Goal: Task Accomplishment & Management: Complete application form

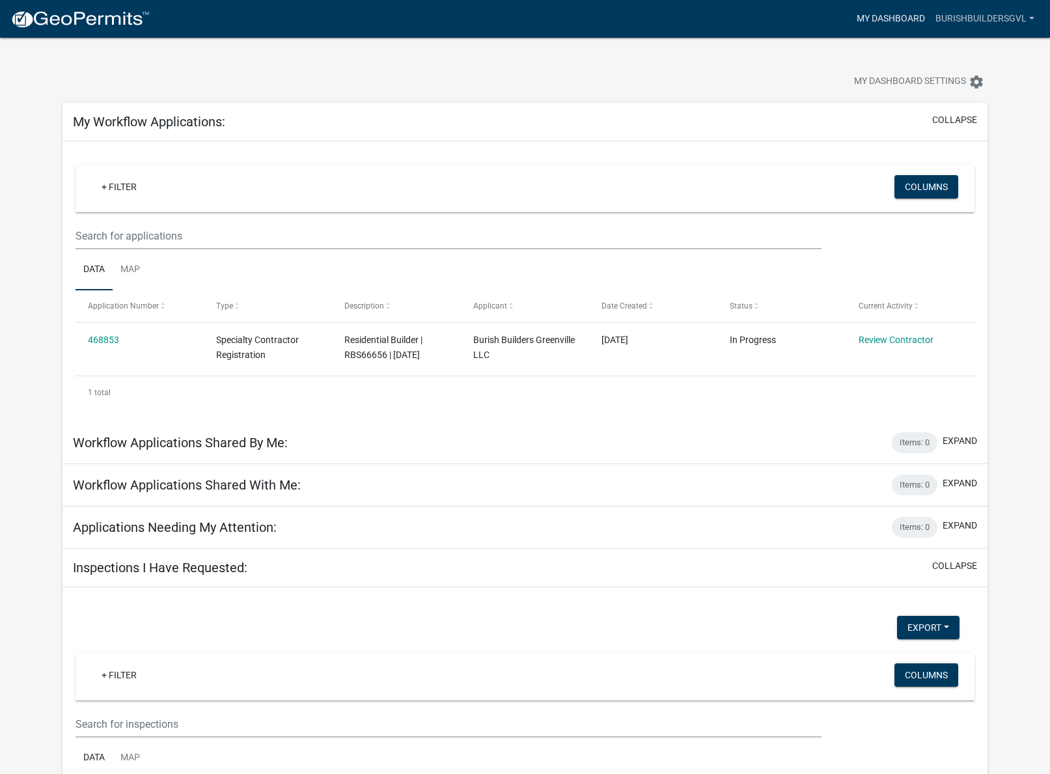
click at [865, 20] on link "My Dashboard" at bounding box center [891, 19] width 79 height 25
click at [885, 24] on link "My Dashboard" at bounding box center [891, 19] width 79 height 25
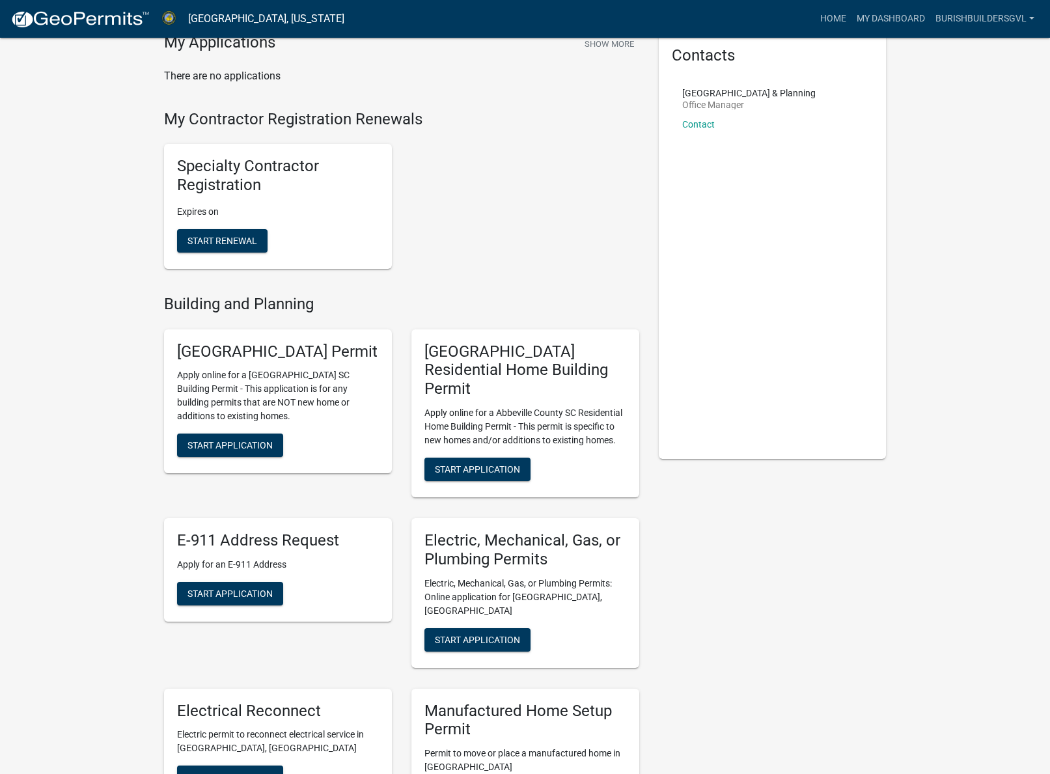
scroll to position [69, 0]
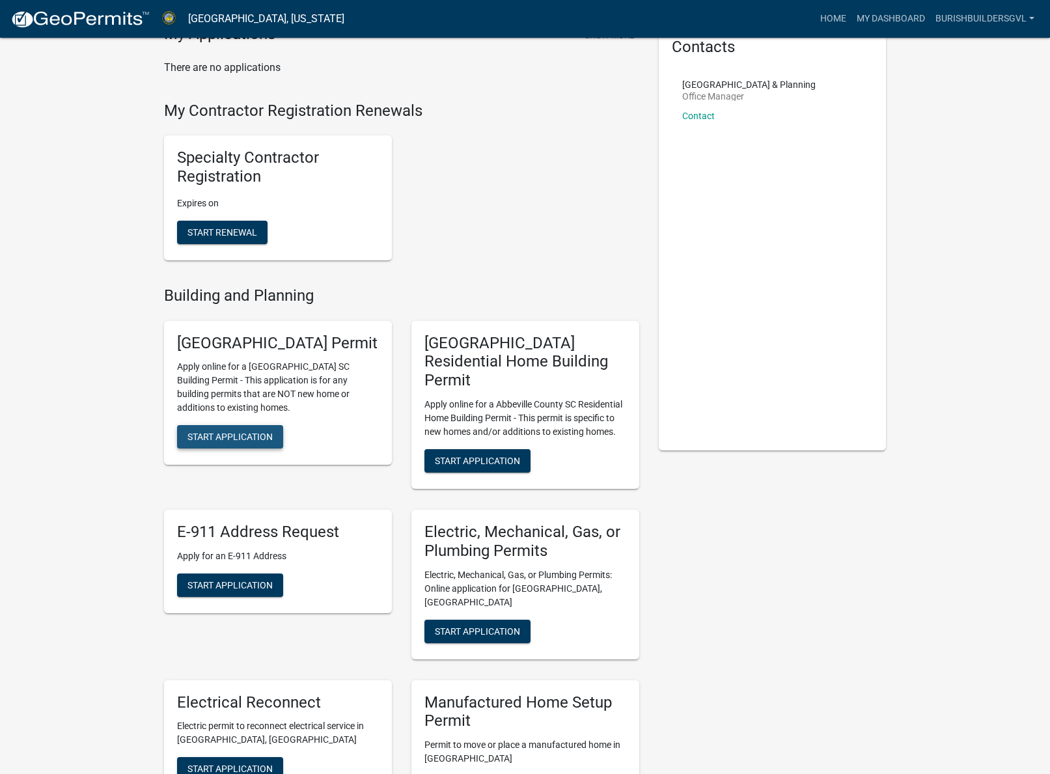
click at [248, 442] on span "Start Application" at bounding box center [230, 437] width 85 height 10
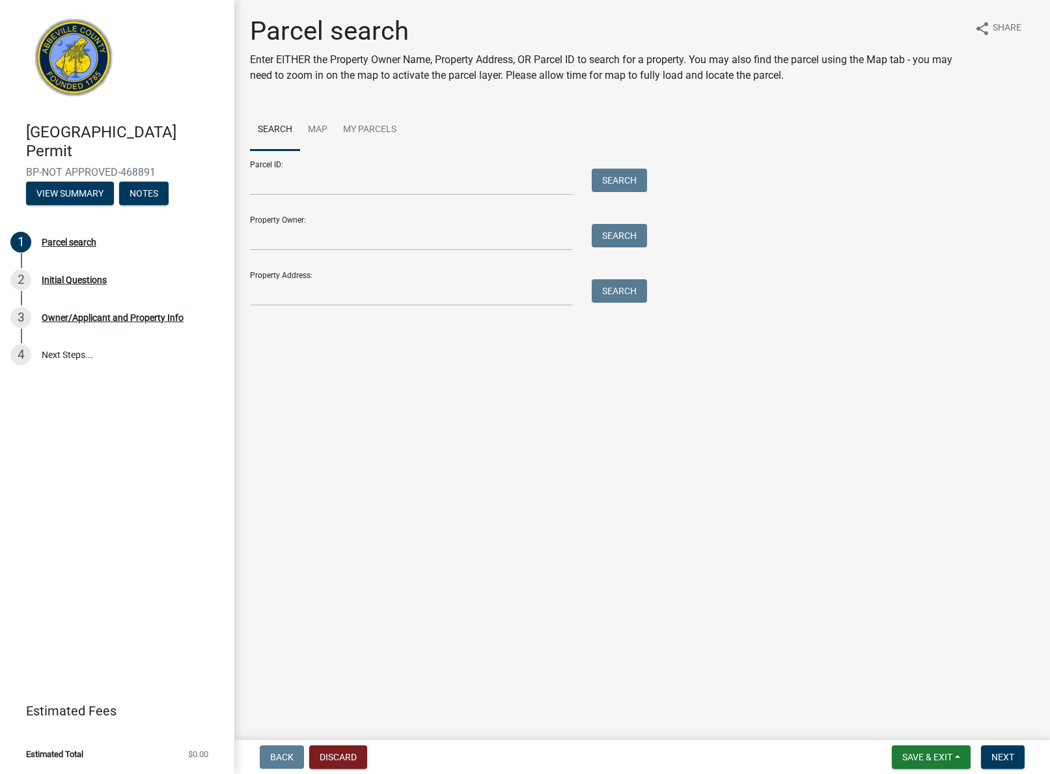
click at [278, 277] on div "Property Address: Search" at bounding box center [445, 283] width 391 height 45
click at [270, 294] on input "Property Address:" at bounding box center [411, 292] width 322 height 27
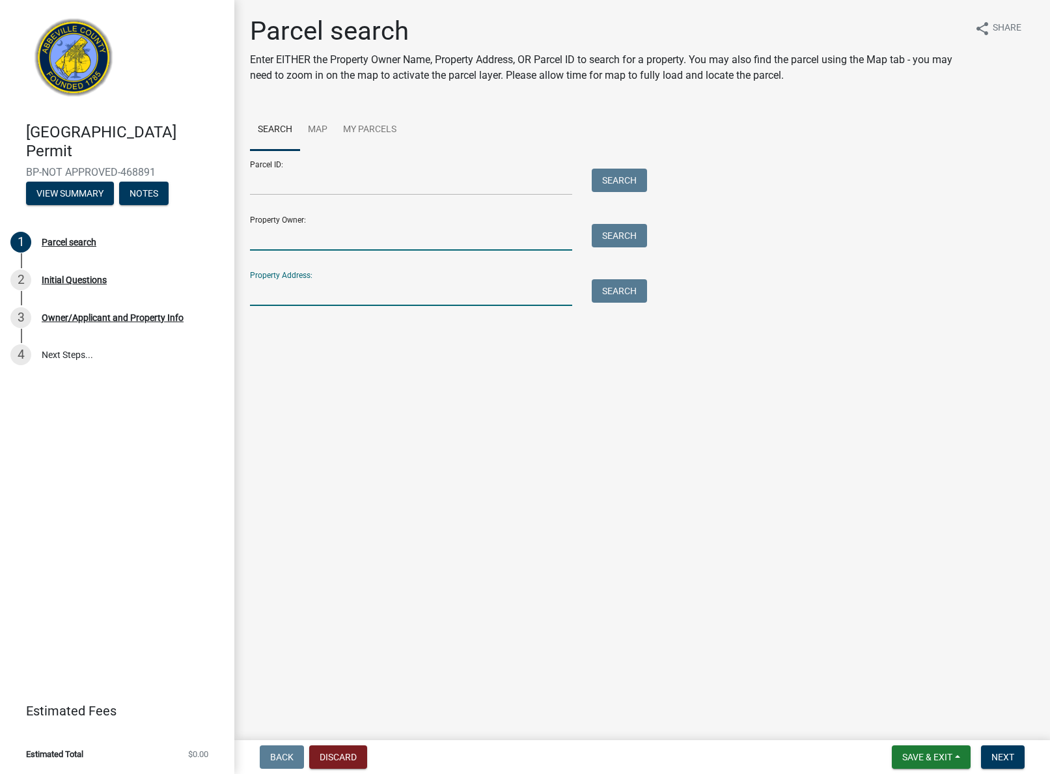
click at [293, 241] on input "Property Owner:" at bounding box center [411, 237] width 322 height 27
type input "Tabitha Brantley"
click at [281, 292] on input "Property Address:" at bounding box center [411, 292] width 322 height 27
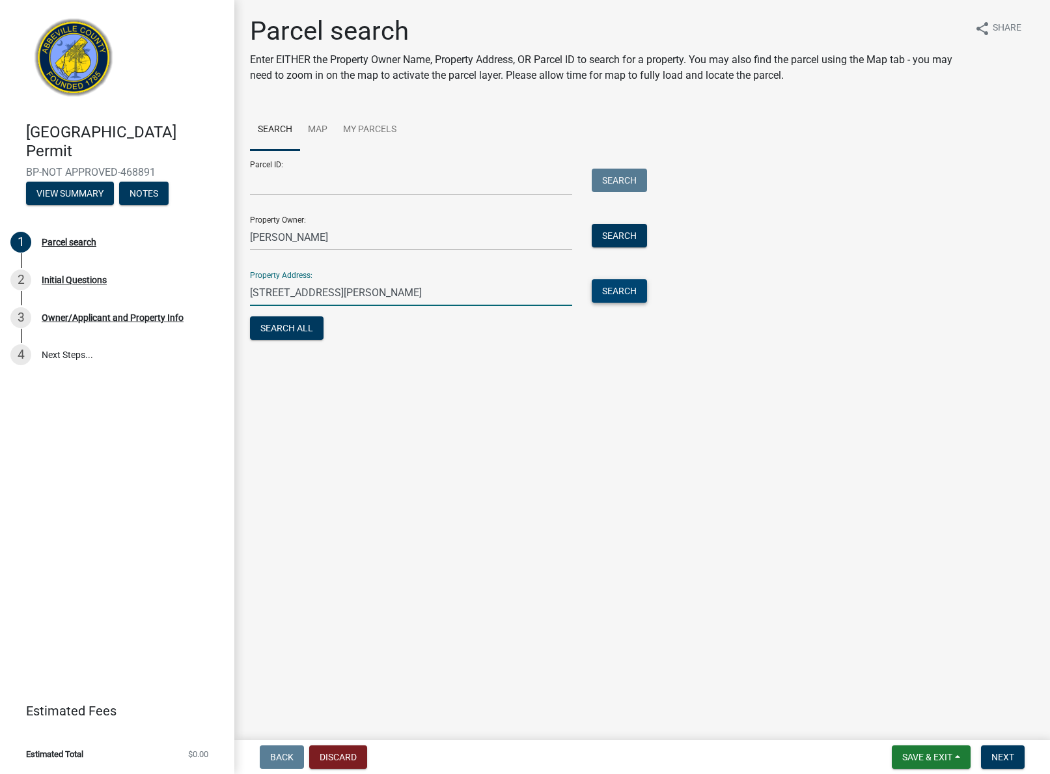
type input "1469 stevenson rd"
click at [629, 294] on button "Search" at bounding box center [619, 290] width 55 height 23
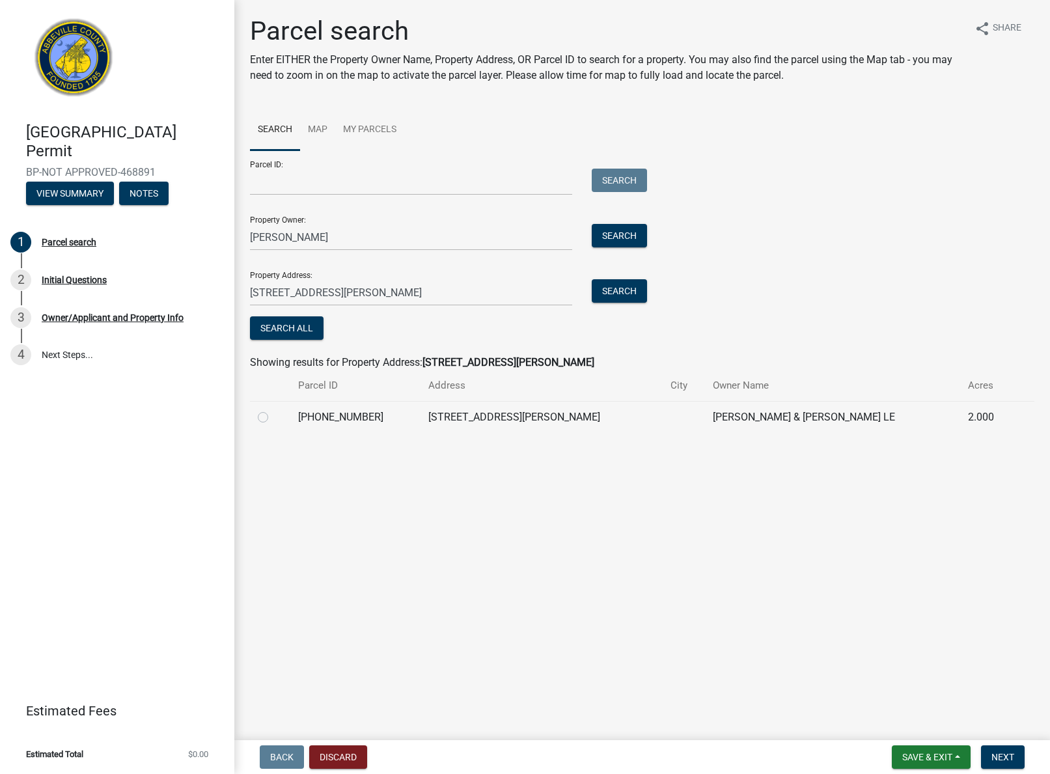
click at [273, 410] on label at bounding box center [273, 410] width 0 height 0
click at [273, 417] on input "radio" at bounding box center [277, 414] width 8 height 8
radio input "true"
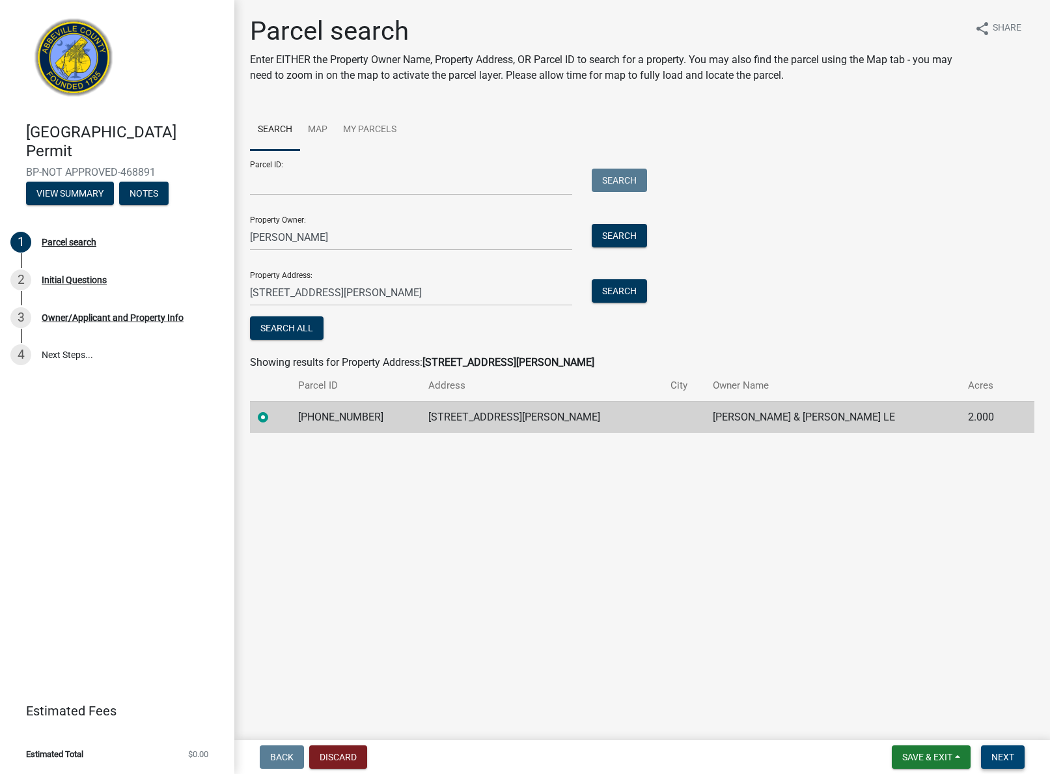
click at [995, 758] on span "Next" at bounding box center [1003, 757] width 23 height 10
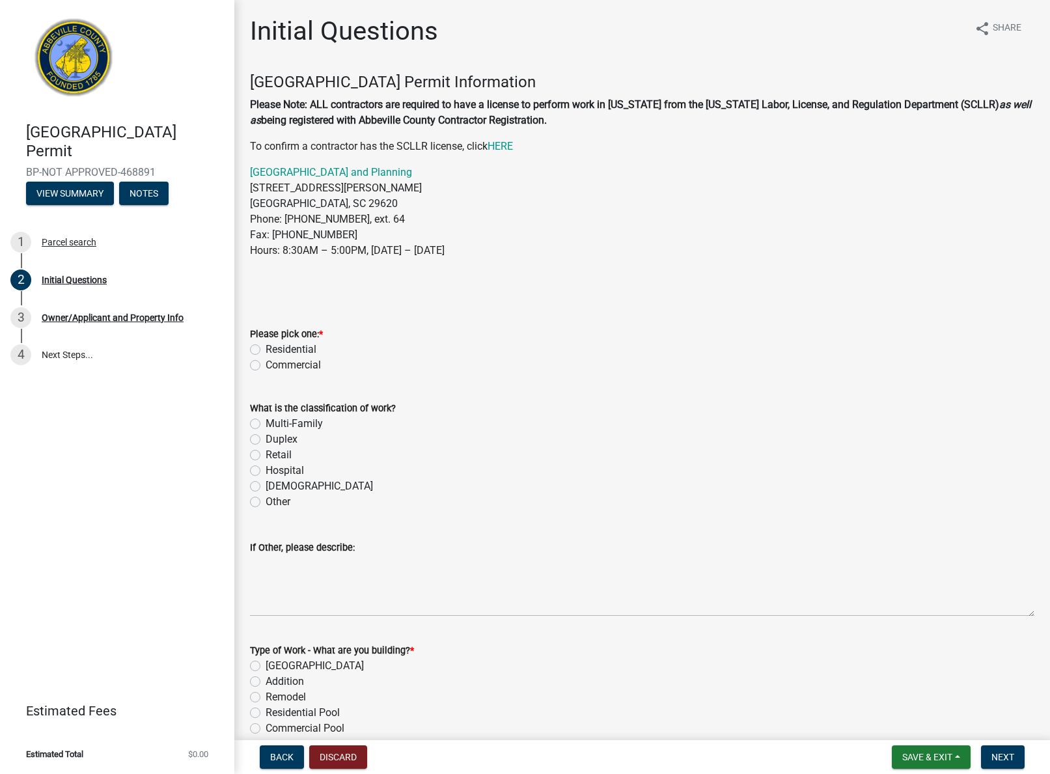
click at [266, 349] on label "Residential" at bounding box center [291, 350] width 51 height 16
click at [266, 349] on input "Residential" at bounding box center [270, 346] width 8 height 8
radio input "true"
click at [266, 505] on label "Other" at bounding box center [278, 502] width 25 height 16
click at [266, 503] on input "Other" at bounding box center [270, 498] width 8 height 8
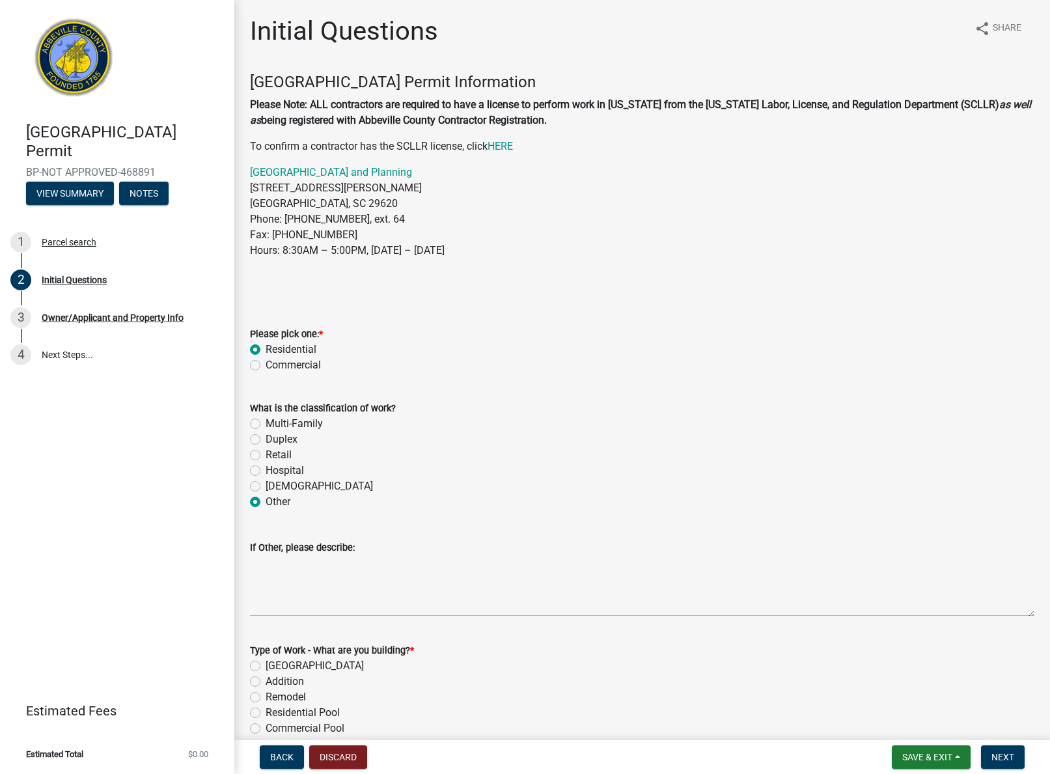
radio input "true"
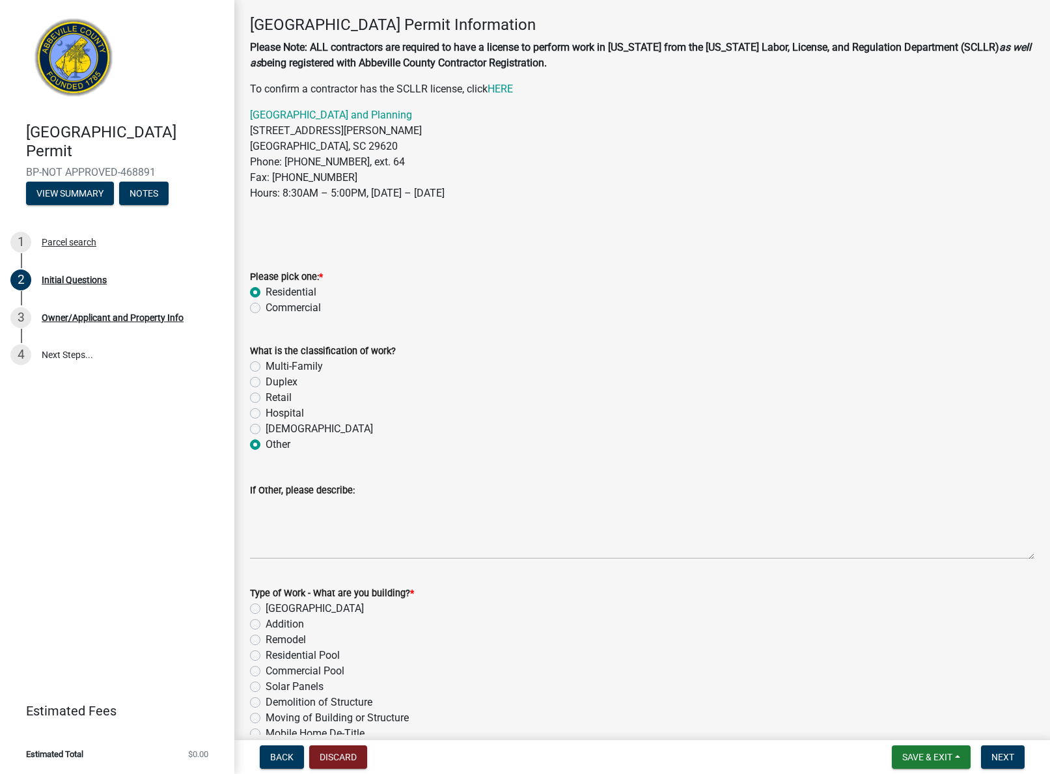
scroll to position [58, 0]
click at [325, 535] on textarea "If Other, please describe:" at bounding box center [642, 527] width 785 height 61
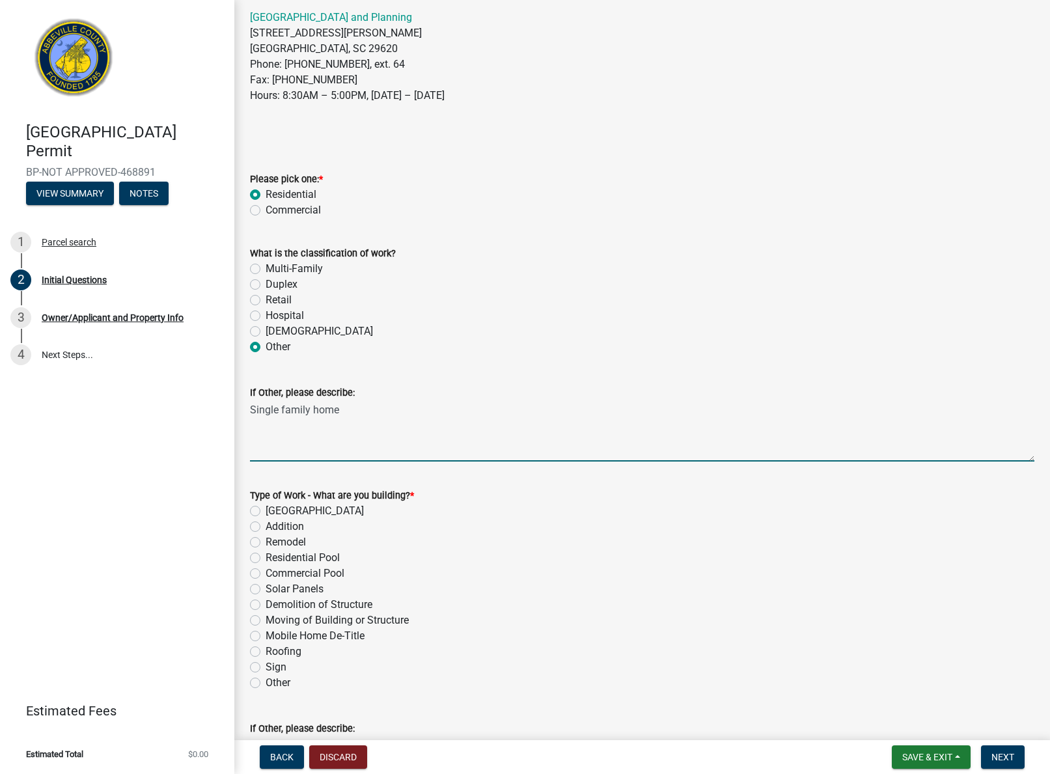
scroll to position [159, 0]
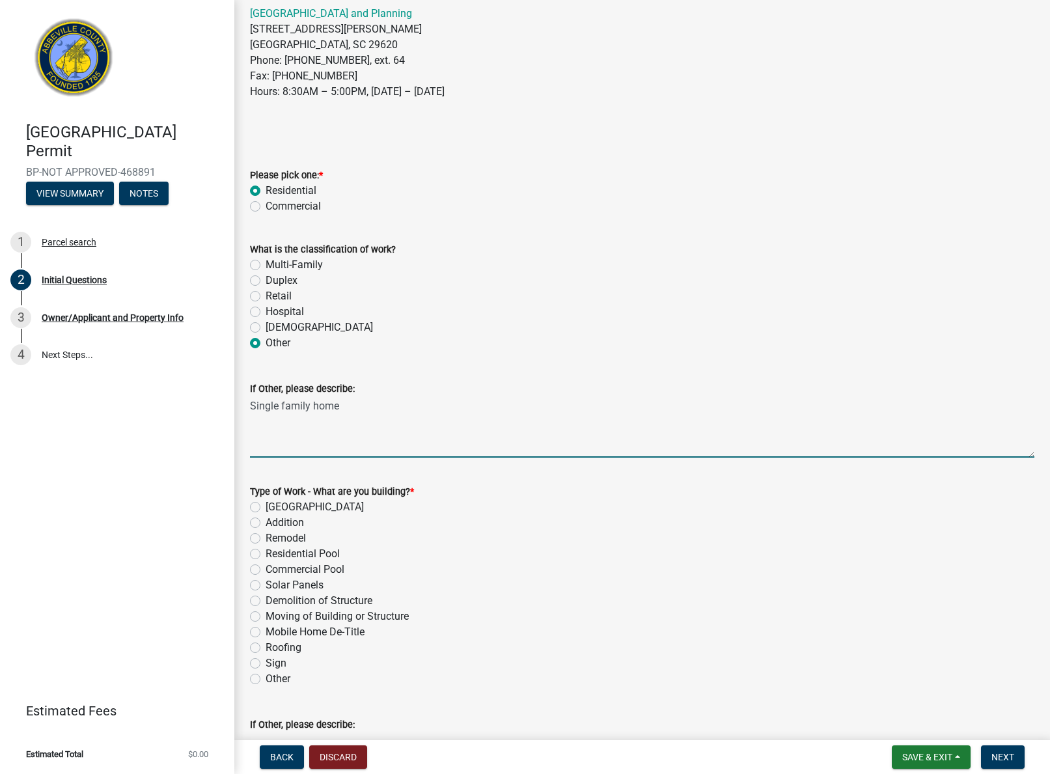
type textarea "Single family home"
click at [266, 648] on label "Roofing" at bounding box center [284, 648] width 36 height 16
click at [266, 648] on input "Roofing" at bounding box center [270, 644] width 8 height 8
radio input "true"
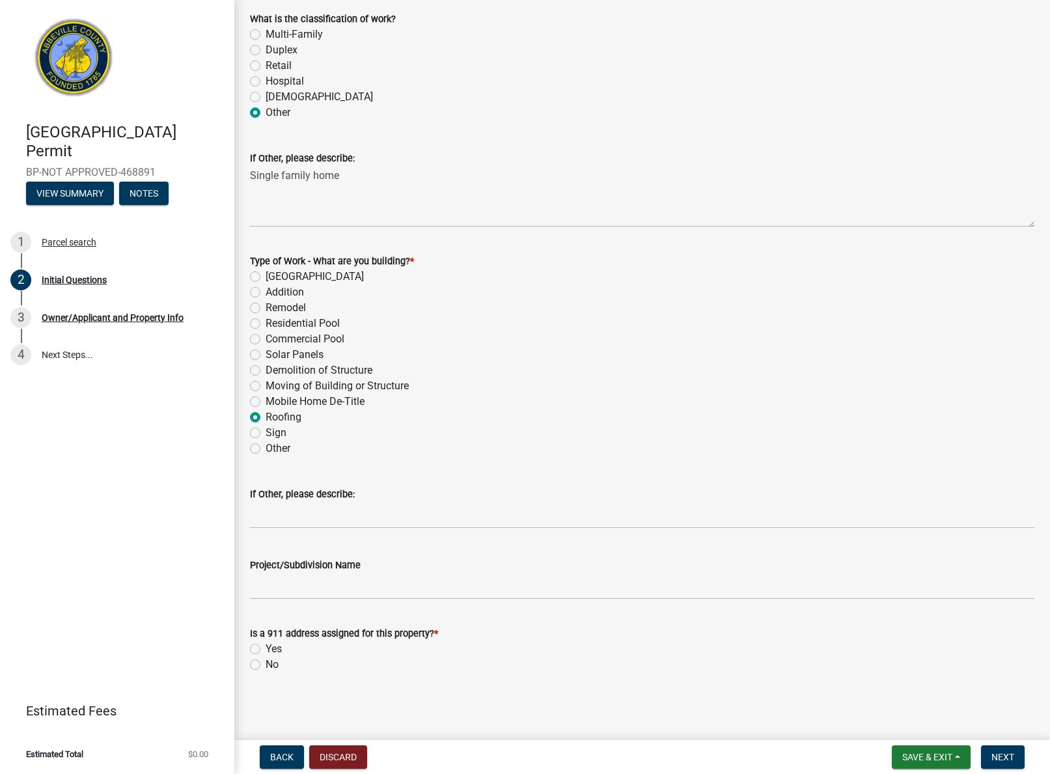
scroll to position [389, 0]
click at [266, 669] on label "No" at bounding box center [272, 666] width 13 height 16
click at [266, 666] on input "No" at bounding box center [270, 662] width 8 height 8
radio input "true"
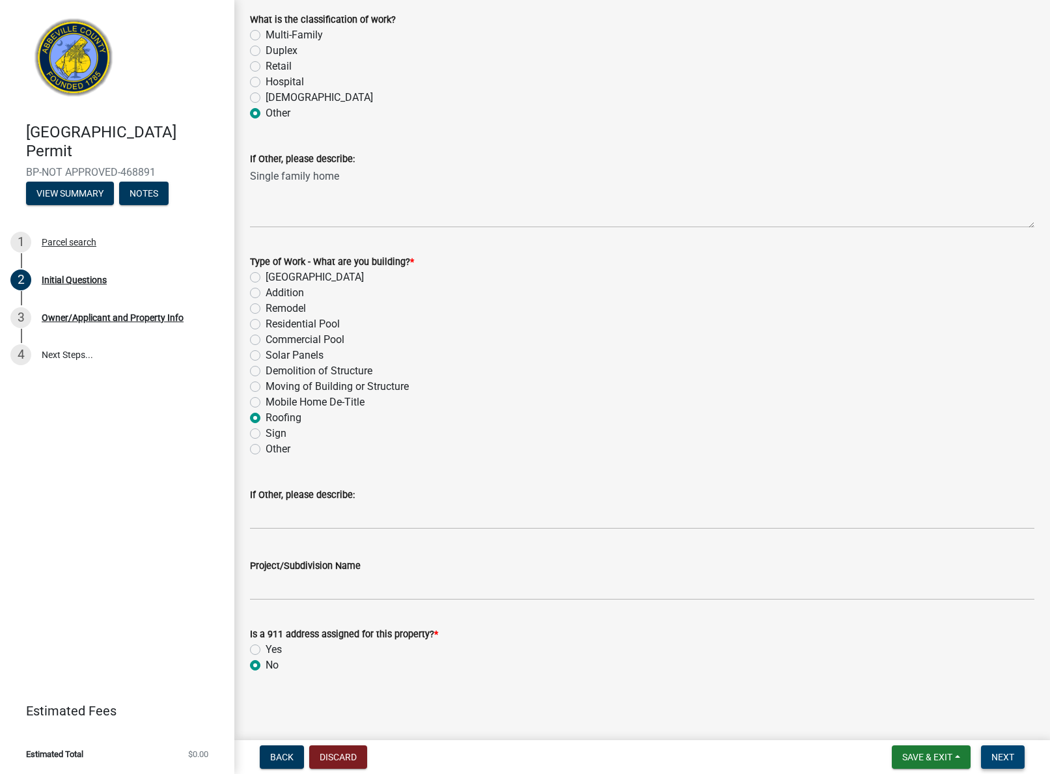
click at [1016, 749] on button "Next" at bounding box center [1003, 757] width 44 height 23
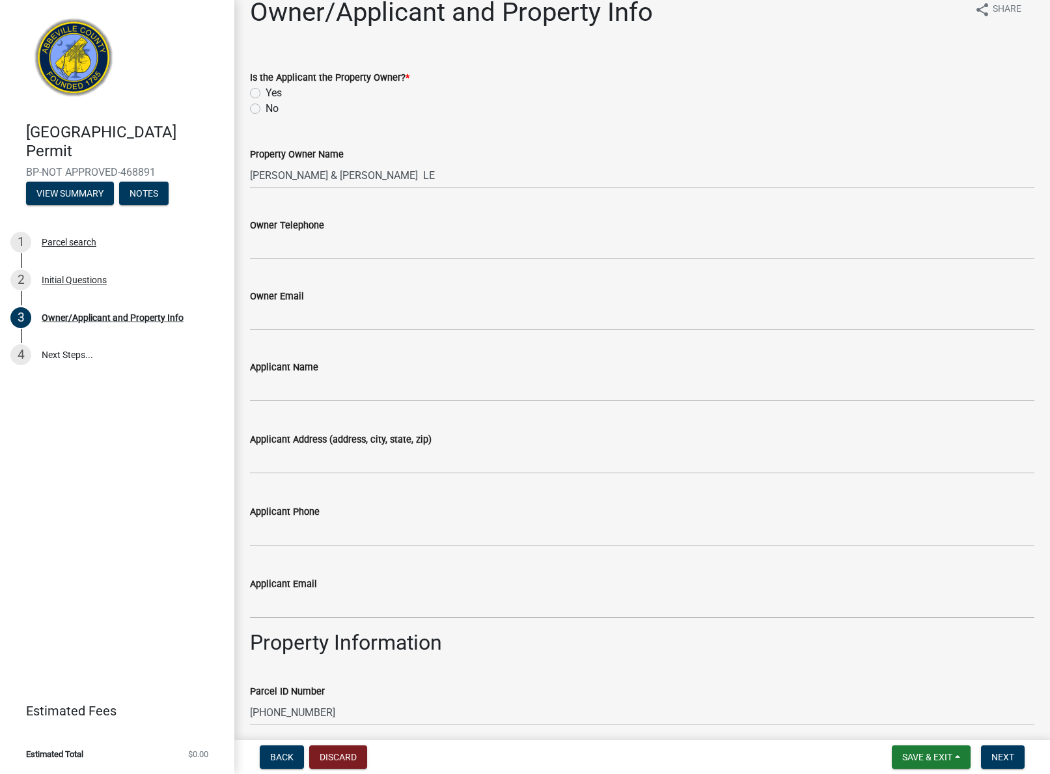
scroll to position [25, 0]
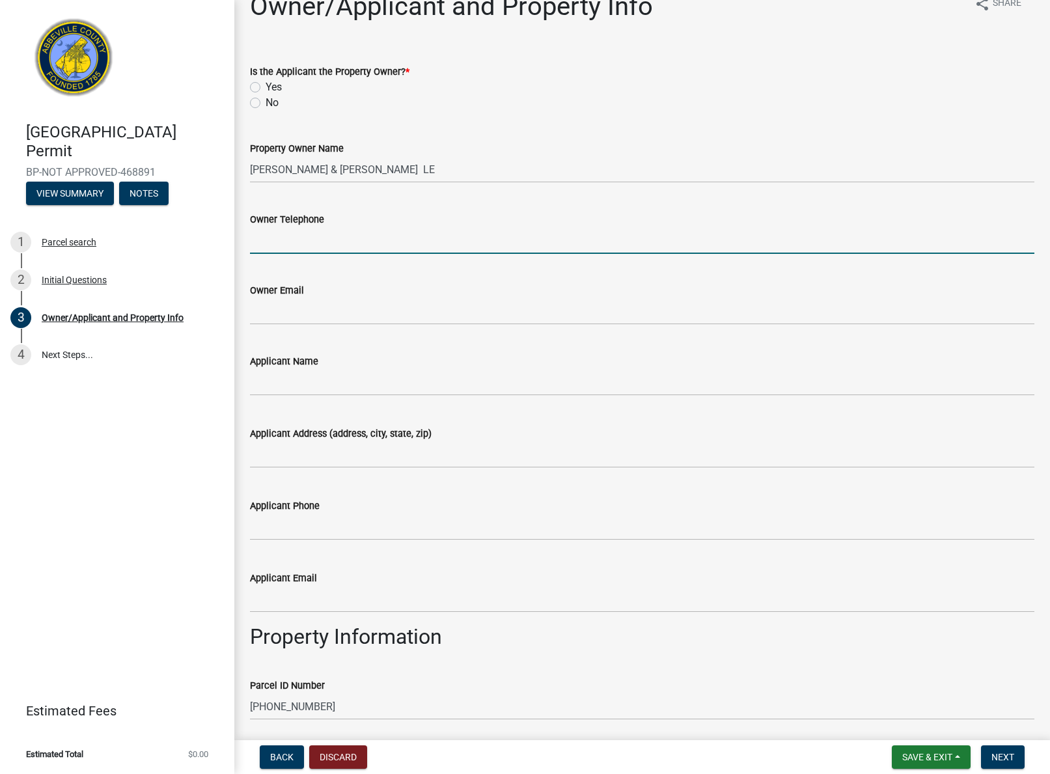
click at [324, 244] on input "Owner Telephone" at bounding box center [642, 240] width 785 height 27
type input "8643780004"
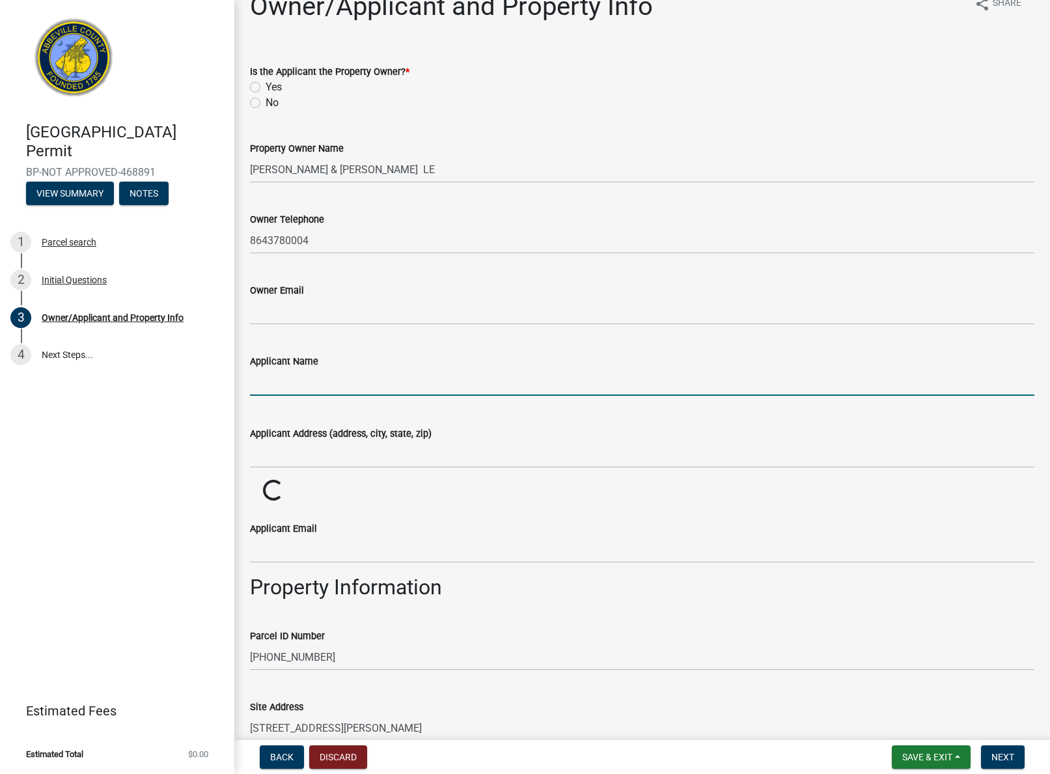
click at [359, 376] on input "Applicant Name" at bounding box center [642, 382] width 785 height 27
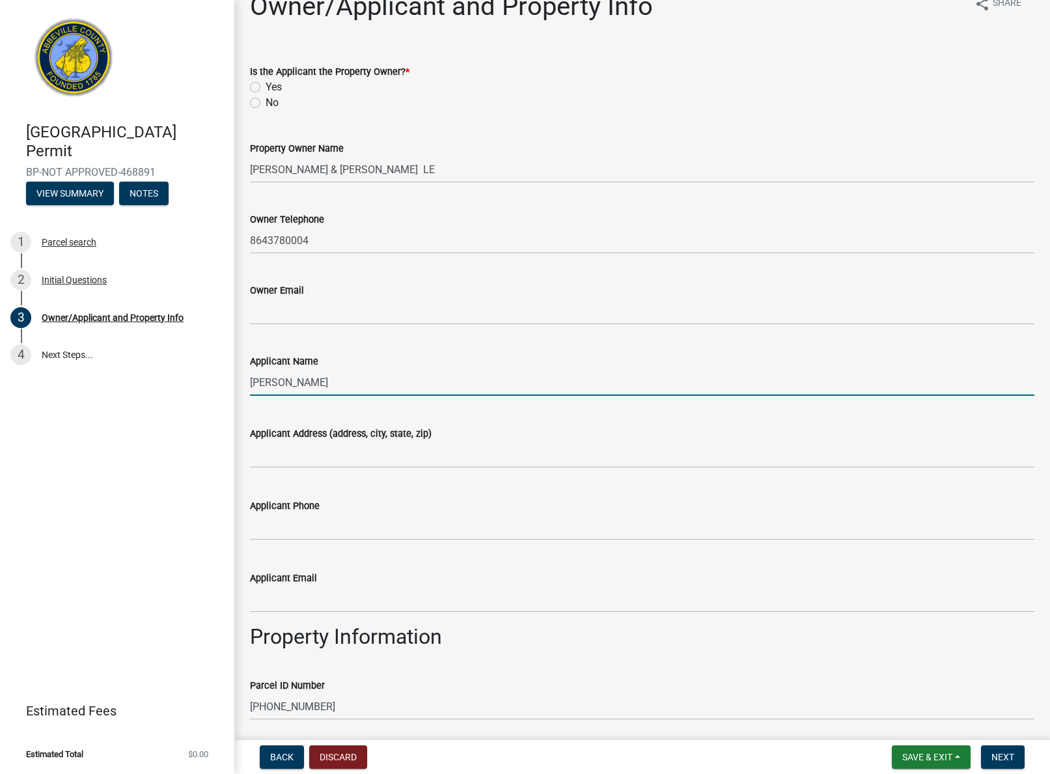
type input "[PERSON_NAME]"
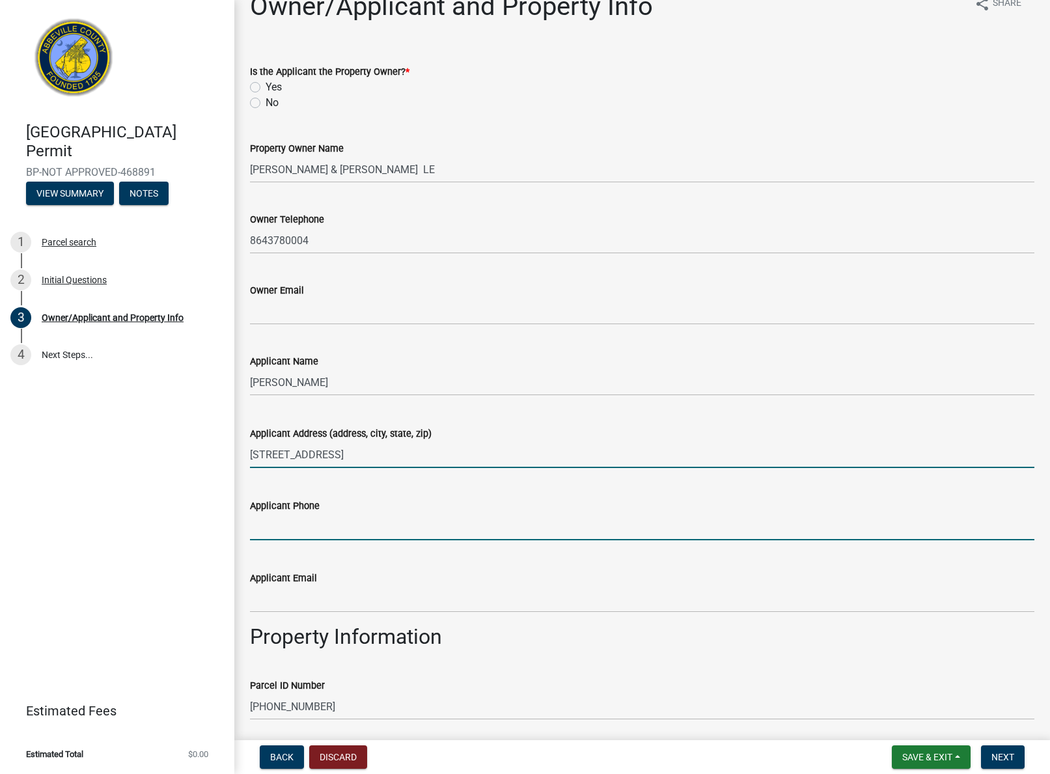
click at [378, 462] on input "8 River way Dr" at bounding box center [642, 454] width 785 height 27
type input "8 River way Dr. Greer SC 29651"
click at [365, 533] on input "Applicant Phone" at bounding box center [642, 527] width 785 height 27
type input "8649923993"
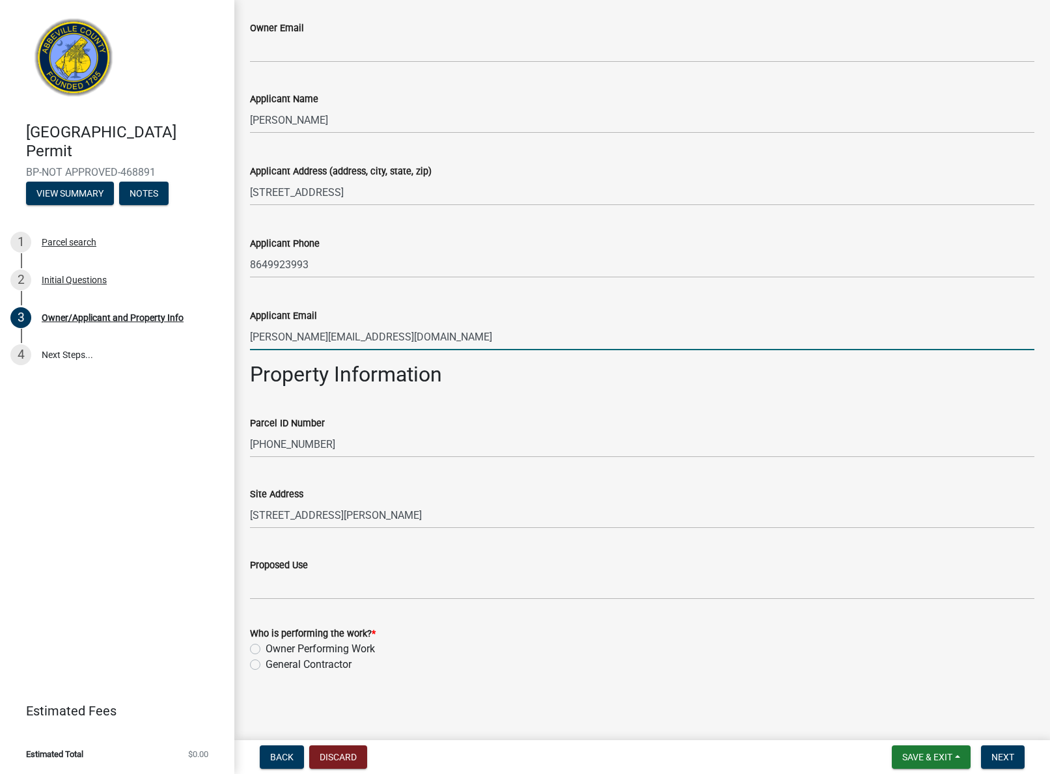
scroll to position [287, 0]
type input "[PERSON_NAME][EMAIL_ADDRESS][DOMAIN_NAME]"
click at [266, 666] on label "General Contractor" at bounding box center [309, 665] width 86 height 16
click at [266, 665] on input "General Contractor" at bounding box center [270, 661] width 8 height 8
radio input "true"
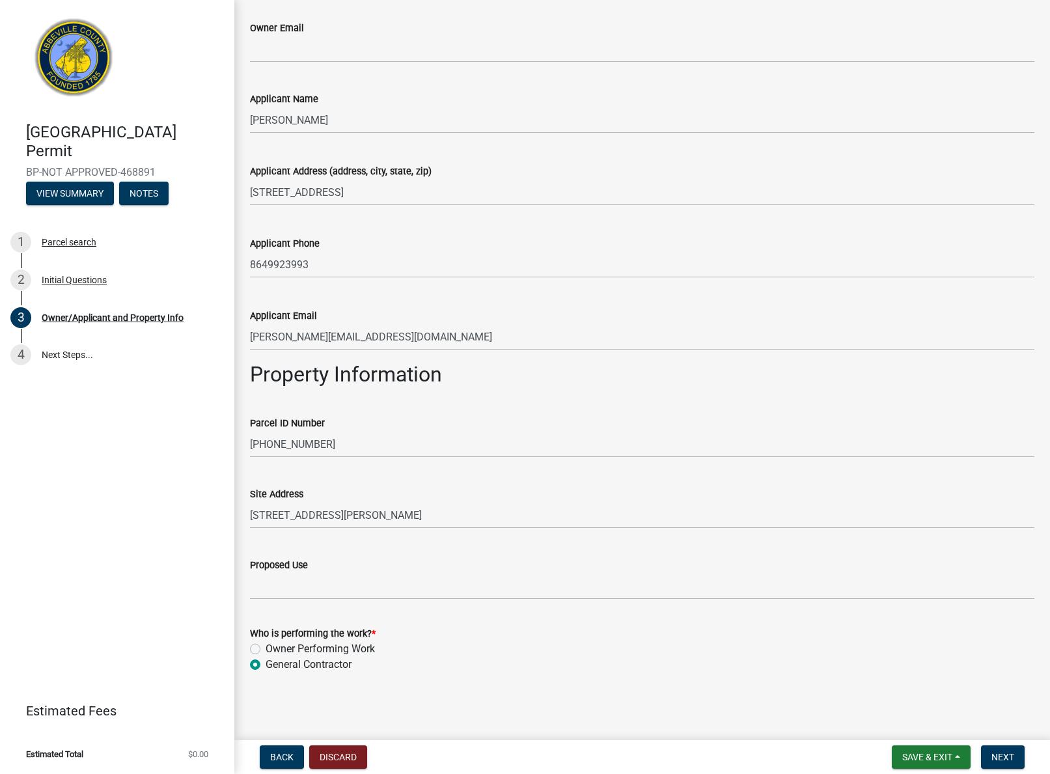
scroll to position [0, 0]
click at [1014, 764] on button "Next" at bounding box center [1003, 757] width 44 height 23
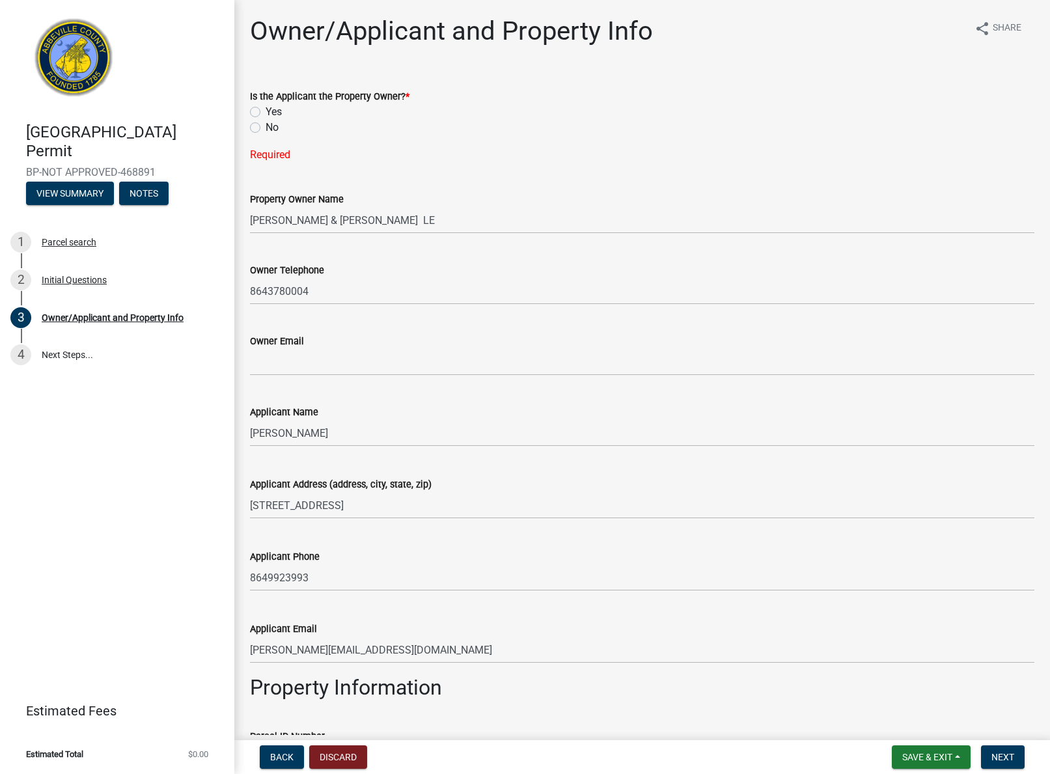
click at [266, 107] on label "Yes" at bounding box center [274, 112] width 16 height 16
click at [266, 107] on input "Yes" at bounding box center [270, 108] width 8 height 8
radio input "true"
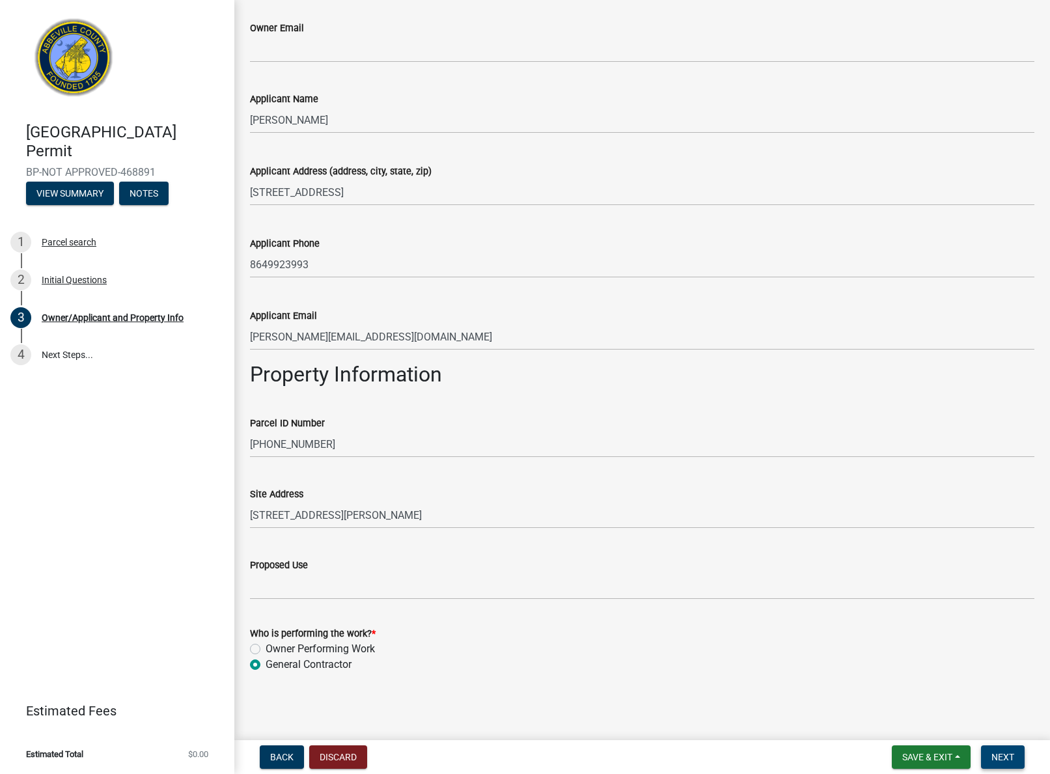
scroll to position [287, 0]
click at [1002, 752] on span "Next" at bounding box center [1003, 757] width 23 height 10
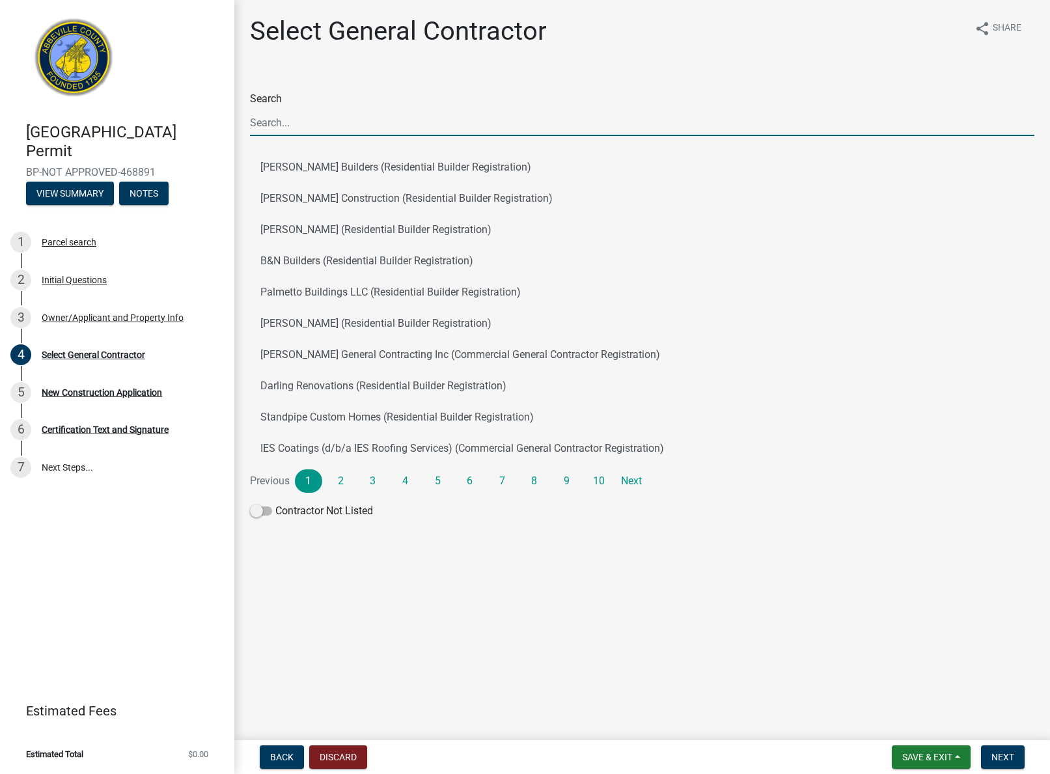
click at [307, 125] on input "Search" at bounding box center [642, 122] width 785 height 27
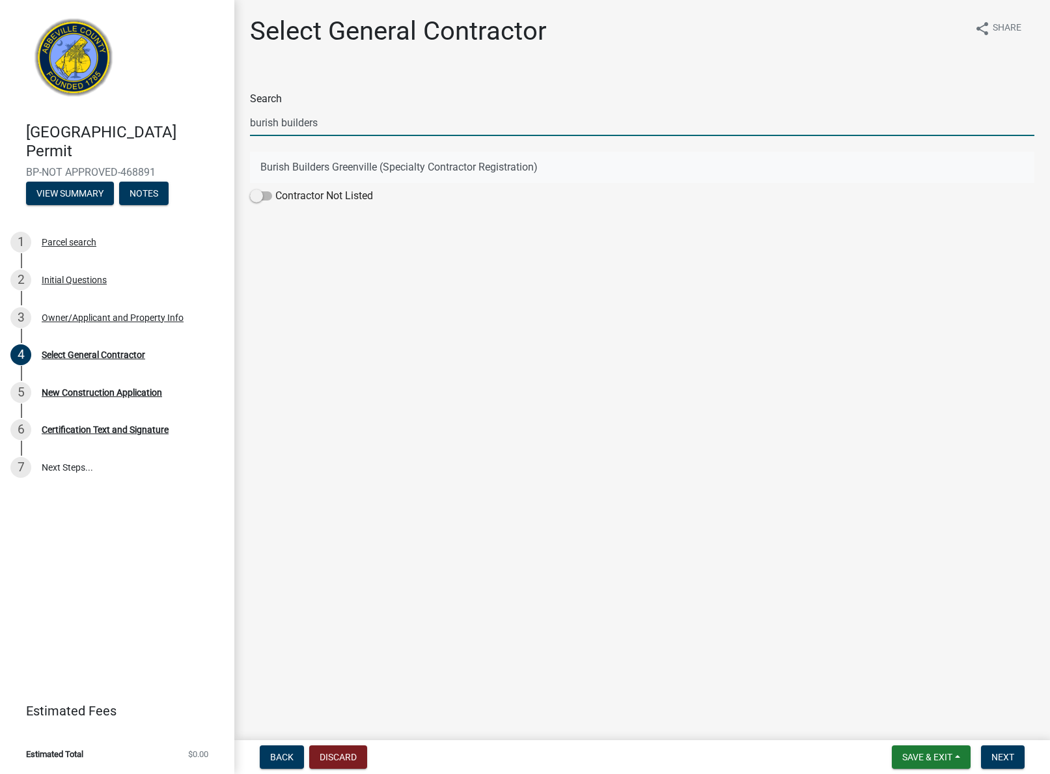
type input "burish builders"
click at [334, 168] on button "Burish Builders Greenville (Specialty Contractor Registration)" at bounding box center [642, 167] width 785 height 31
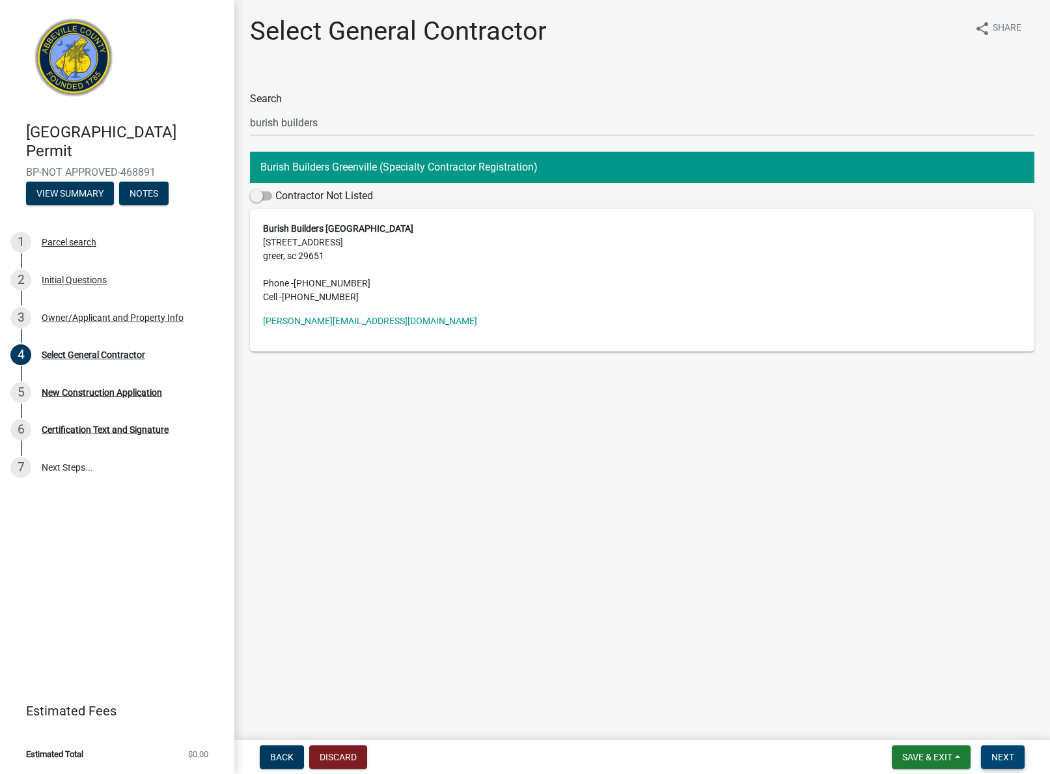
click at [1013, 762] on span "Next" at bounding box center [1003, 757] width 23 height 10
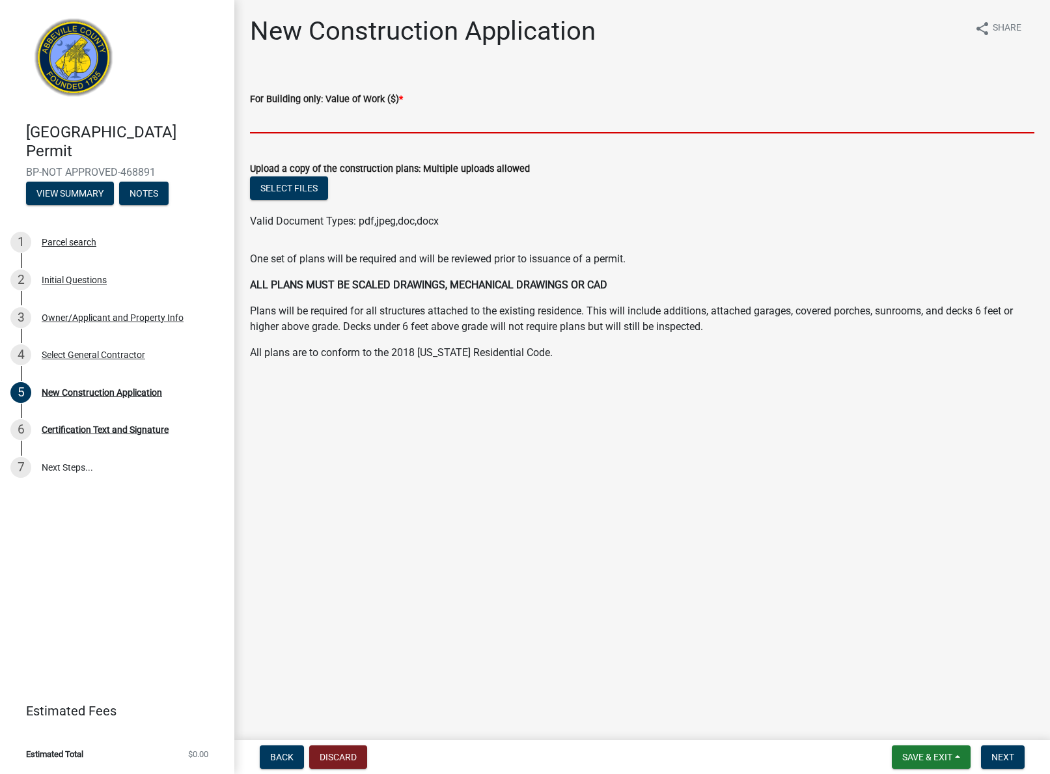
click at [316, 122] on input "text" at bounding box center [642, 120] width 785 height 27
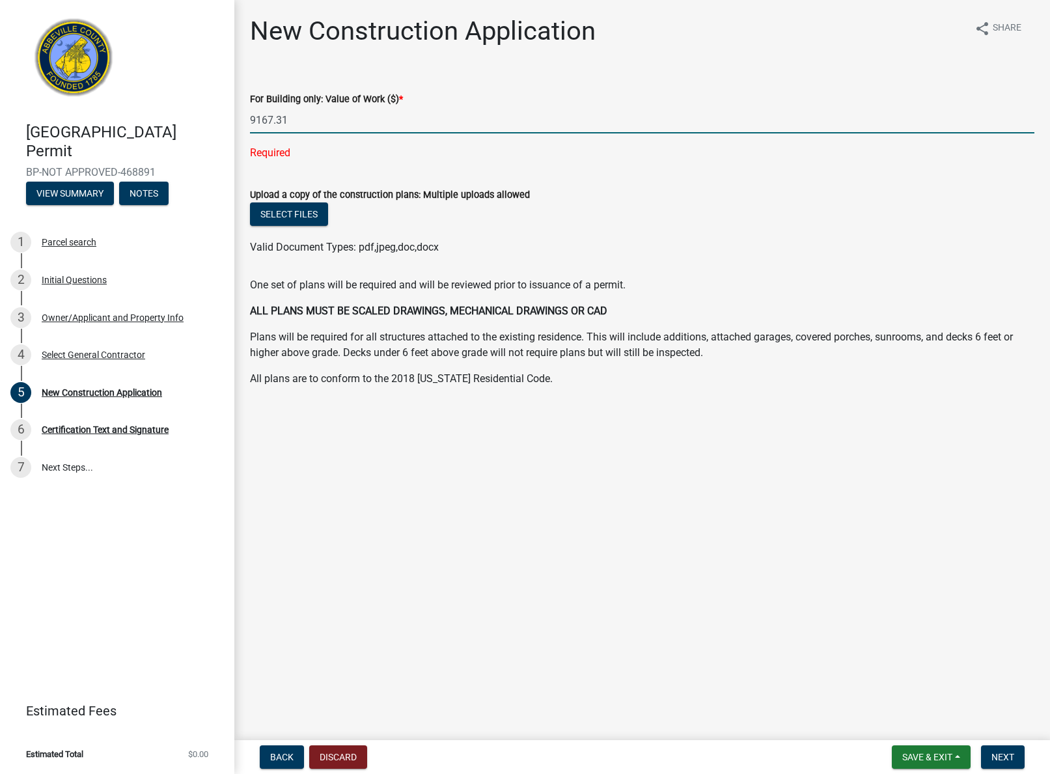
type input "9167.31"
click at [428, 168] on wm-data-entity-input-list "For Building only: Value of Work ($) * 9167.31 Required Upload a copy of the co…" at bounding box center [642, 235] width 785 height 324
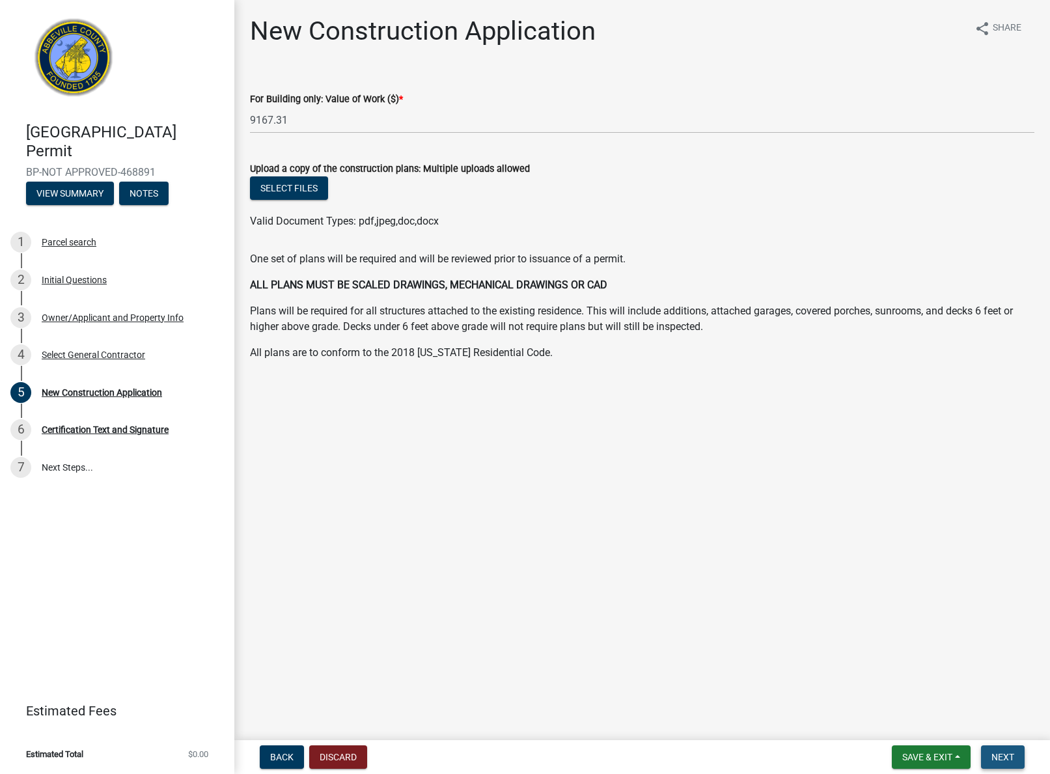
click at [1011, 752] on span "Next" at bounding box center [1003, 757] width 23 height 10
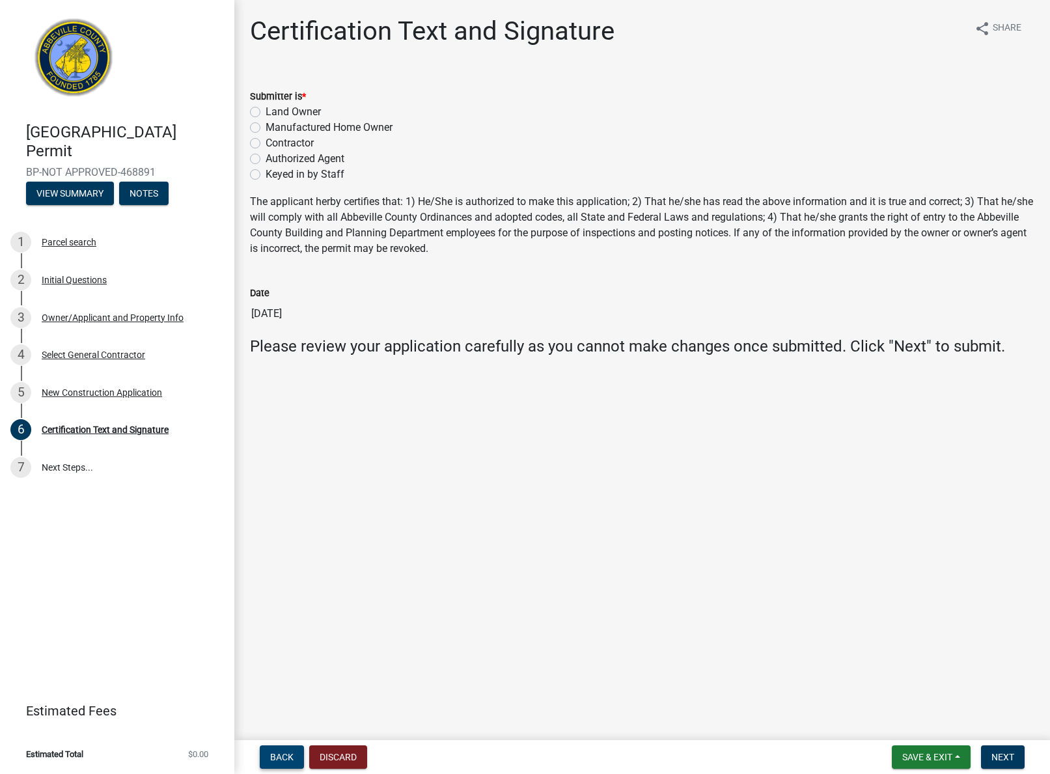
click at [291, 756] on span "Back" at bounding box center [281, 757] width 23 height 10
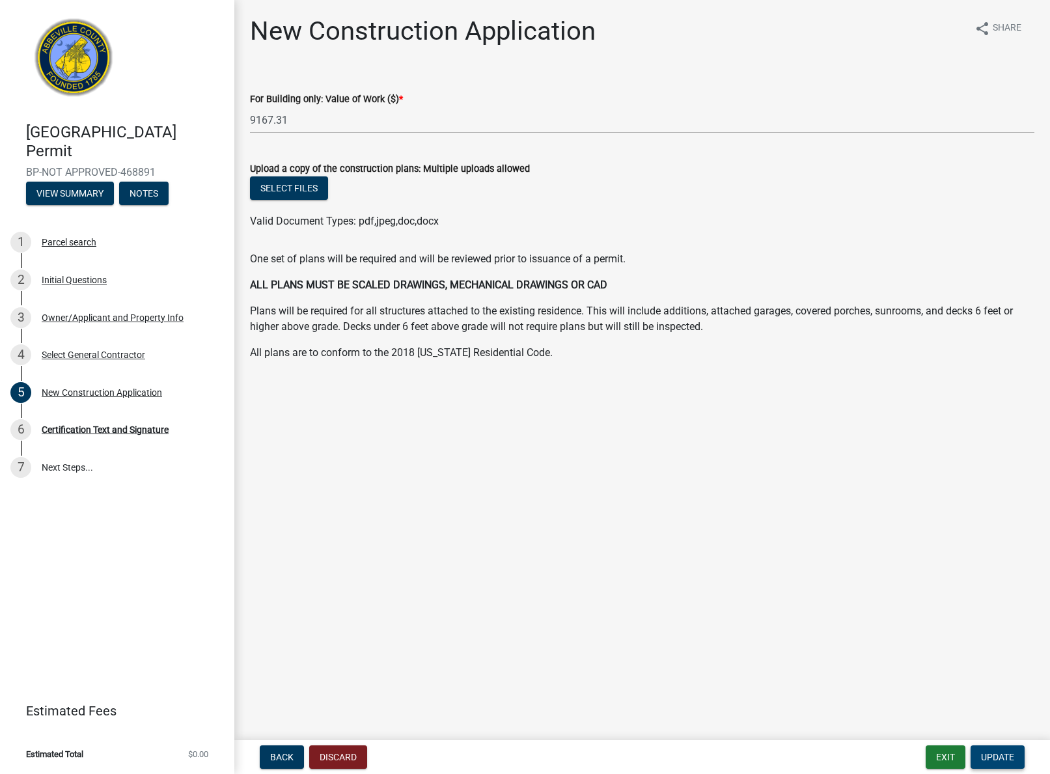
click at [1001, 754] on span "Update" at bounding box center [997, 757] width 33 height 10
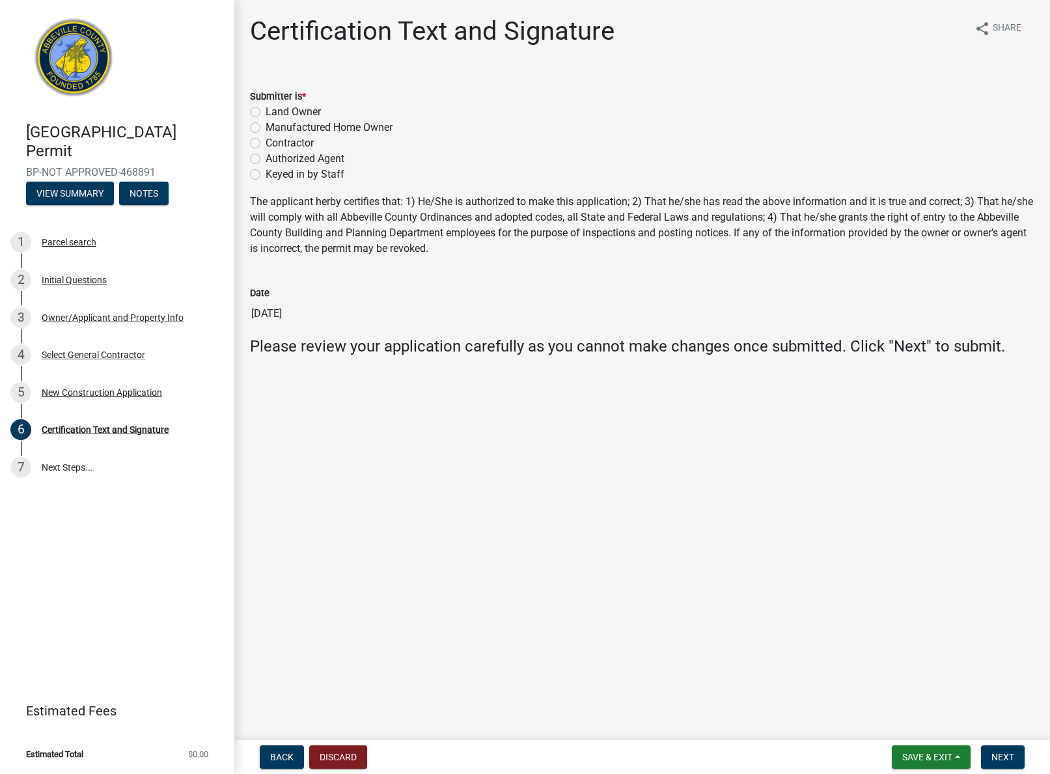
click at [266, 143] on label "Contractor" at bounding box center [290, 143] width 48 height 16
click at [266, 143] on input "Contractor" at bounding box center [270, 139] width 8 height 8
radio input "true"
click at [1011, 756] on span "Next" at bounding box center [1003, 757] width 23 height 10
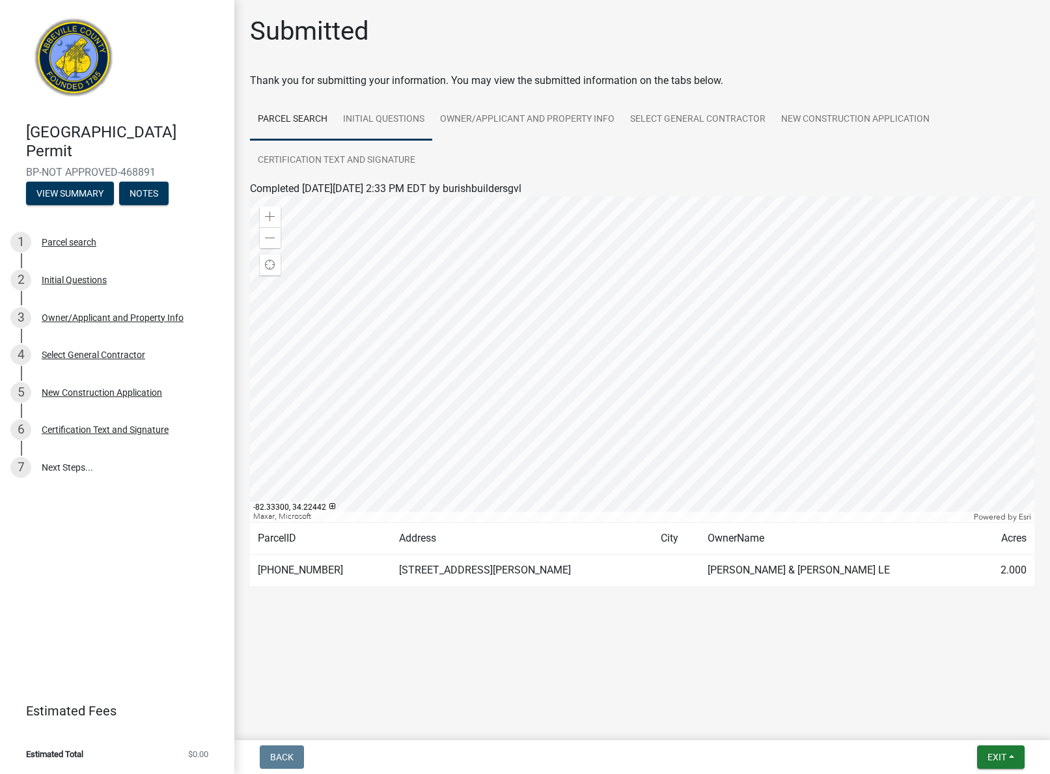
click at [378, 119] on link "Initial Questions" at bounding box center [383, 120] width 97 height 42
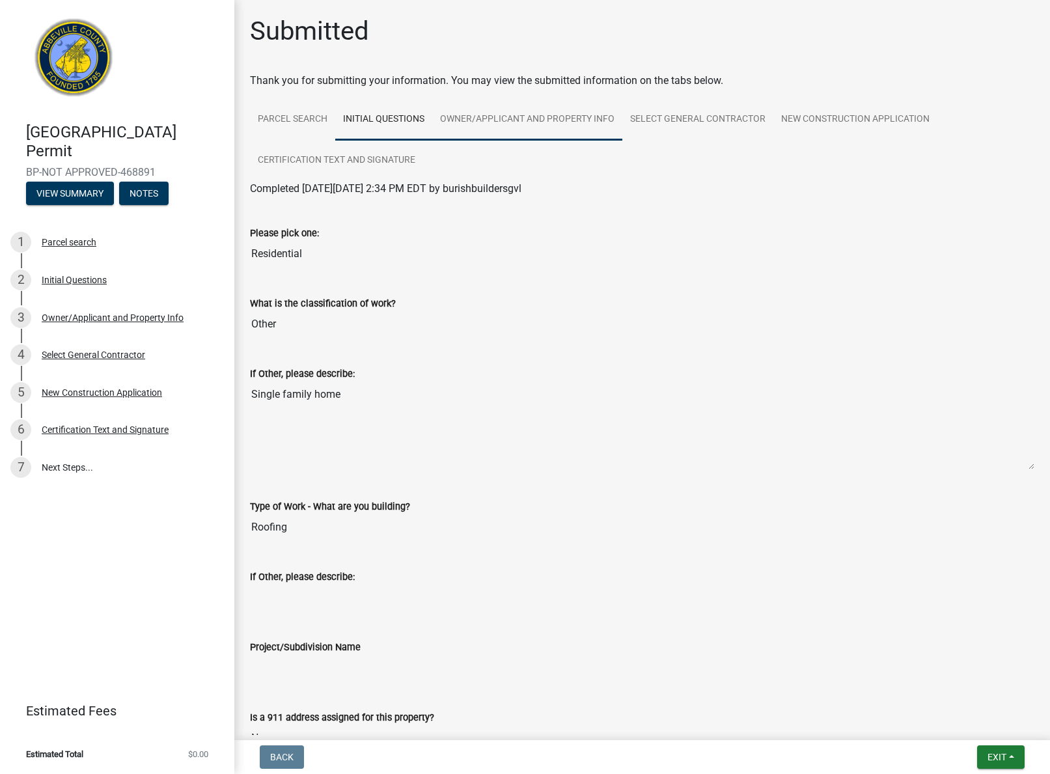
click at [504, 119] on link "Owner/Applicant and Property Info" at bounding box center [527, 120] width 190 height 42
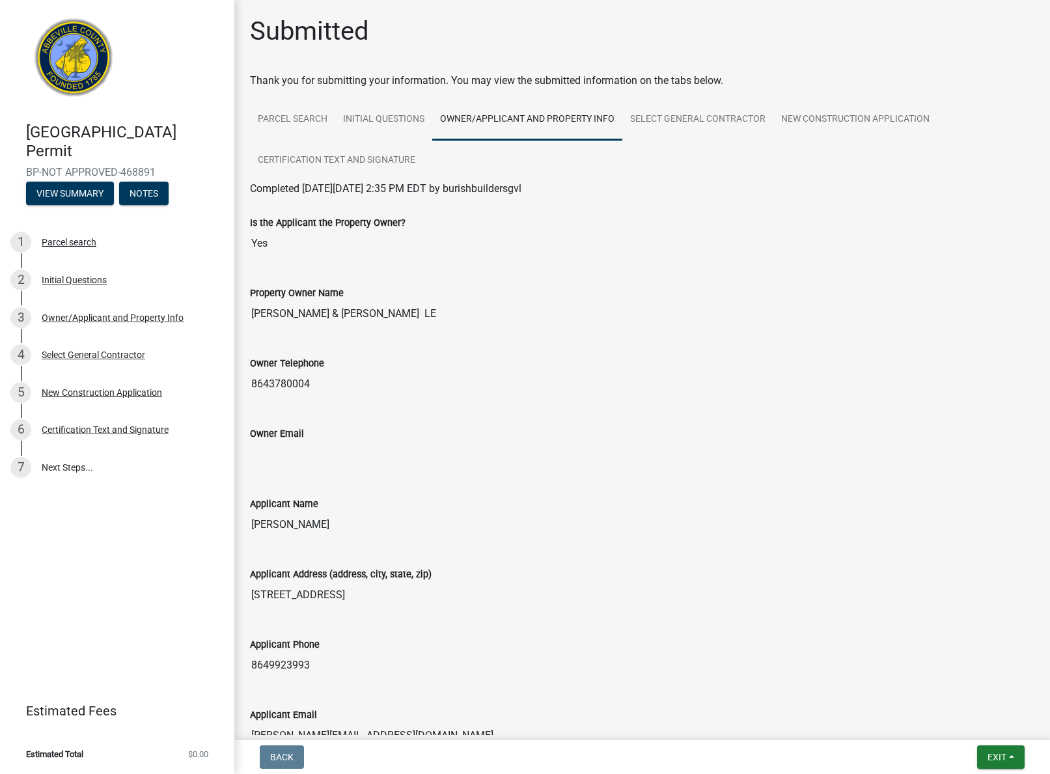
click at [994, 755] on span "Exit" at bounding box center [997, 757] width 19 height 10
click at [964, 724] on button "Save & Exit" at bounding box center [973, 723] width 104 height 31
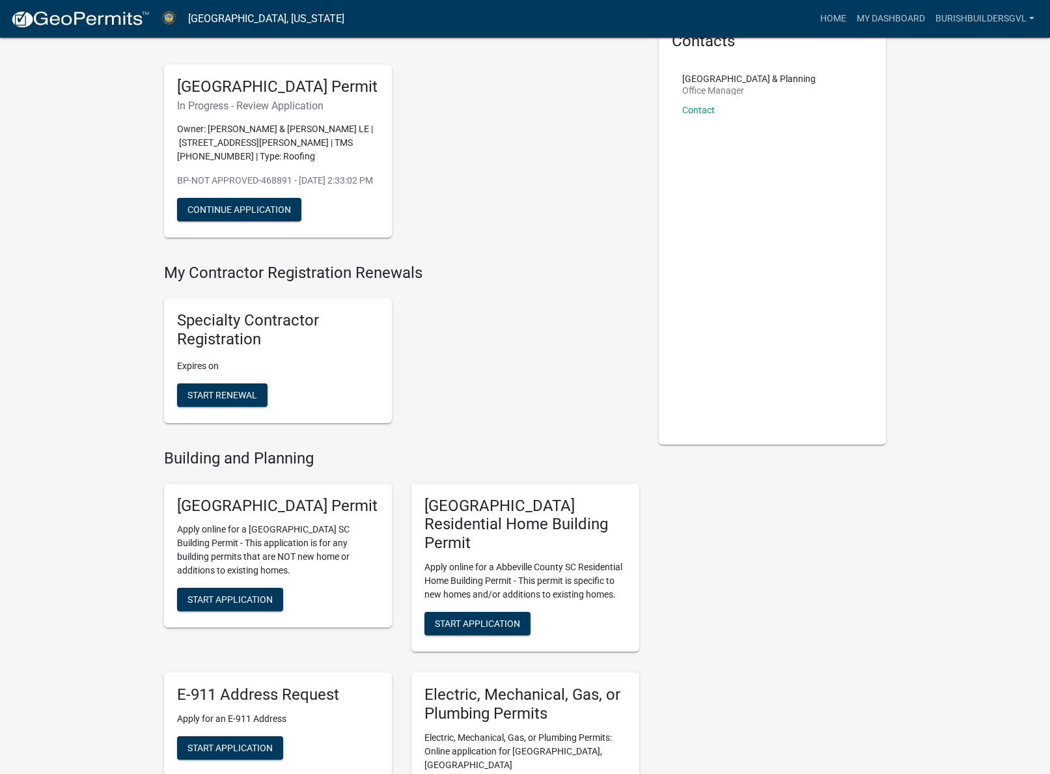
scroll to position [76, 0]
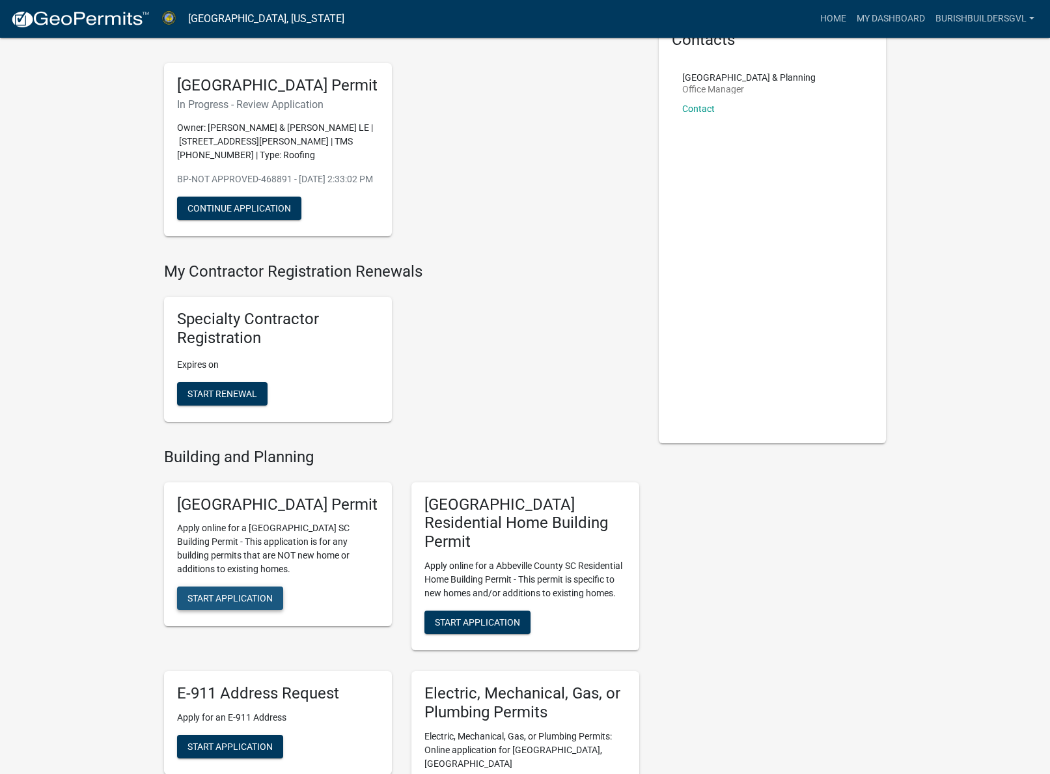
click at [227, 604] on span "Start Application" at bounding box center [230, 598] width 85 height 10
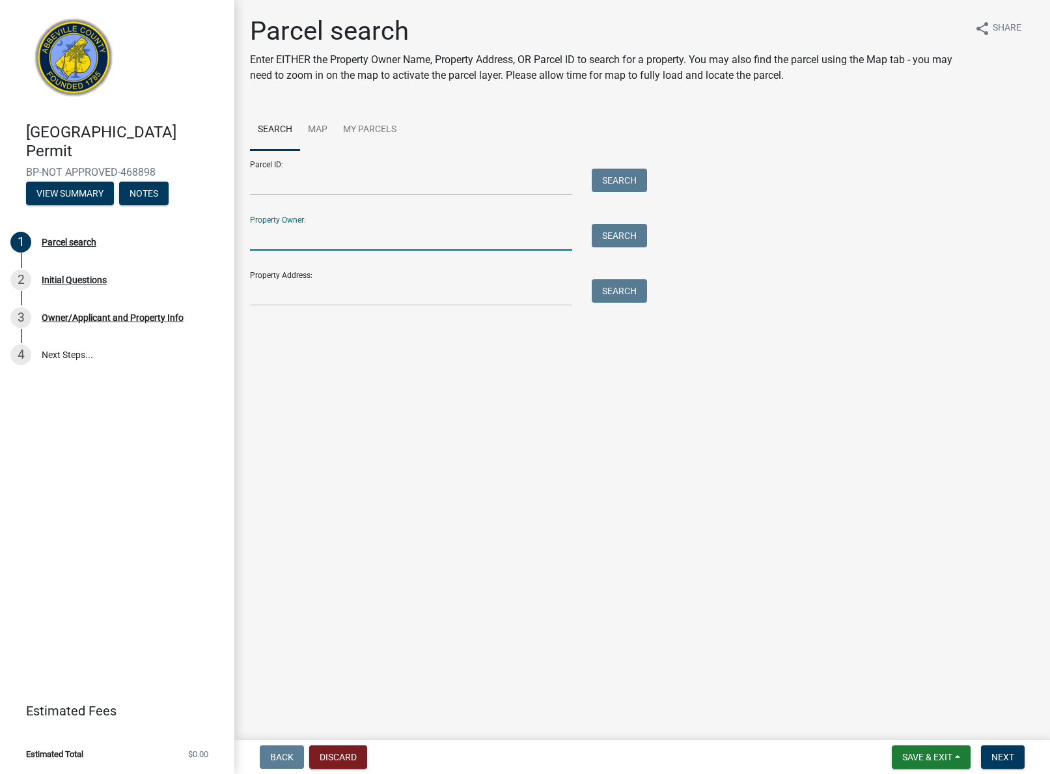
click at [283, 236] on input "Property Owner:" at bounding box center [411, 237] width 322 height 27
type input "Janell Simpson"
click at [279, 295] on input "Property Address:" at bounding box center [411, 292] width 322 height 27
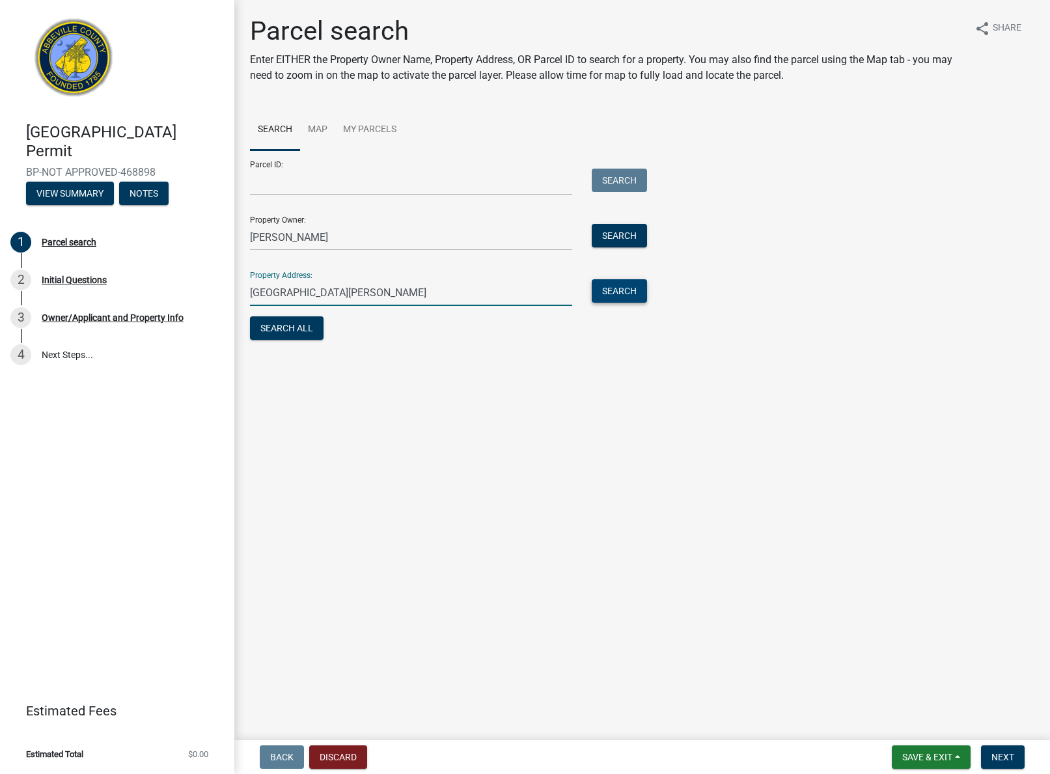
type input "647 Campfield Church Rd"
click at [627, 291] on button "Search" at bounding box center [619, 290] width 55 height 23
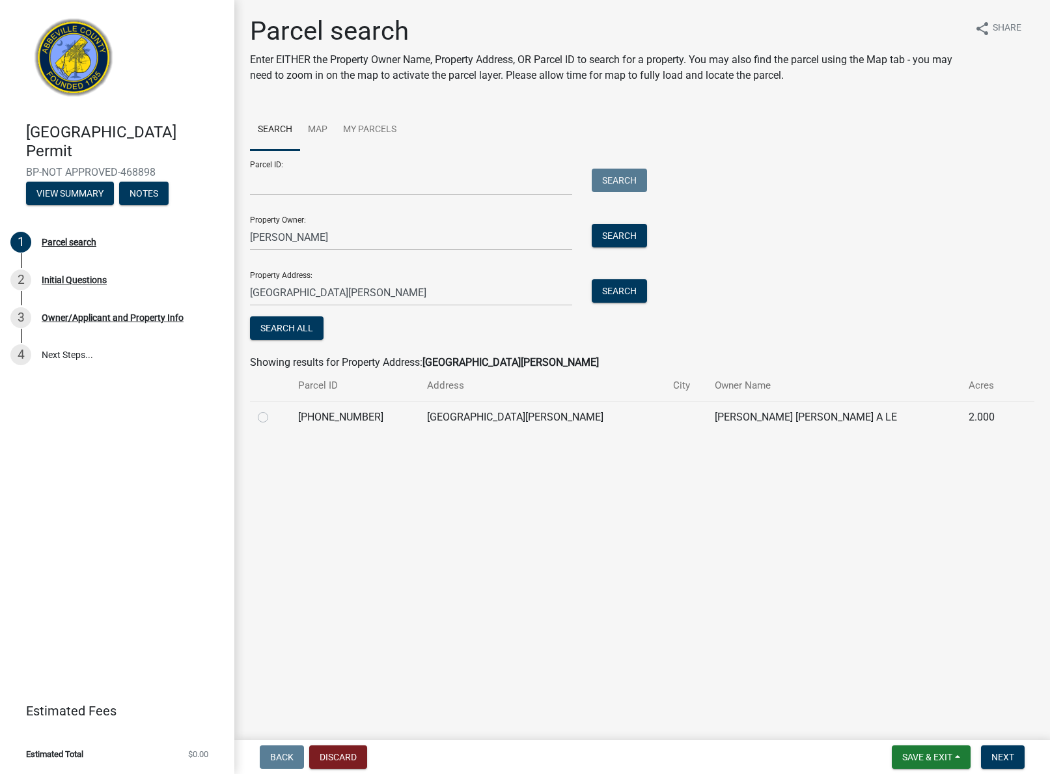
click at [273, 410] on label at bounding box center [273, 410] width 0 height 0
click at [273, 418] on input "radio" at bounding box center [277, 414] width 8 height 8
radio input "true"
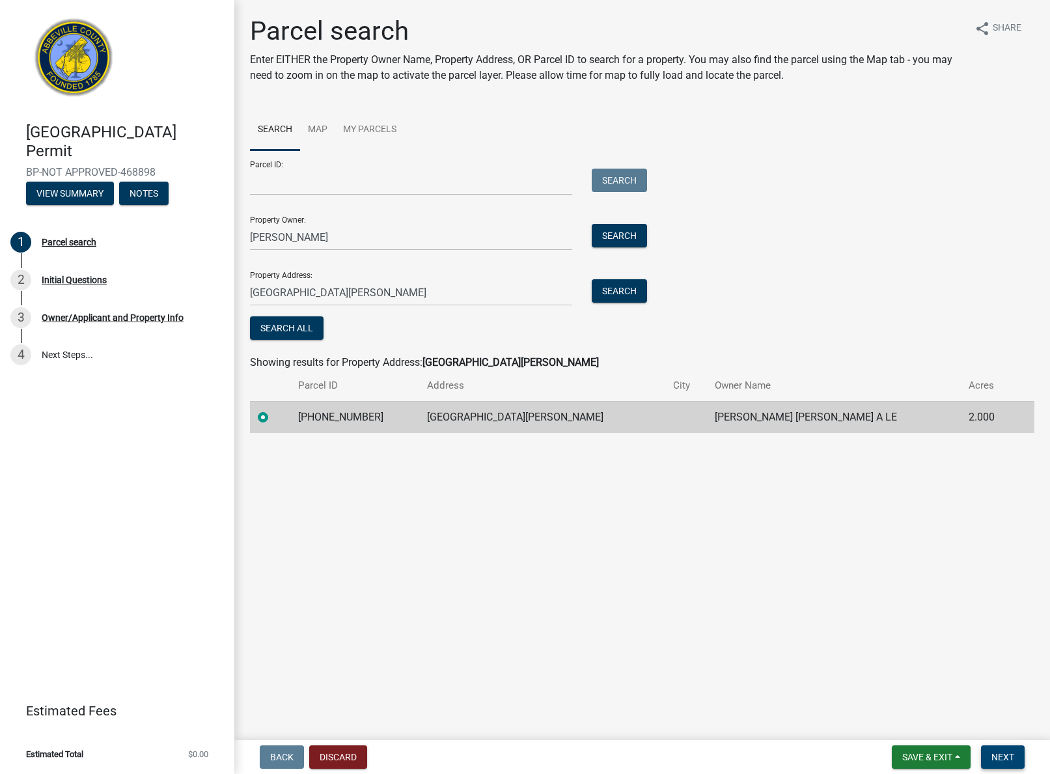
click at [992, 758] on span "Next" at bounding box center [1003, 757] width 23 height 10
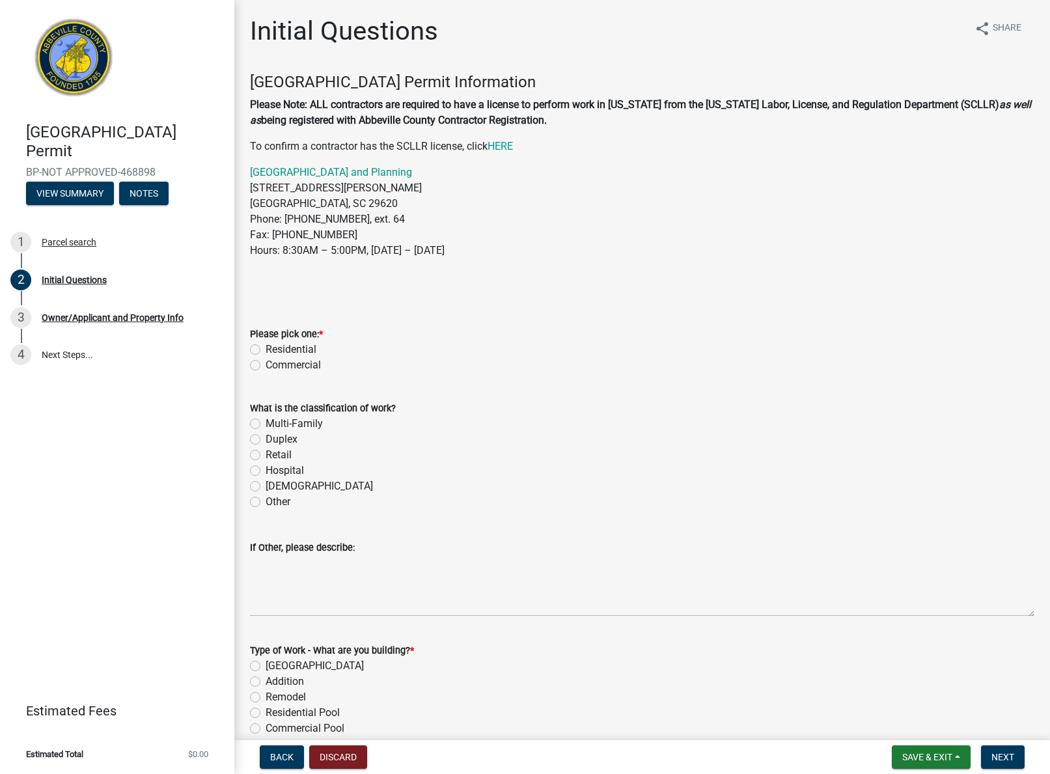
click at [266, 348] on label "Residential" at bounding box center [291, 350] width 51 height 16
click at [266, 348] on input "Residential" at bounding box center [270, 346] width 8 height 8
radio input "true"
click at [266, 502] on label "Other" at bounding box center [278, 502] width 25 height 16
click at [266, 502] on input "Other" at bounding box center [270, 498] width 8 height 8
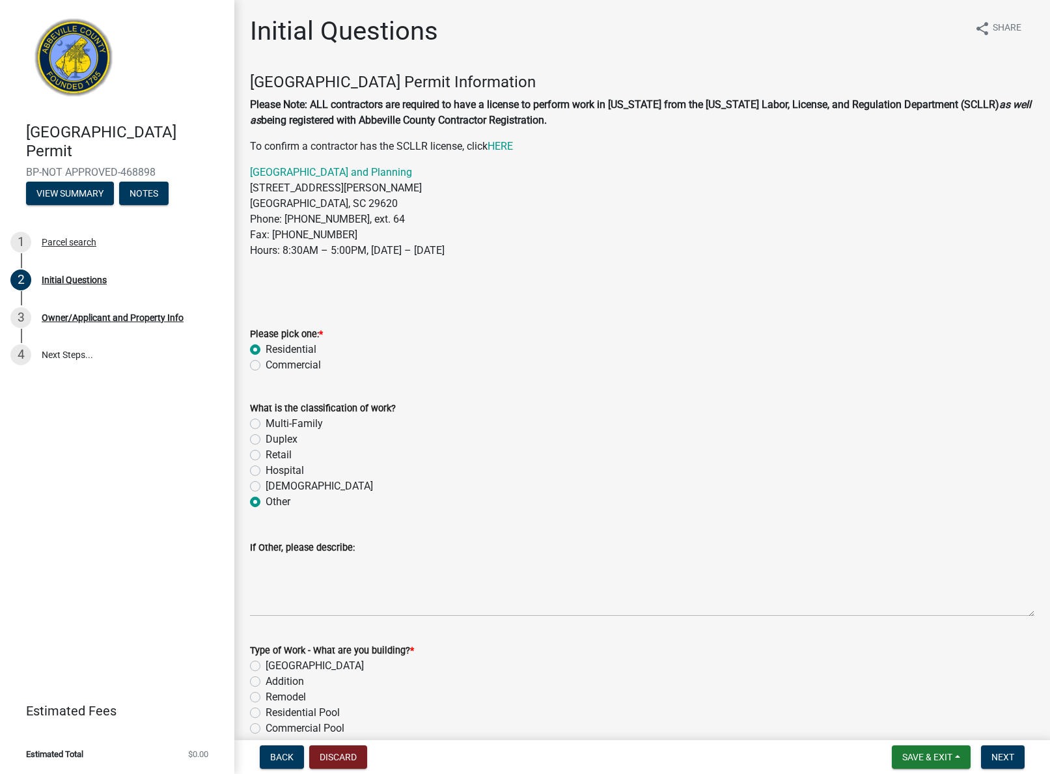
radio input "true"
click at [306, 602] on textarea "If Other, please describe:" at bounding box center [642, 585] width 785 height 61
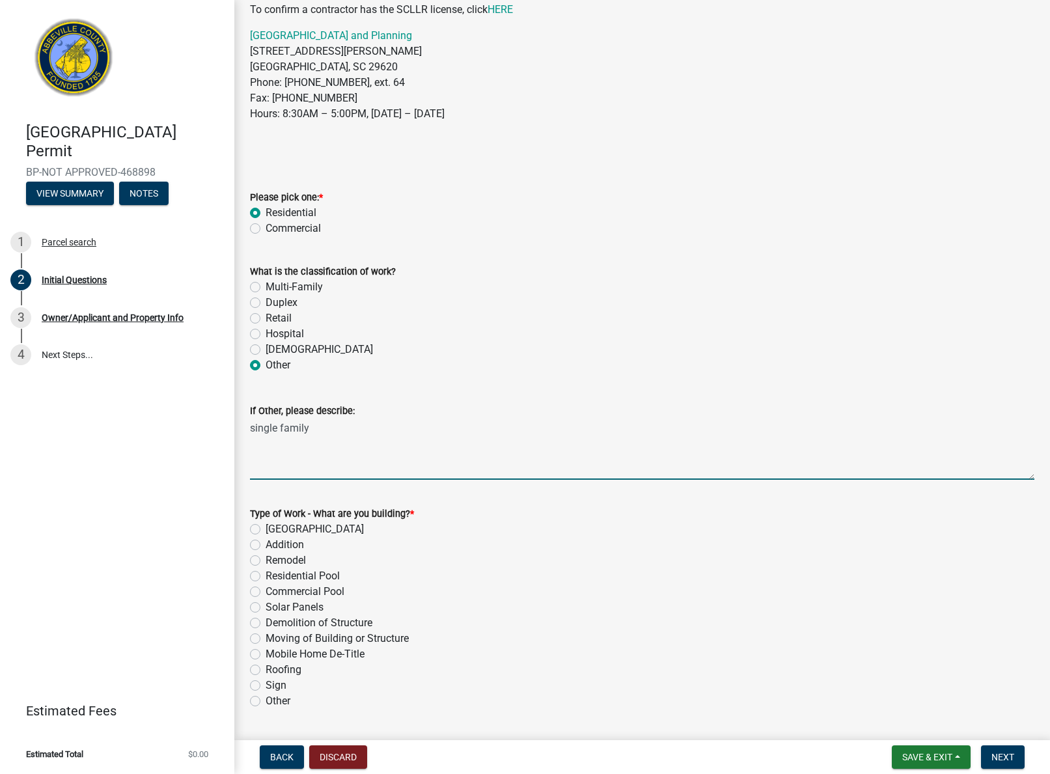
scroll to position [145, 0]
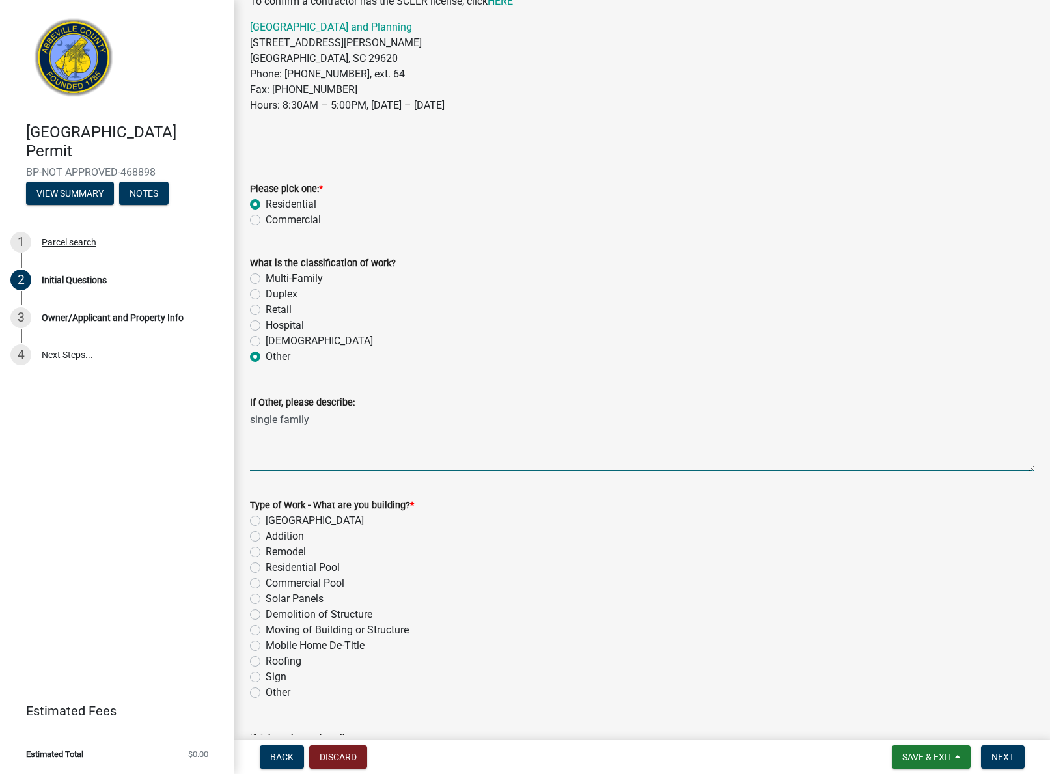
type textarea "single family"
click at [266, 662] on label "Roofing" at bounding box center [284, 662] width 36 height 16
click at [266, 662] on input "Roofing" at bounding box center [270, 658] width 8 height 8
radio input "true"
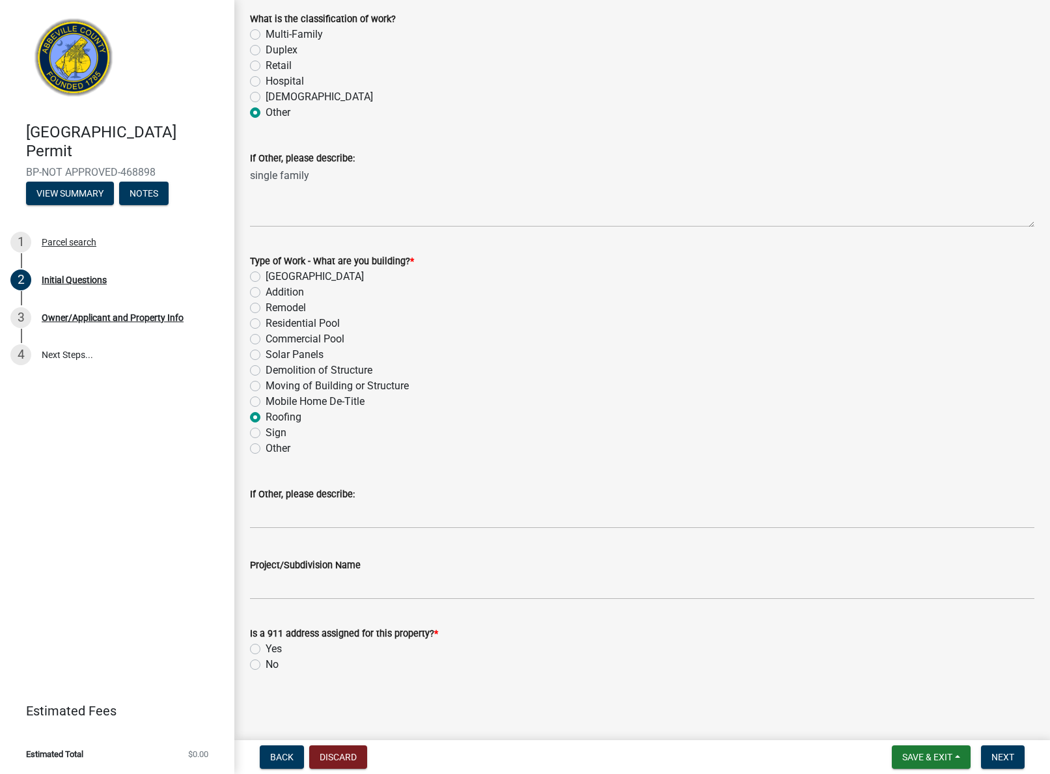
scroll to position [389, 0]
click at [266, 666] on label "No" at bounding box center [272, 666] width 13 height 16
click at [266, 666] on input "No" at bounding box center [270, 662] width 8 height 8
radio input "true"
click at [1012, 759] on span "Next" at bounding box center [1003, 757] width 23 height 10
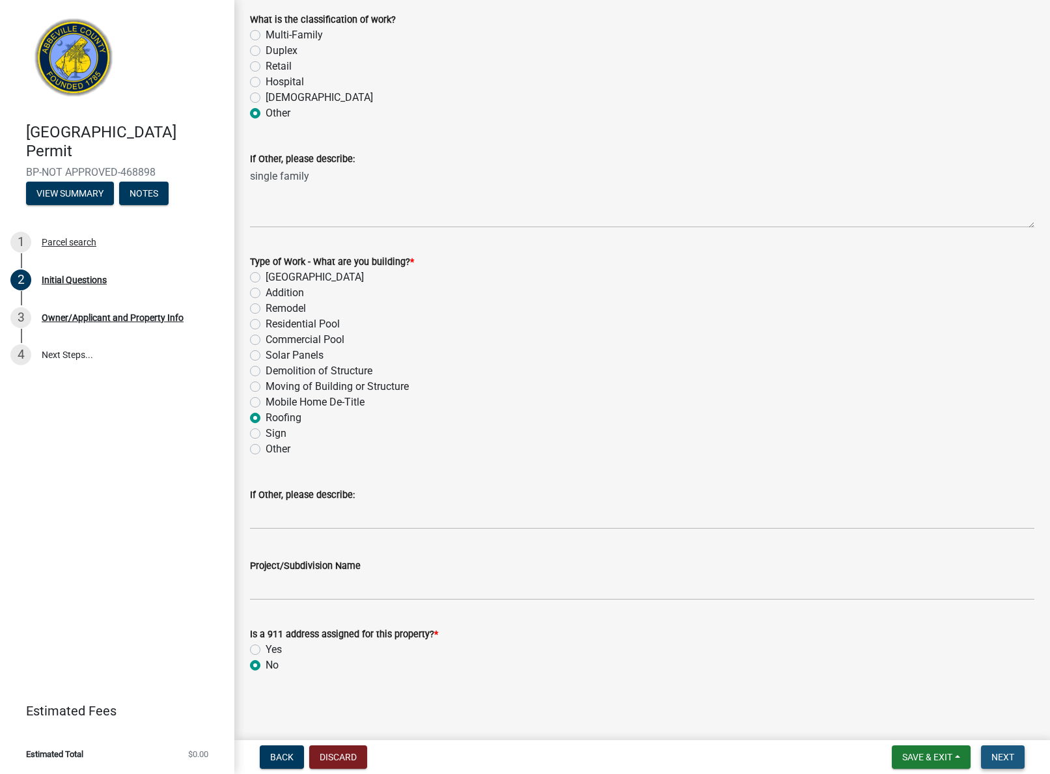
scroll to position [0, 0]
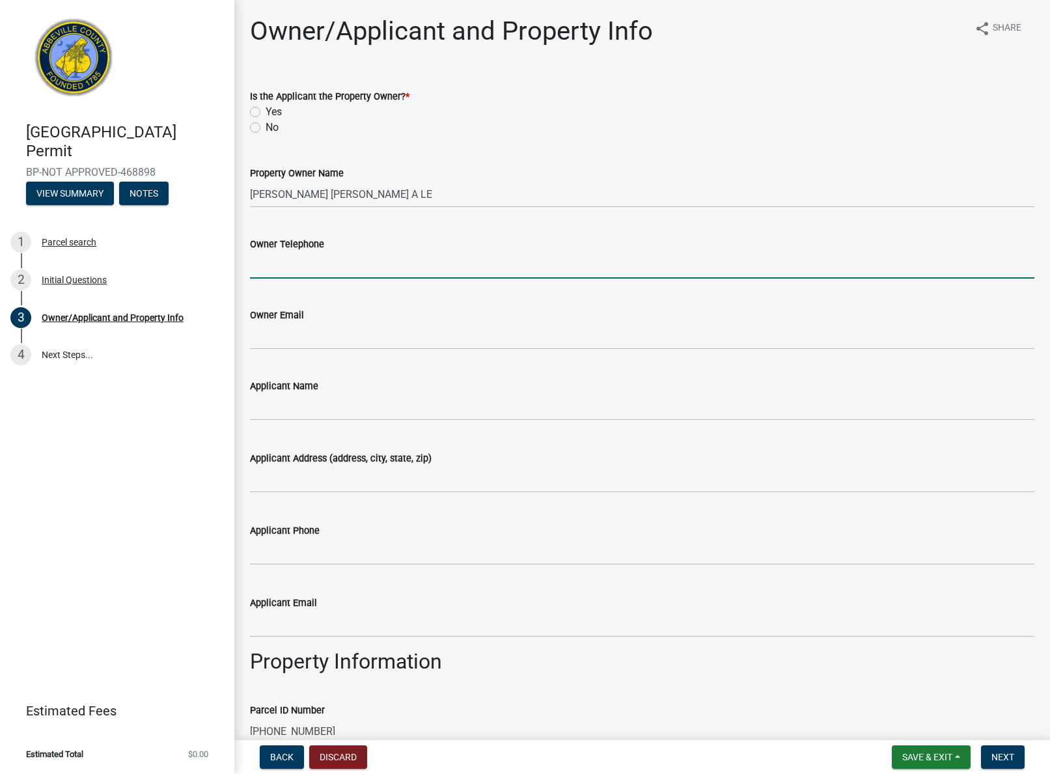
click at [296, 270] on input "Owner Telephone" at bounding box center [642, 265] width 785 height 27
type input "8644468932"
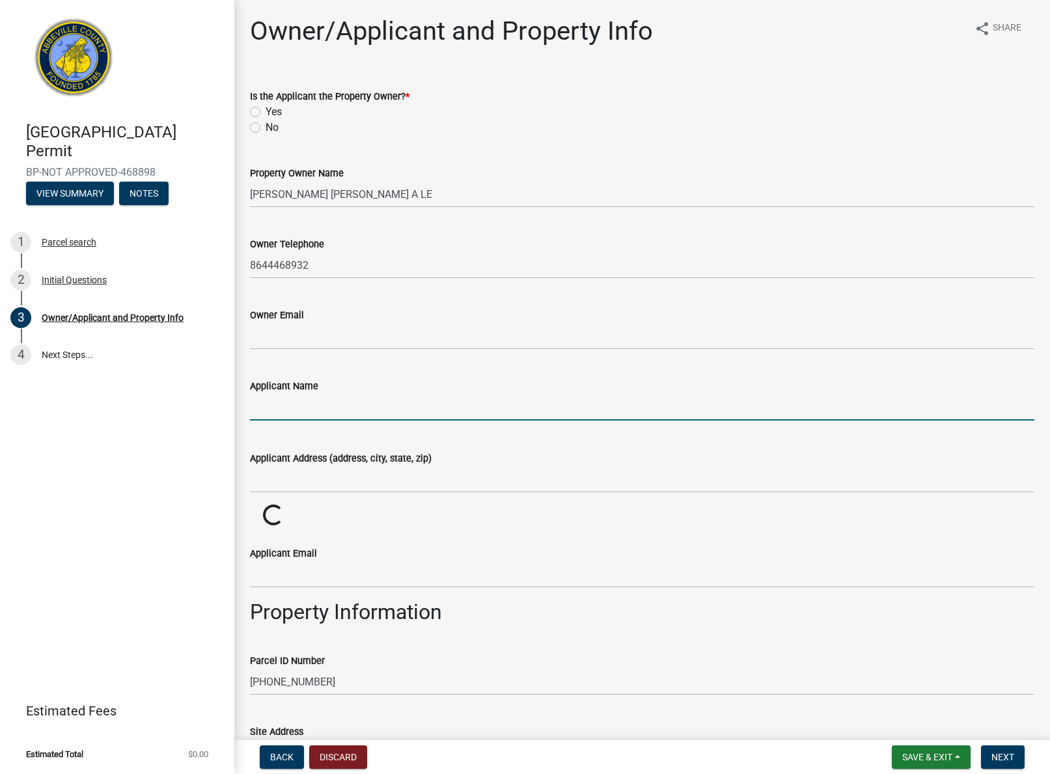
click at [304, 402] on input "Applicant Name" at bounding box center [642, 407] width 785 height 27
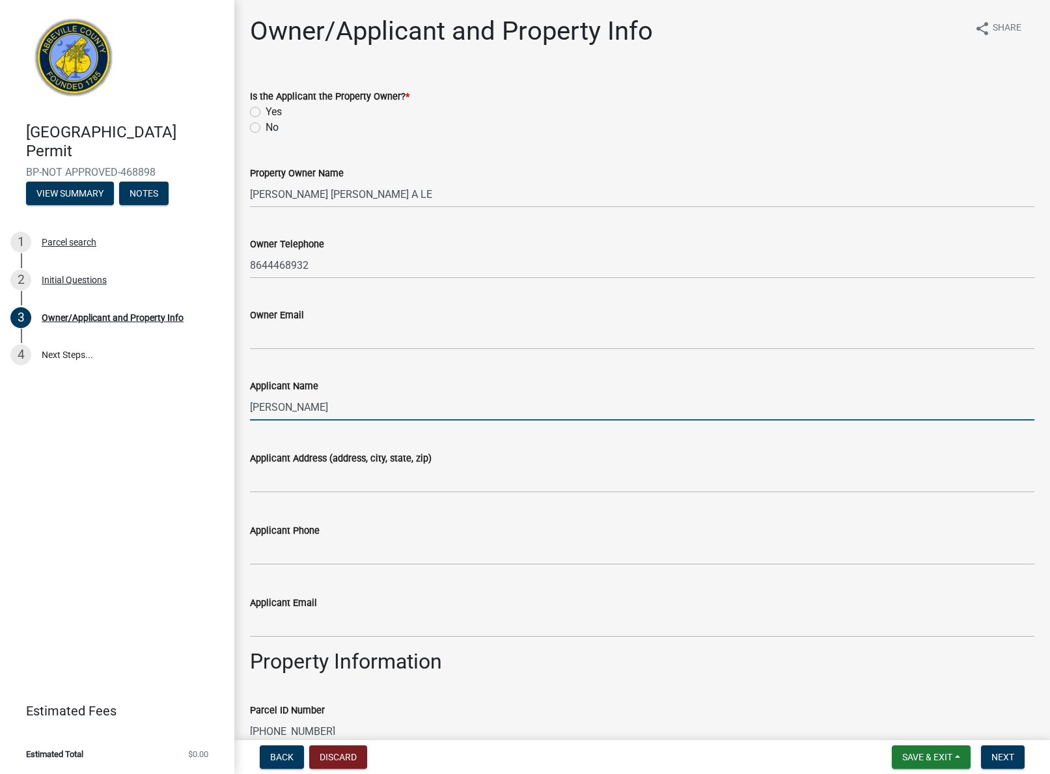
type input "[PERSON_NAME]"
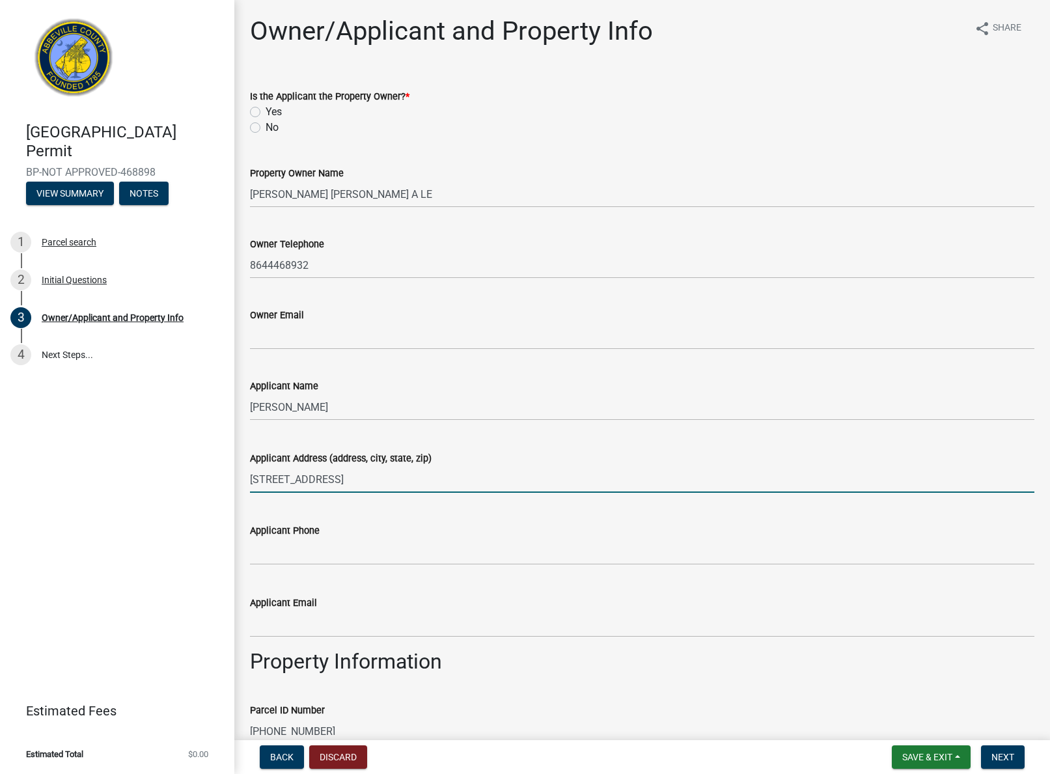
type input "8 River way Dr. Greer SC"
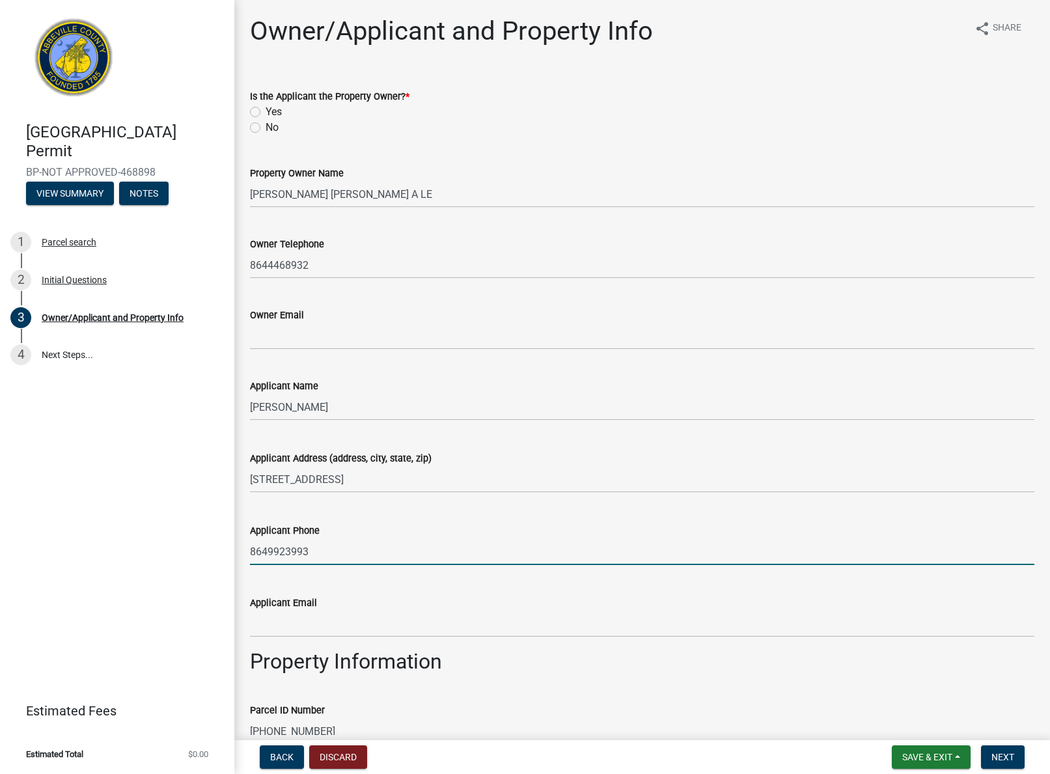
type input "8649923993"
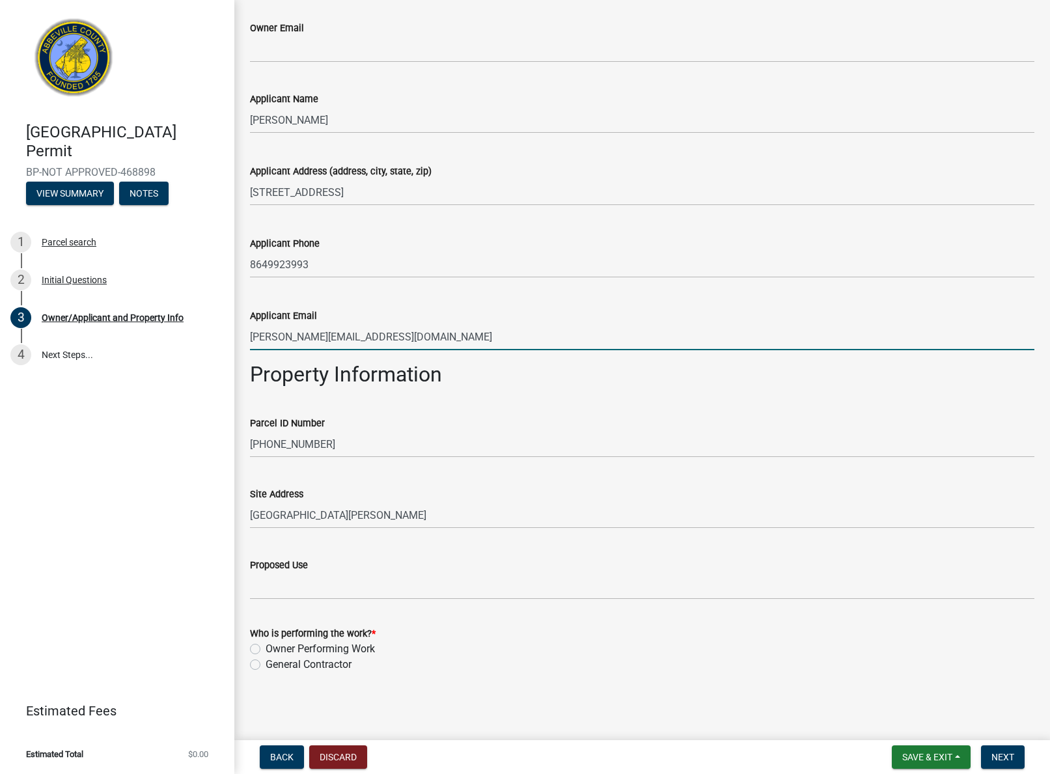
scroll to position [287, 0]
type input "Jessica@burishbuildersgvl.com"
click at [266, 662] on label "General Contractor" at bounding box center [309, 665] width 86 height 16
click at [266, 662] on input "General Contractor" at bounding box center [270, 661] width 8 height 8
radio input "true"
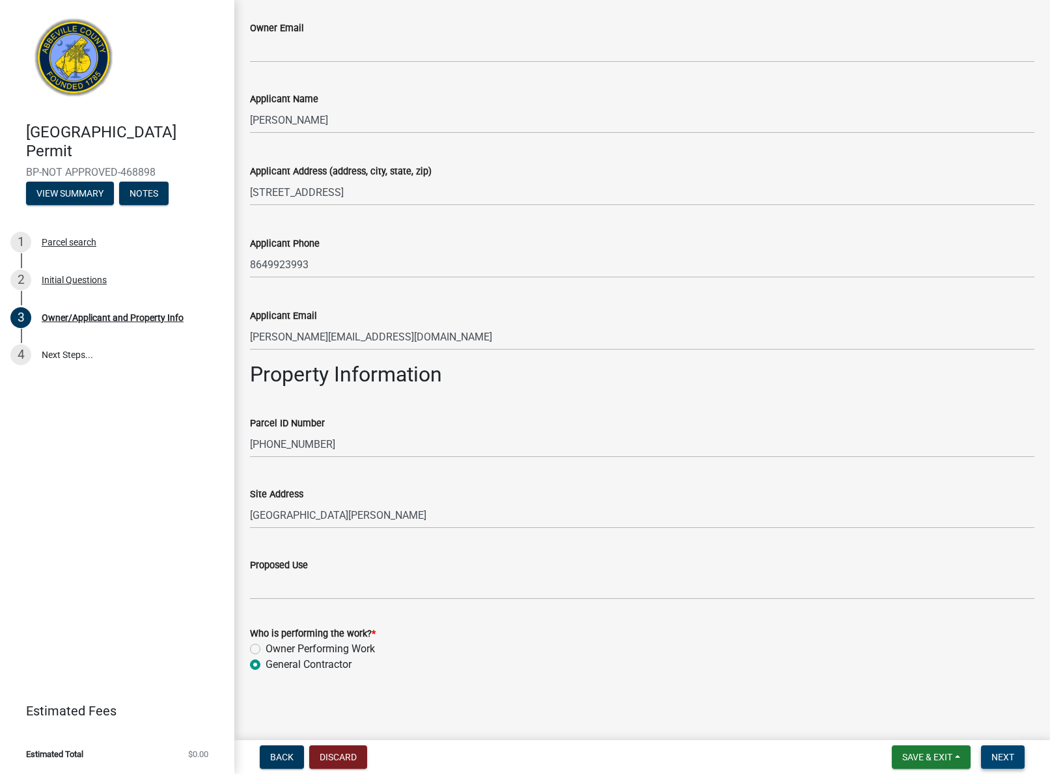
click at [995, 758] on span "Next" at bounding box center [1003, 757] width 23 height 10
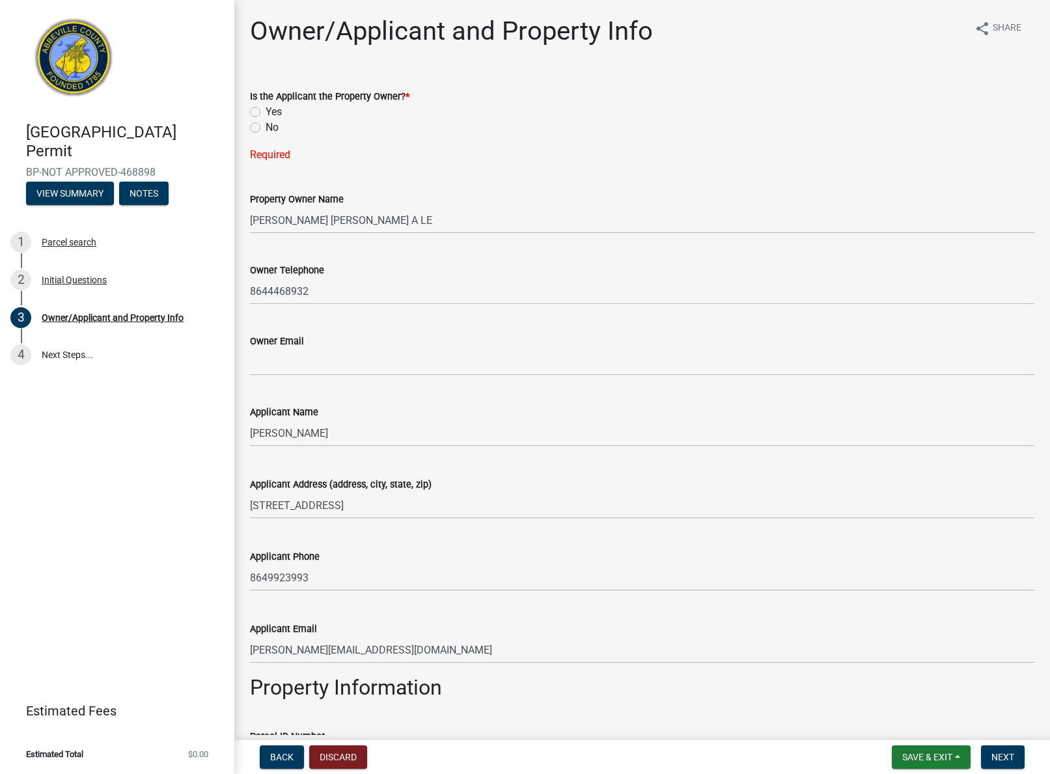
scroll to position [0, 0]
click at [266, 111] on label "Yes" at bounding box center [274, 112] width 16 height 16
click at [266, 111] on input "Yes" at bounding box center [270, 108] width 8 height 8
radio input "true"
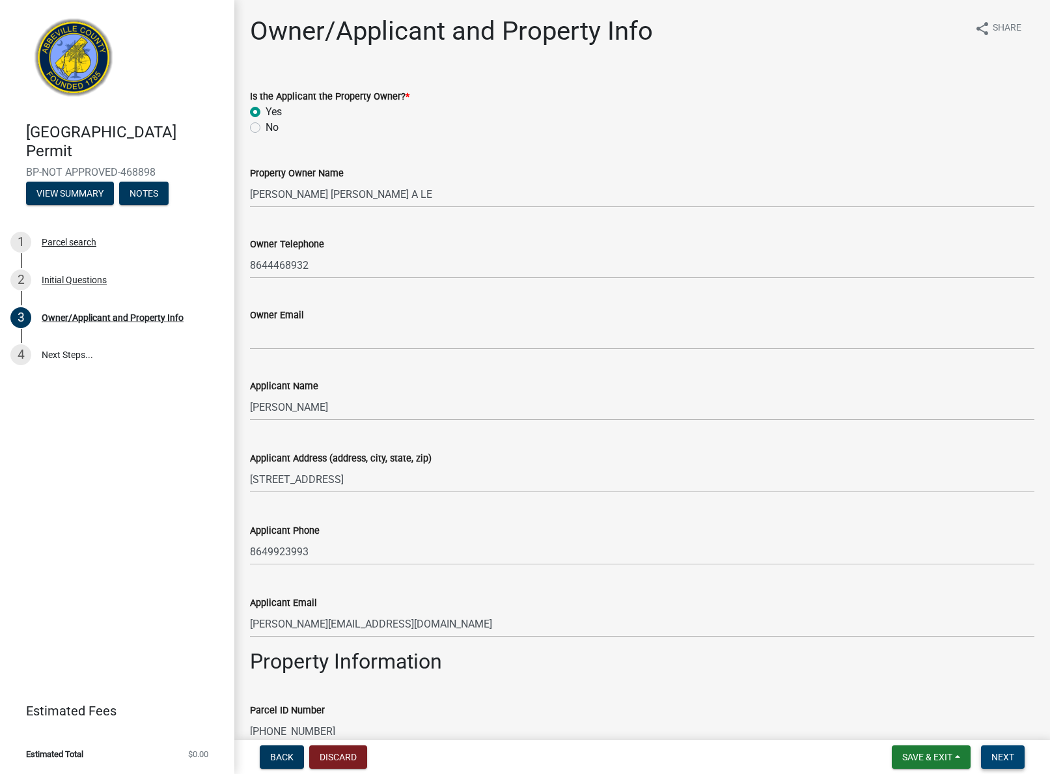
click at [1006, 762] on span "Next" at bounding box center [1003, 757] width 23 height 10
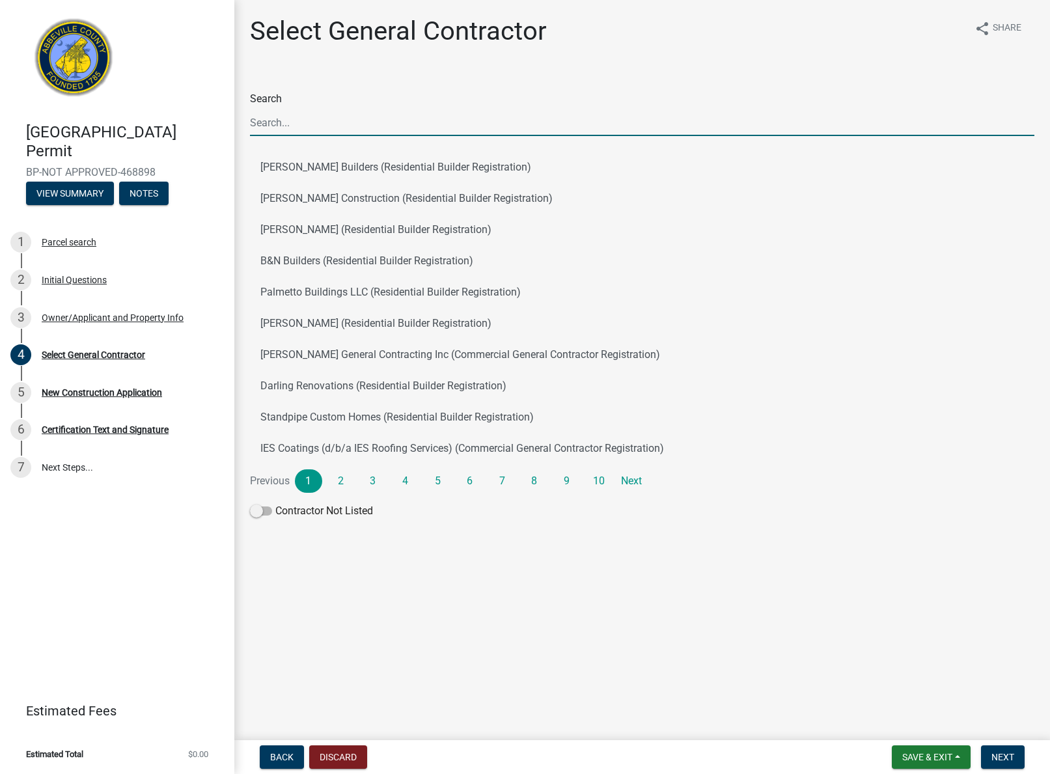
click at [290, 120] on input "Search" at bounding box center [642, 122] width 785 height 27
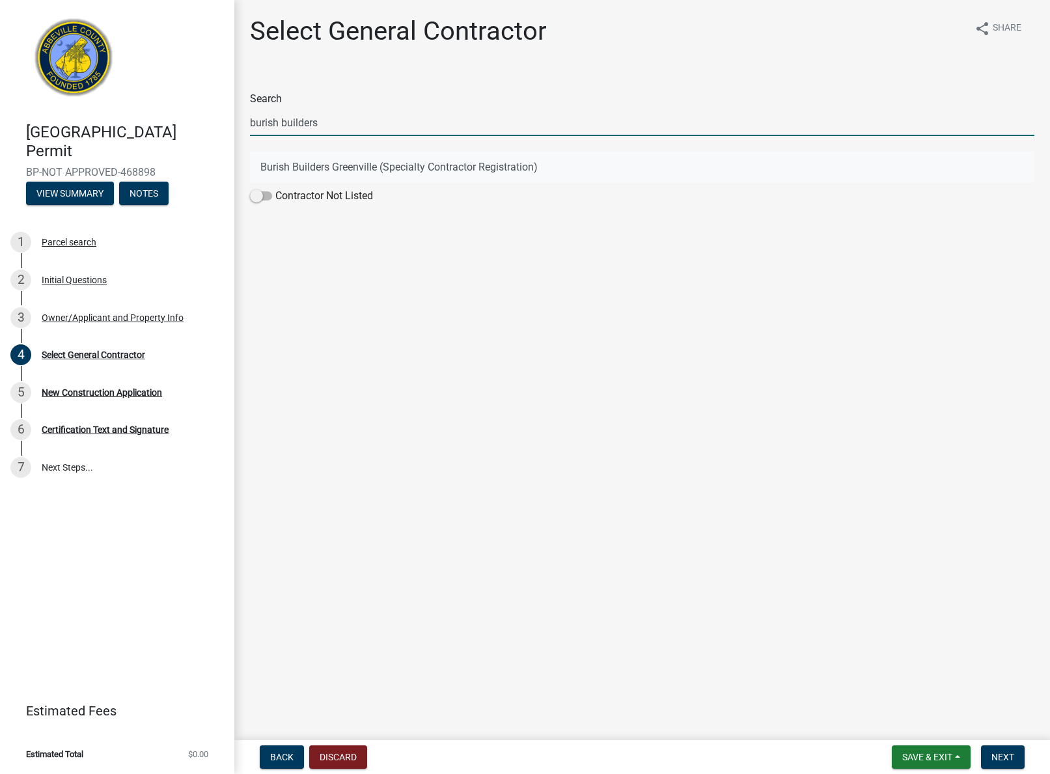
type input "burish builders"
click at [287, 169] on button "Burish Builders Greenville (Specialty Contractor Registration)" at bounding box center [642, 167] width 785 height 31
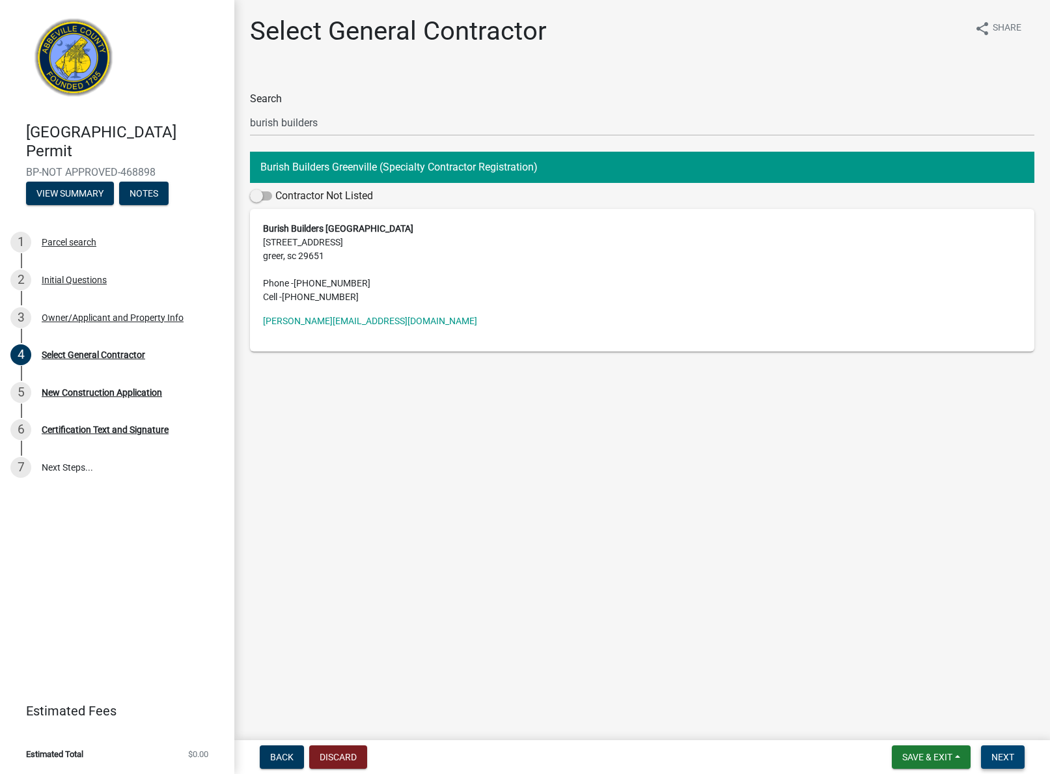
click at [993, 761] on span "Next" at bounding box center [1003, 757] width 23 height 10
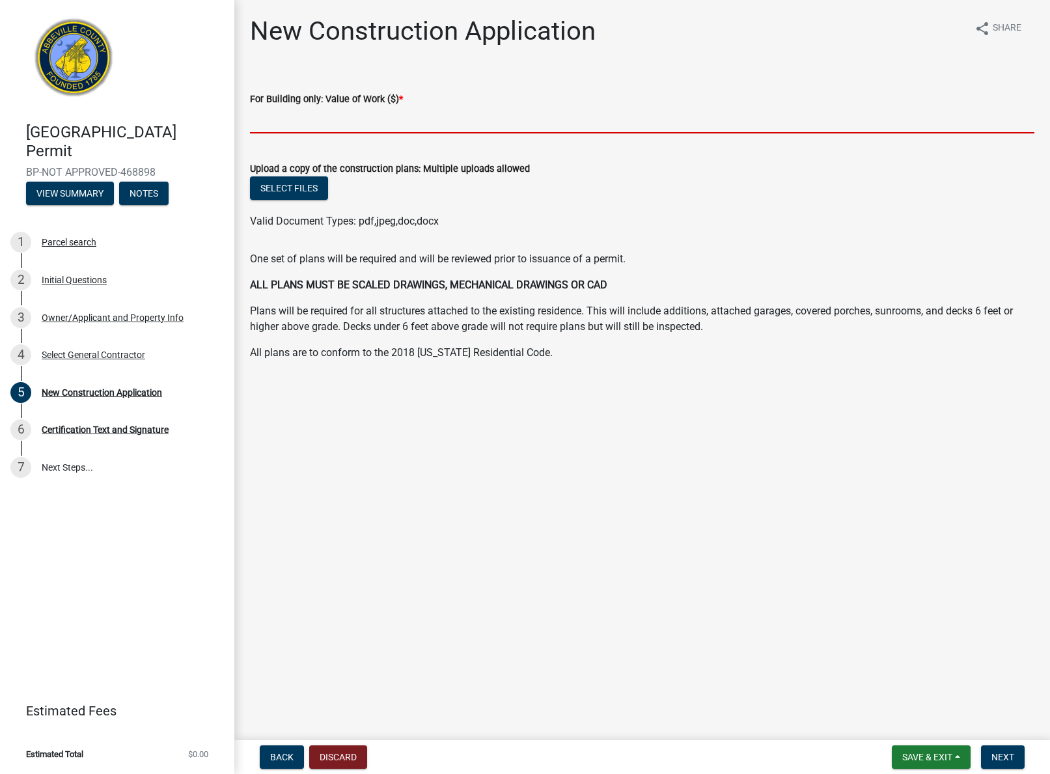
click at [281, 121] on input "text" at bounding box center [642, 120] width 785 height 27
type input "7216.3"
click at [1000, 757] on span "Next" at bounding box center [1003, 757] width 23 height 10
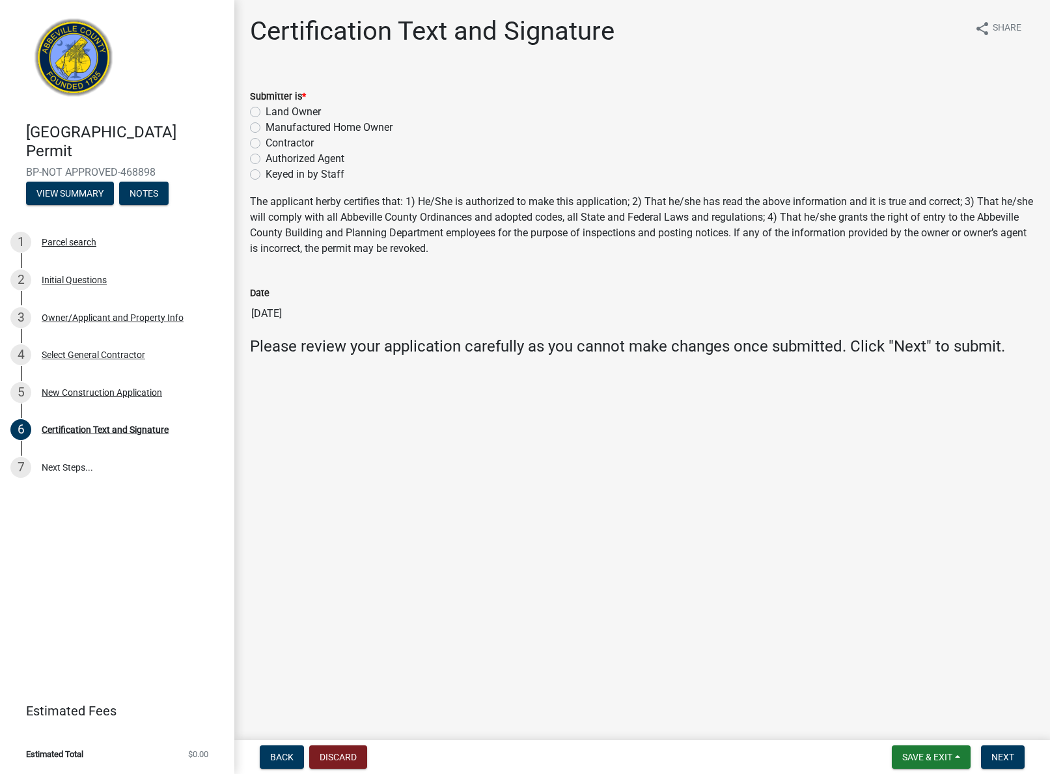
drag, startPoint x: 249, startPoint y: 142, endPoint x: 428, endPoint y: 232, distance: 200.6
click at [250, 142] on div "Submitter is * Land Owner Manufactured Home Owner Contractor Authorized Agent K…" at bounding box center [642, 127] width 804 height 109
click at [266, 144] on label "Contractor" at bounding box center [290, 143] width 48 height 16
click at [266, 144] on input "Contractor" at bounding box center [270, 139] width 8 height 8
radio input "true"
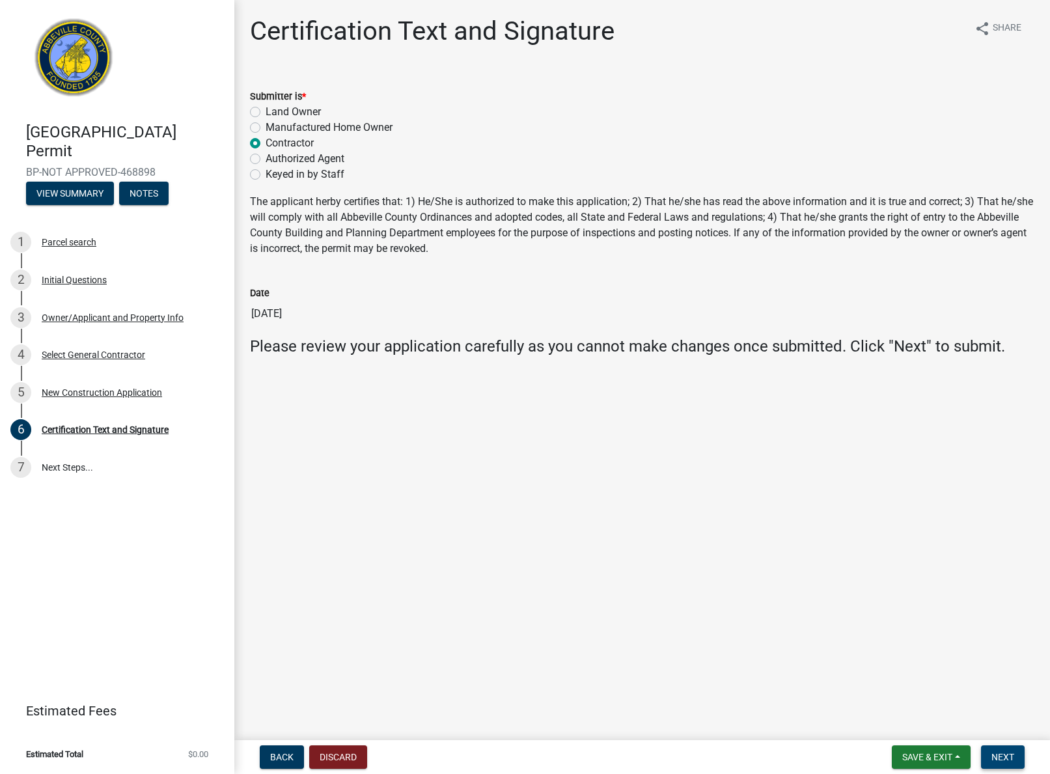
click at [1005, 757] on span "Next" at bounding box center [1003, 757] width 23 height 10
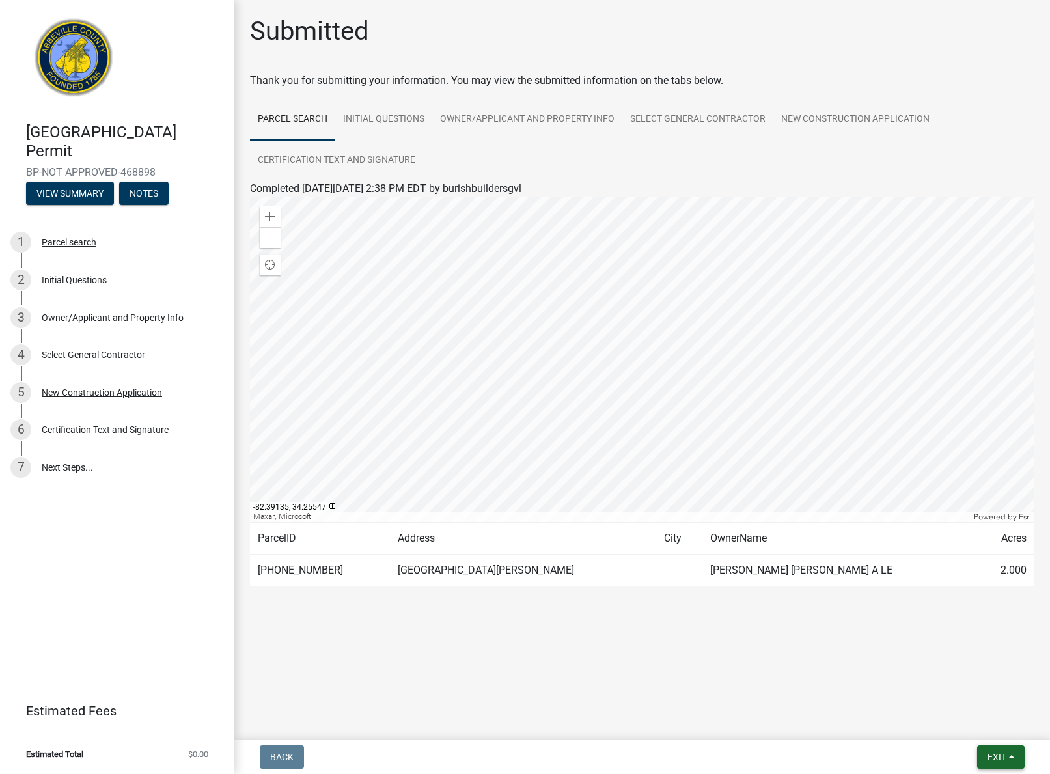
click at [990, 760] on span "Exit" at bounding box center [997, 757] width 19 height 10
click at [960, 727] on button "Save & Exit" at bounding box center [973, 723] width 104 height 31
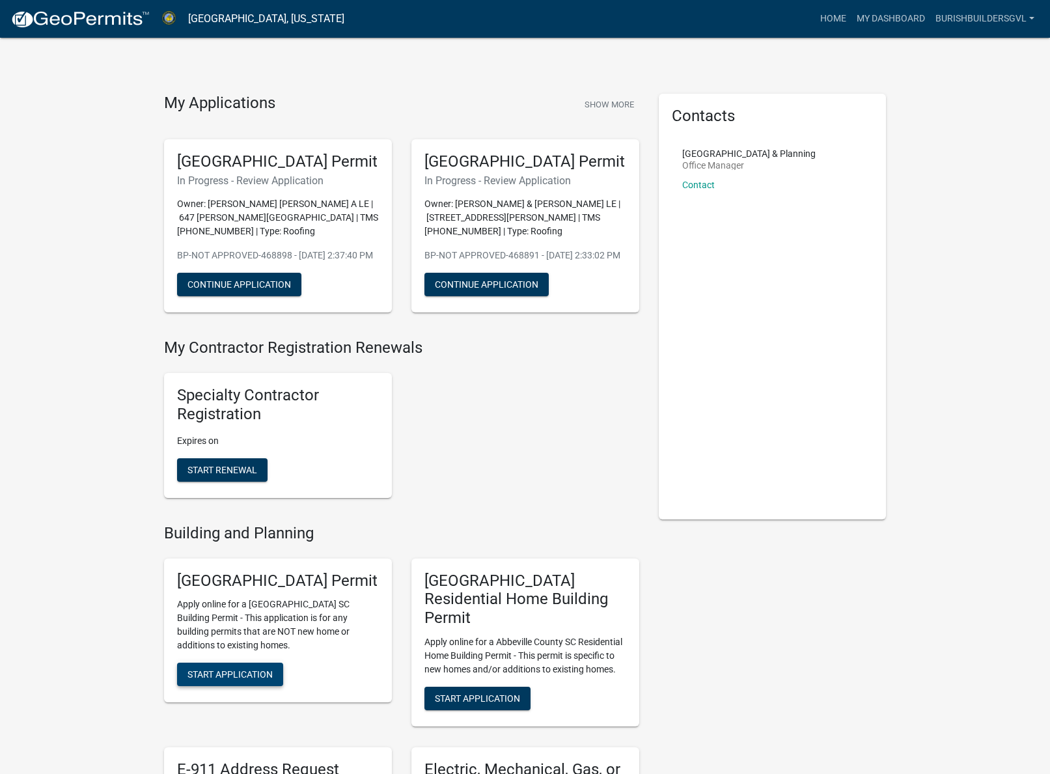
click at [233, 680] on span "Start Application" at bounding box center [230, 674] width 85 height 10
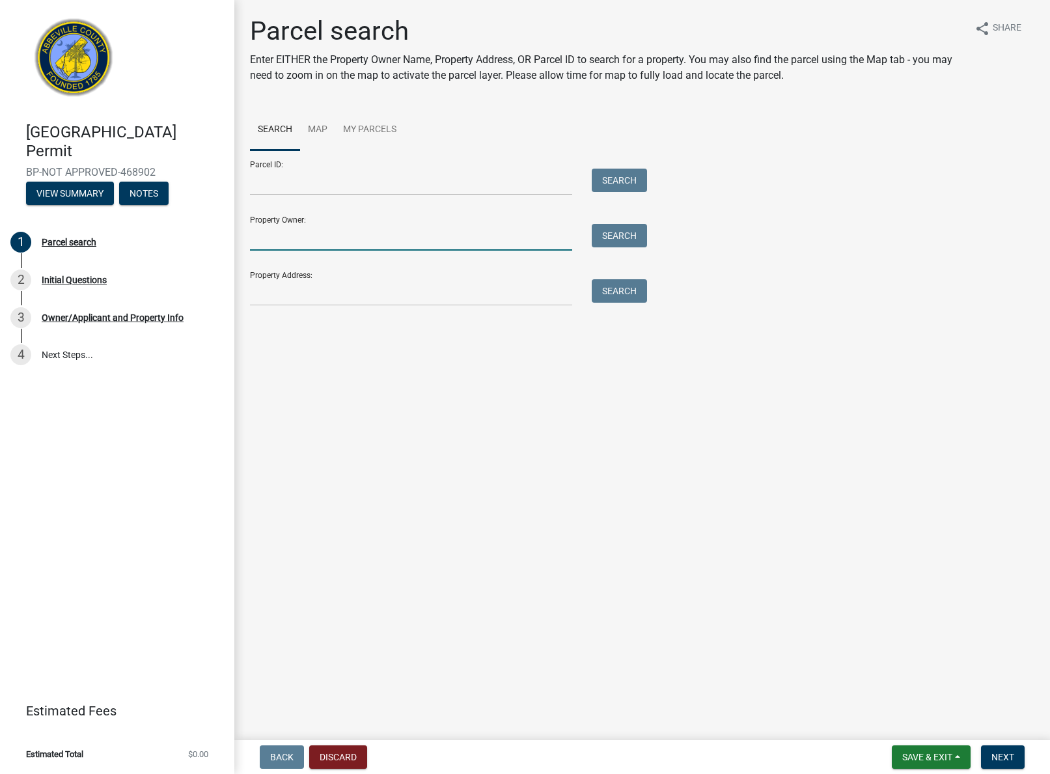
click at [310, 236] on input "Property Owner:" at bounding box center [411, 237] width 322 height 27
type input "[PERSON_NAME]"
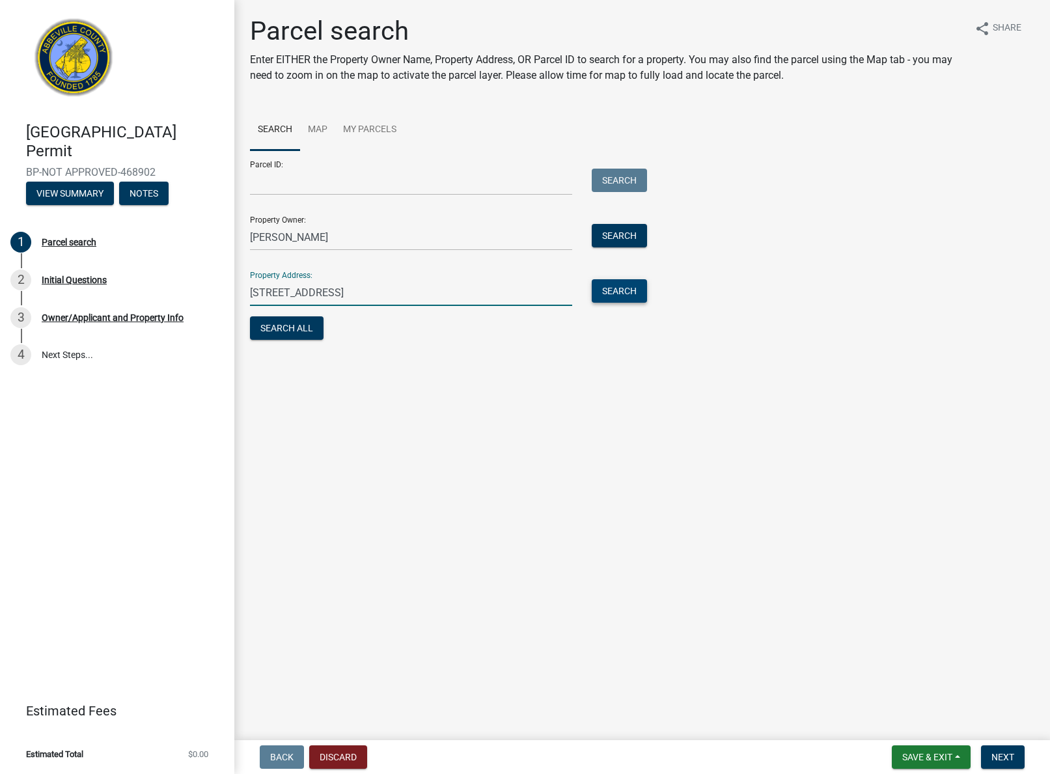
type input "[STREET_ADDRESS]"
click at [612, 285] on button "Search" at bounding box center [619, 290] width 55 height 23
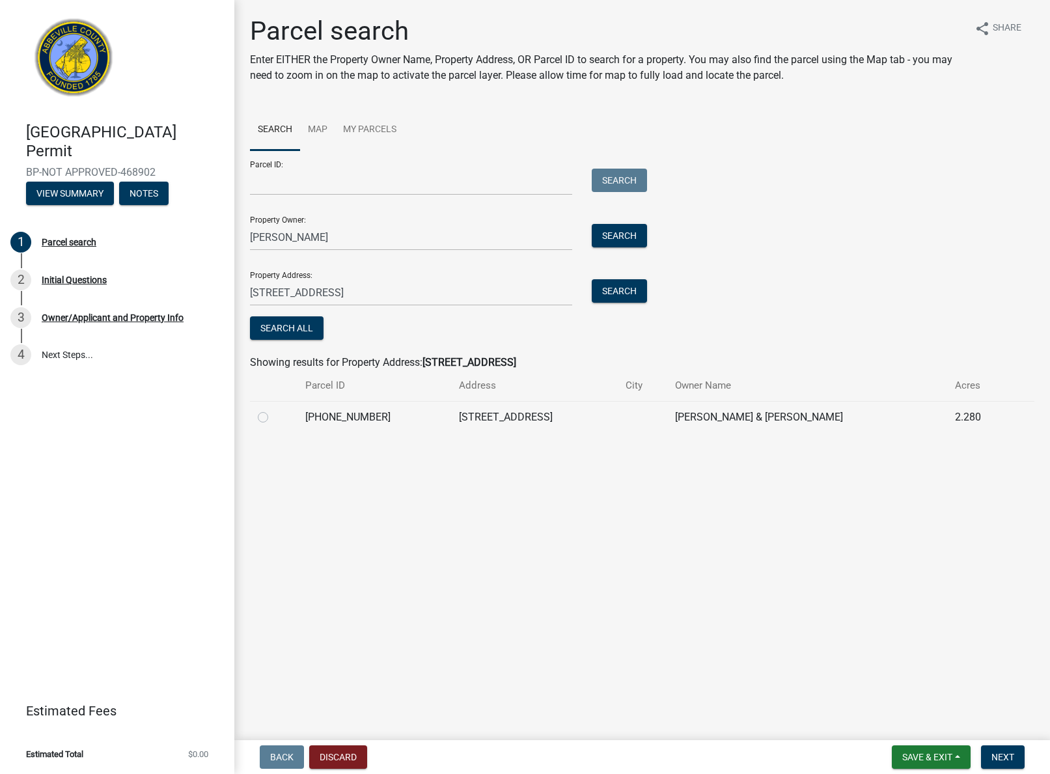
click at [273, 410] on label at bounding box center [273, 410] width 0 height 0
click at [273, 417] on input "radio" at bounding box center [277, 414] width 8 height 8
radio input "true"
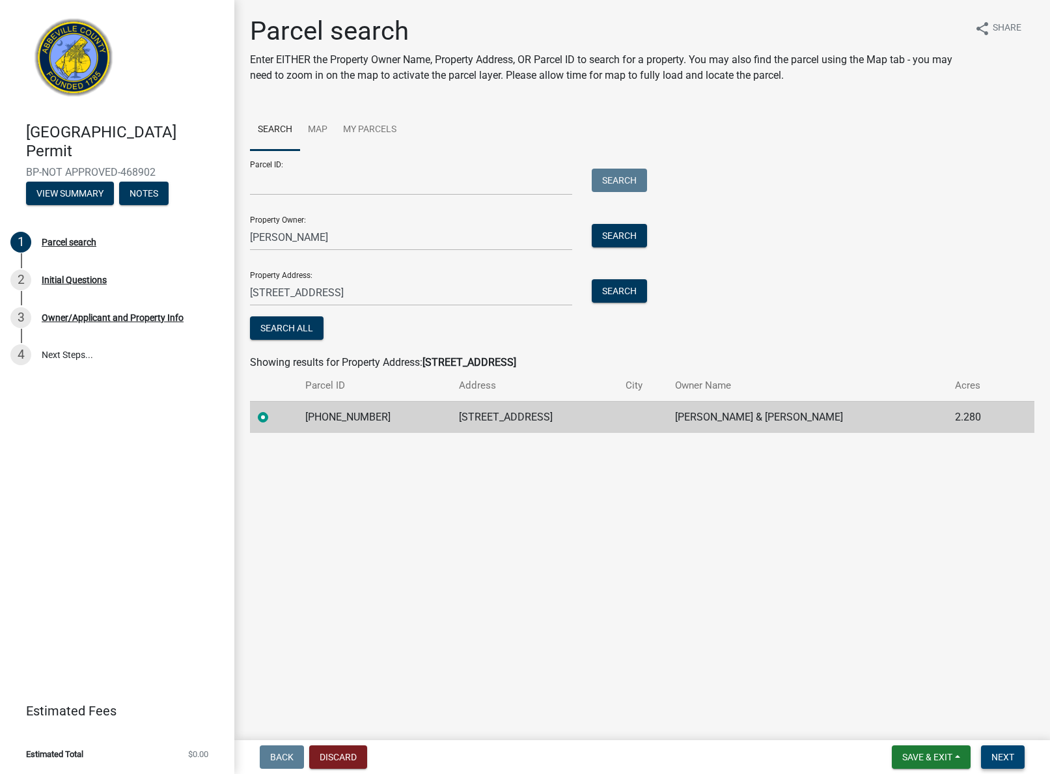
click at [1005, 761] on span "Next" at bounding box center [1003, 757] width 23 height 10
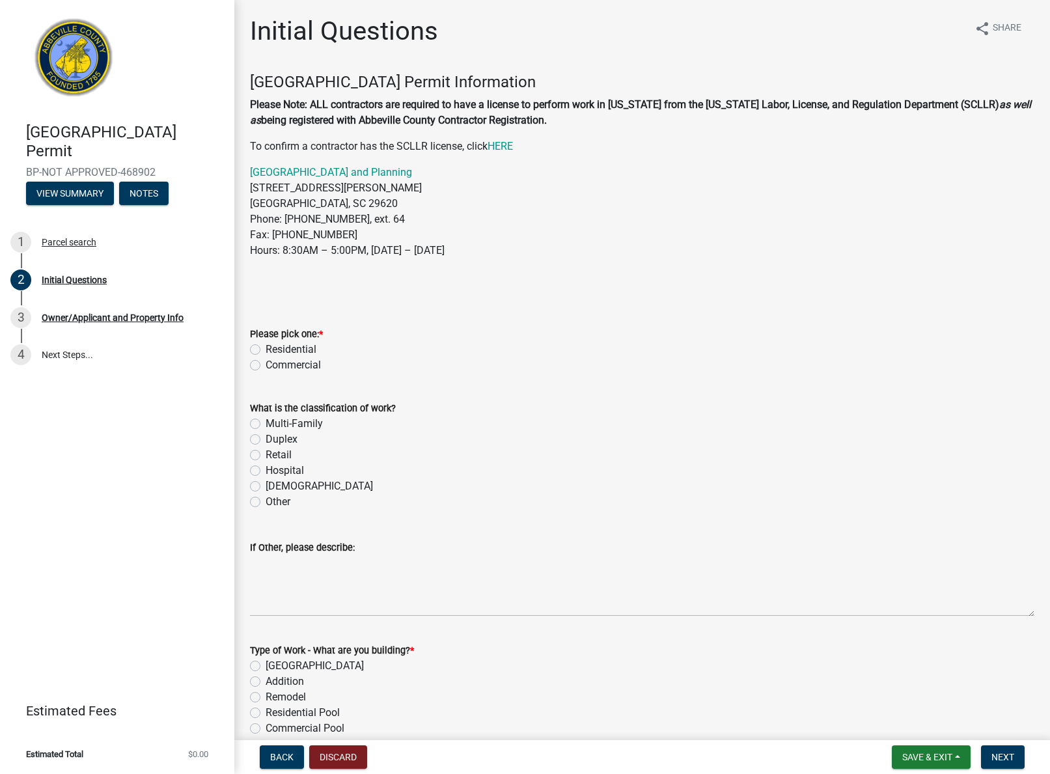
click at [266, 349] on label "Residential" at bounding box center [291, 350] width 51 height 16
click at [266, 349] on input "Residential" at bounding box center [270, 346] width 8 height 8
radio input "true"
click at [272, 506] on label "Other" at bounding box center [278, 502] width 25 height 16
click at [272, 503] on input "Other" at bounding box center [270, 498] width 8 height 8
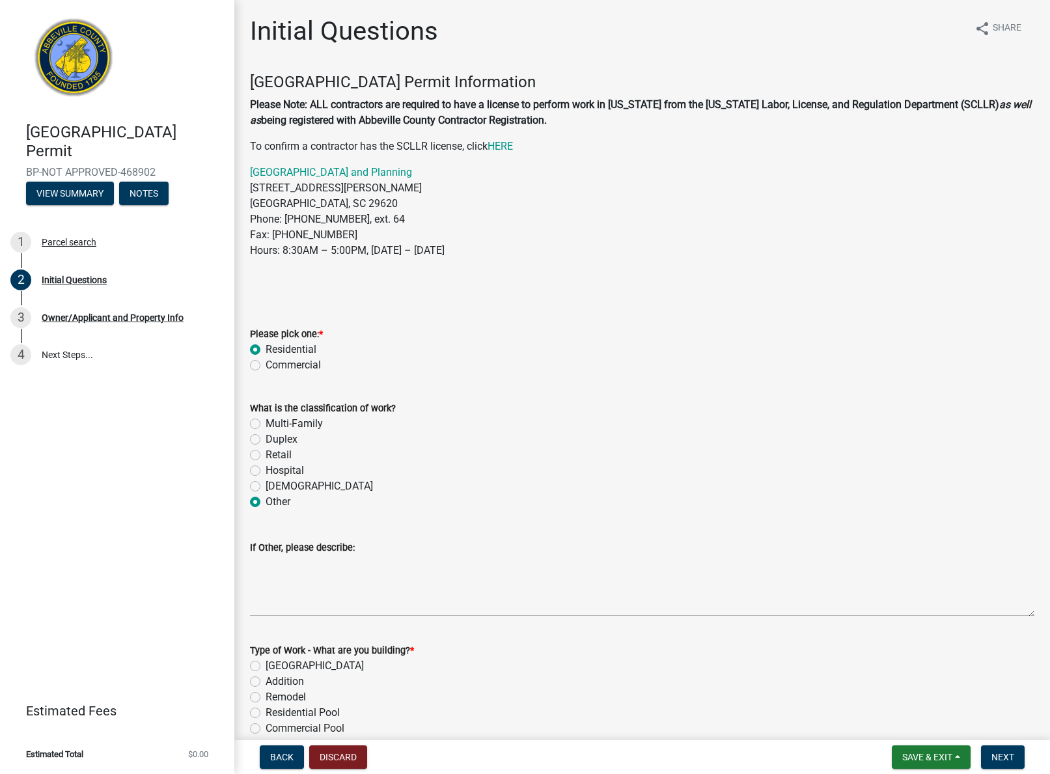
radio input "true"
click at [296, 615] on textarea "If Other, please describe:" at bounding box center [642, 585] width 785 height 61
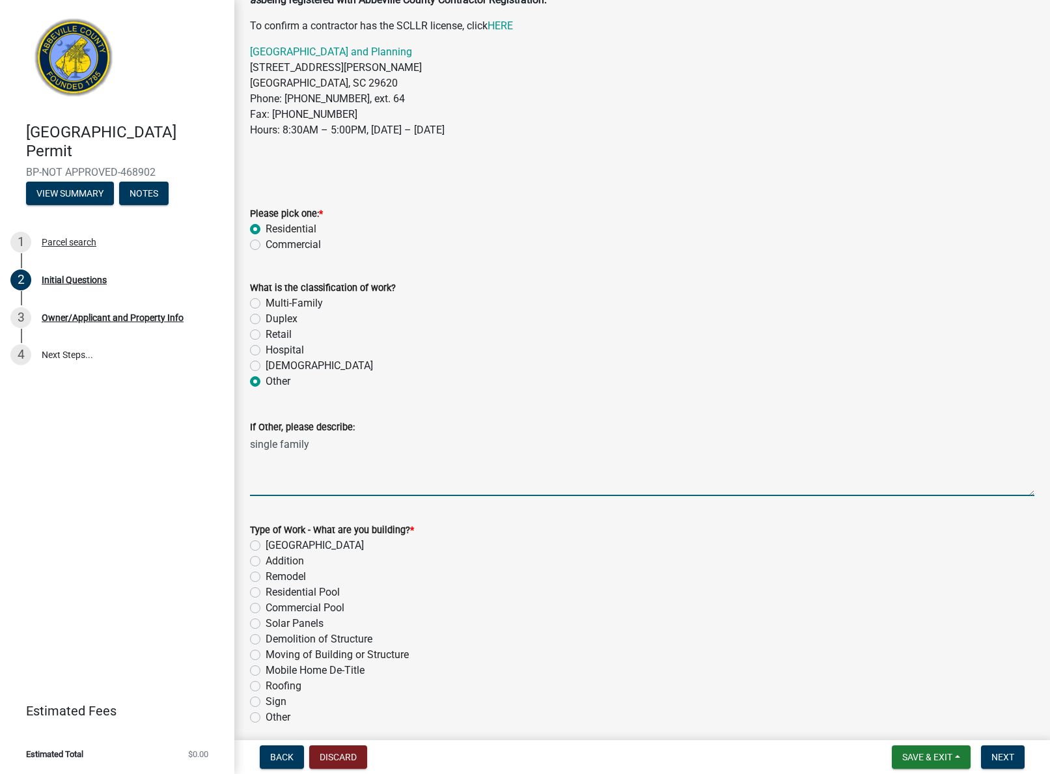
scroll to position [122, 0]
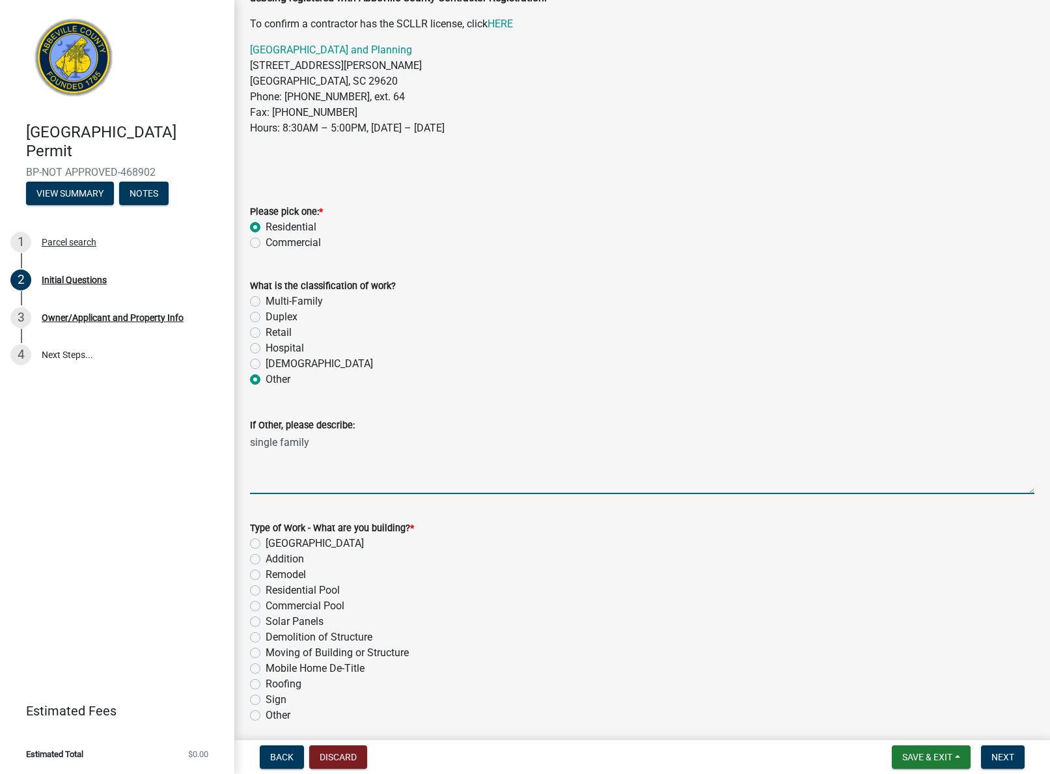
type textarea "single family"
click at [266, 684] on label "Roofing" at bounding box center [284, 685] width 36 height 16
click at [266, 684] on input "Roofing" at bounding box center [270, 681] width 8 height 8
radio input "true"
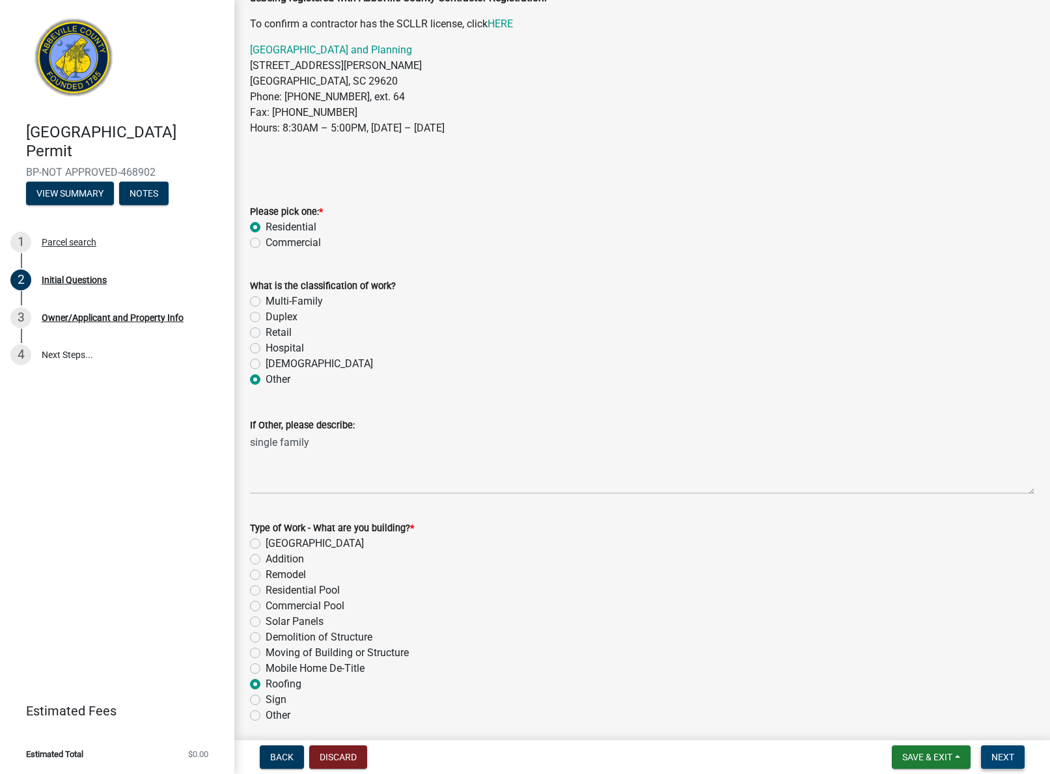
click at [986, 759] on button "Next" at bounding box center [1003, 757] width 44 height 23
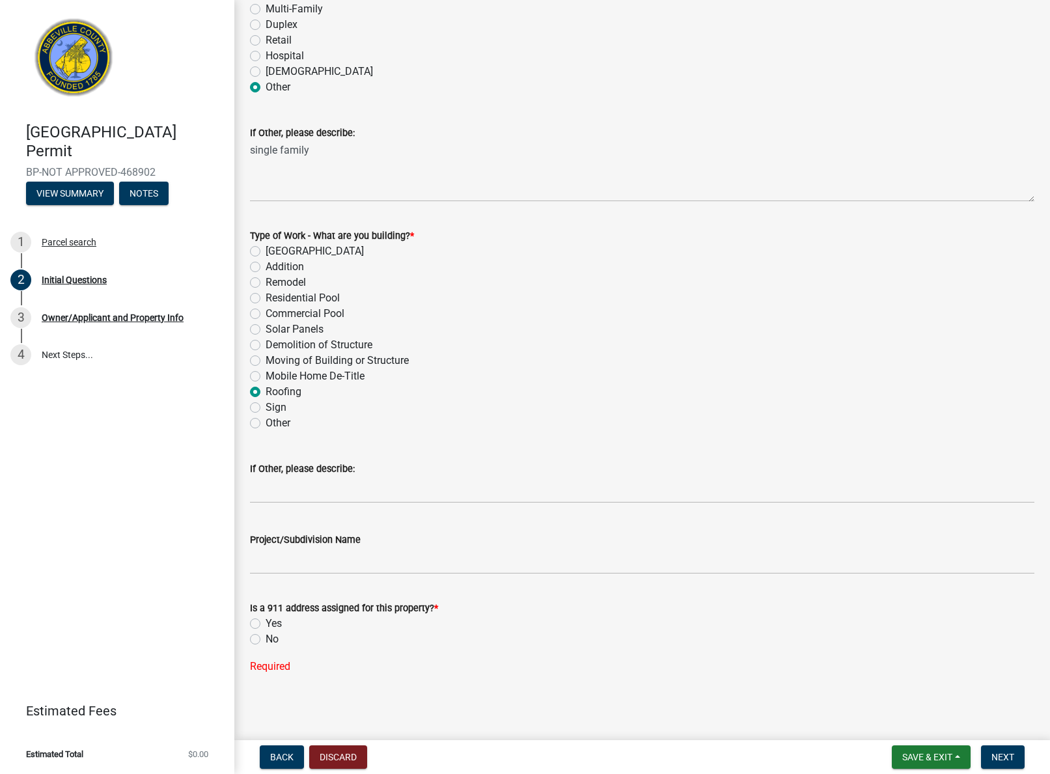
click at [266, 637] on label "No" at bounding box center [272, 640] width 13 height 16
click at [266, 637] on input "No" at bounding box center [270, 636] width 8 height 8
radio input "true"
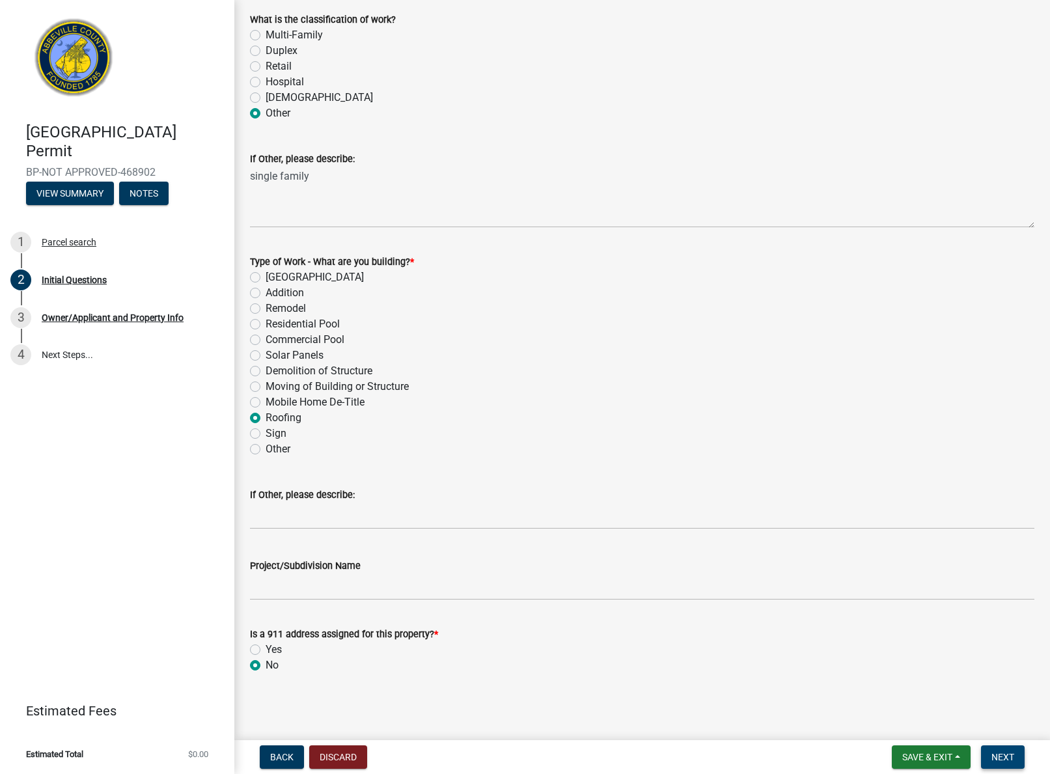
click at [1016, 761] on button "Next" at bounding box center [1003, 757] width 44 height 23
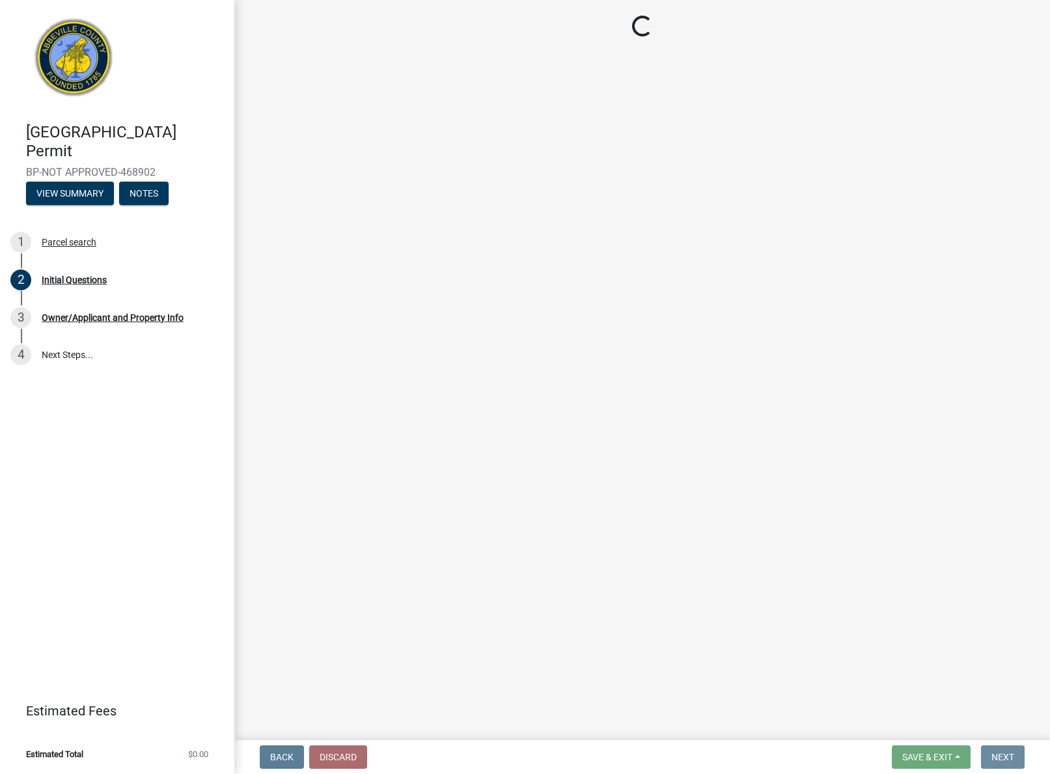
scroll to position [0, 0]
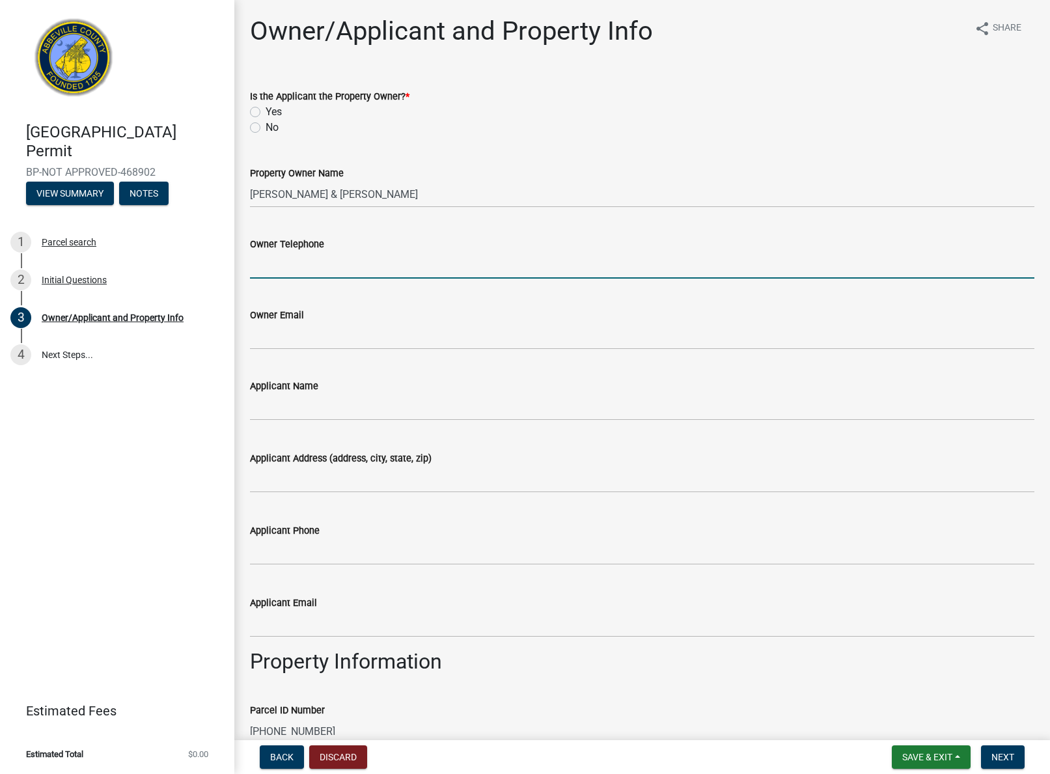
click at [275, 270] on input "Owner Telephone" at bounding box center [642, 265] width 785 height 27
type input "864-379-4024"
click at [330, 406] on input "Applicant Name" at bounding box center [642, 407] width 785 height 27
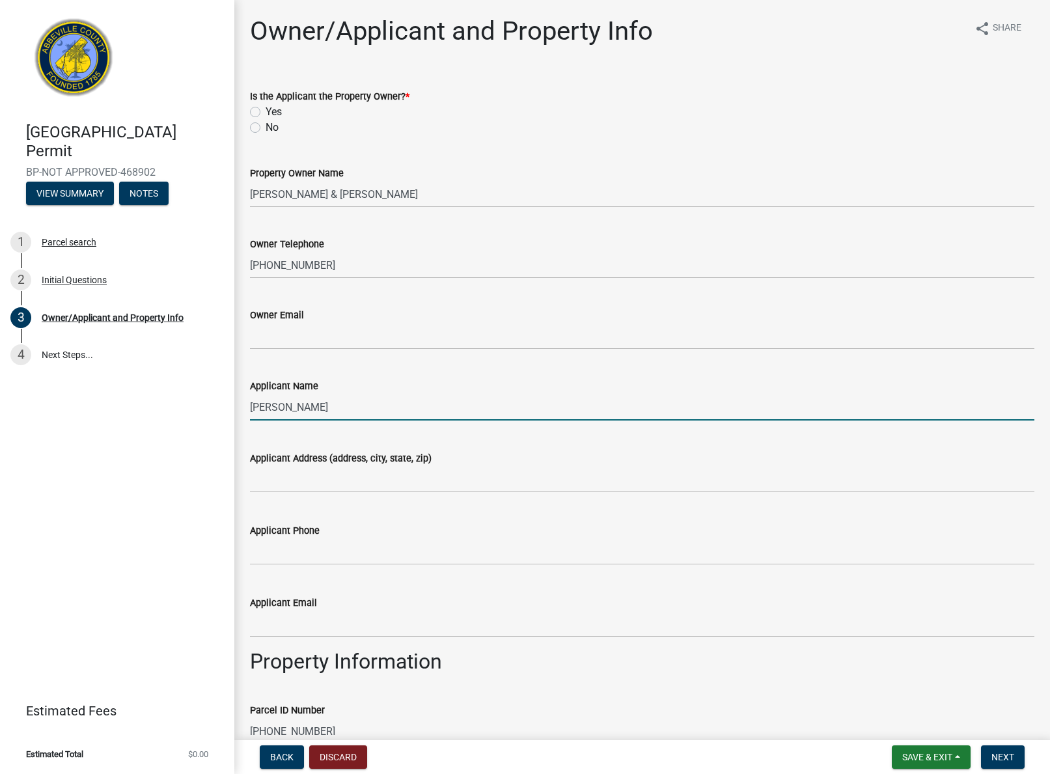
type input "[PERSON_NAME]"
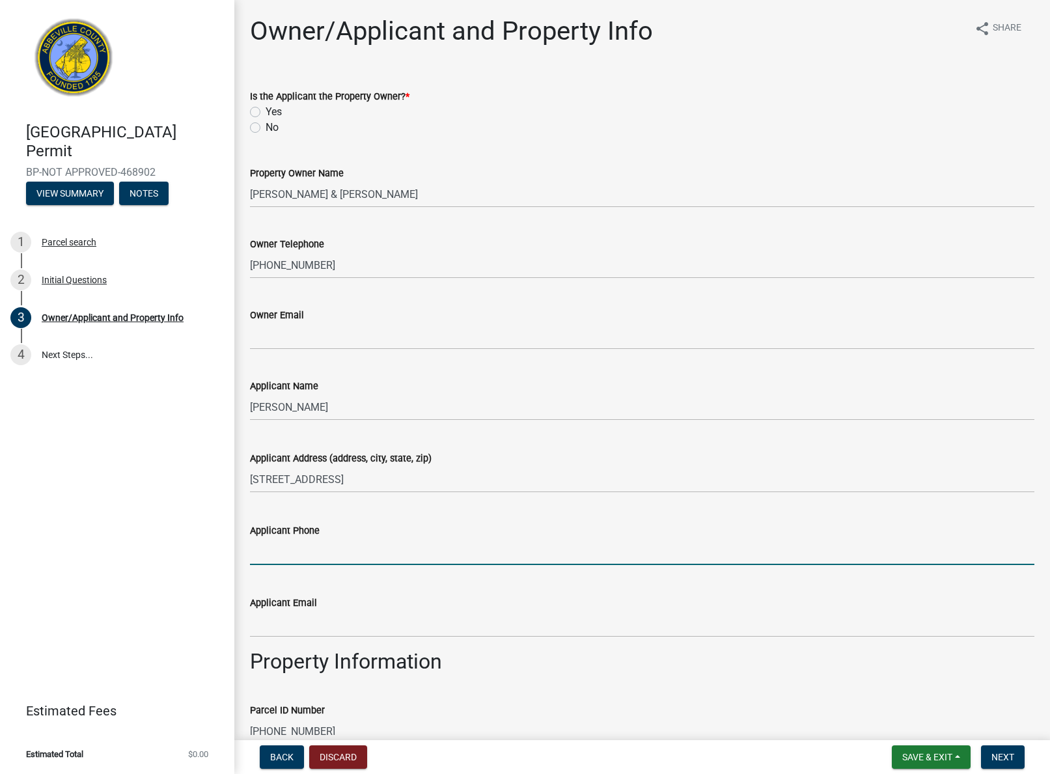
scroll to position [1, 1]
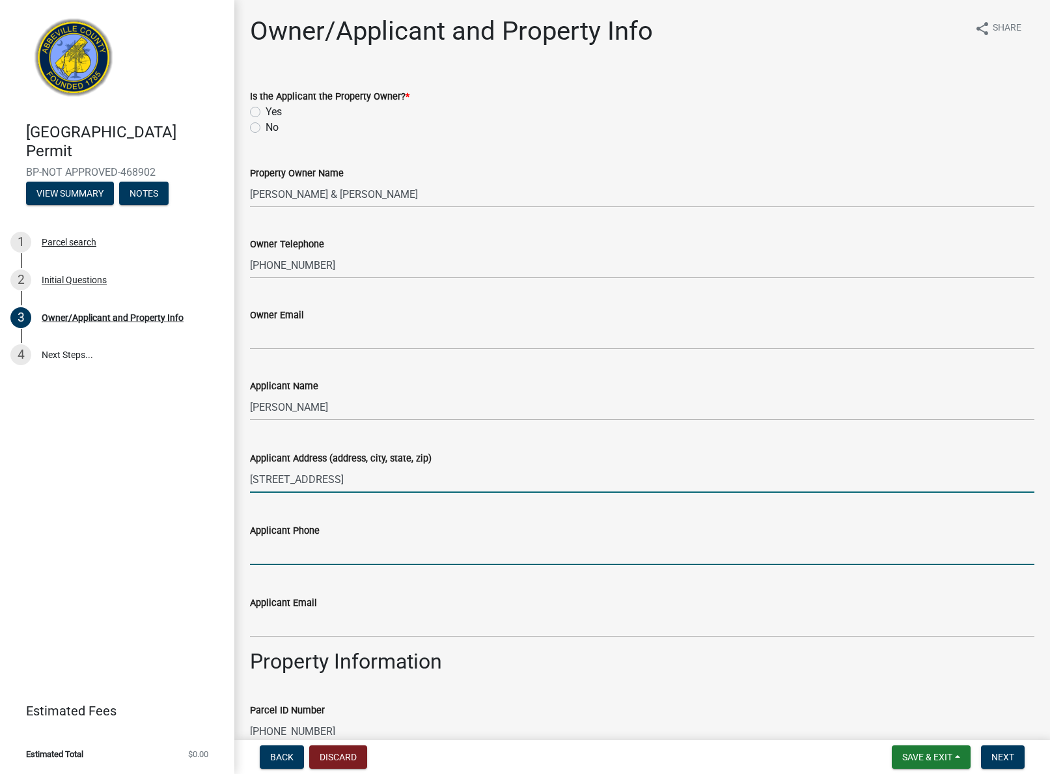
click at [340, 473] on input "8 River way Dr" at bounding box center [642, 479] width 785 height 27
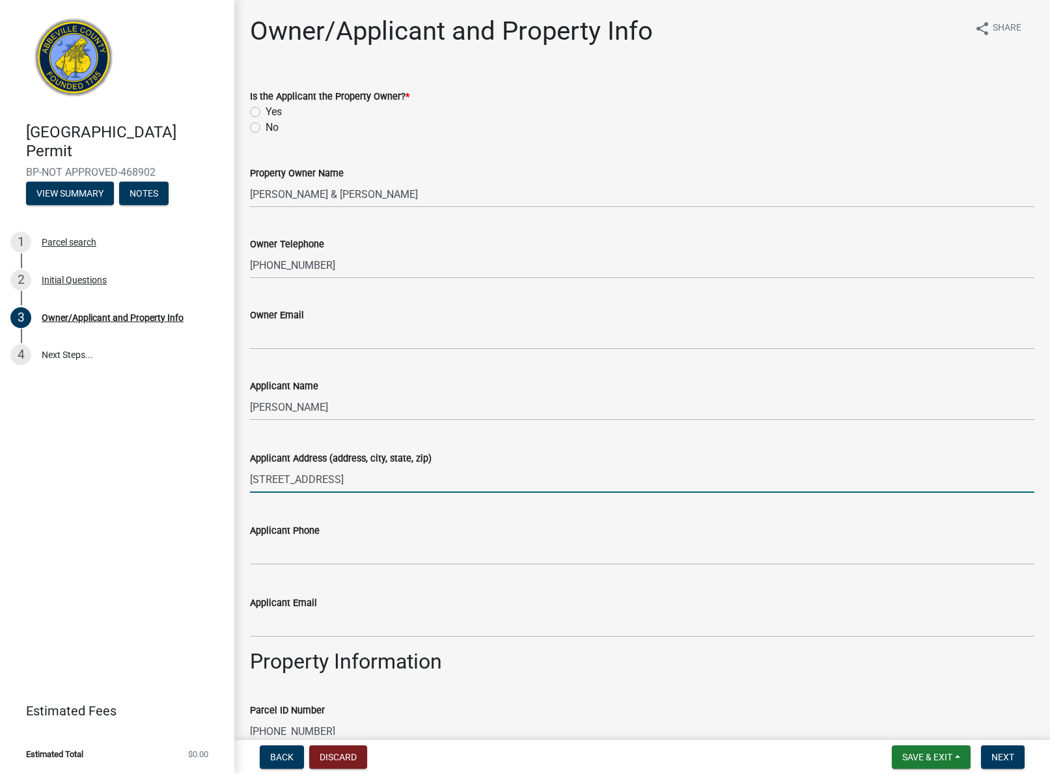
scroll to position [0, 0]
type input "8 River way Dr. Greer SC 29651"
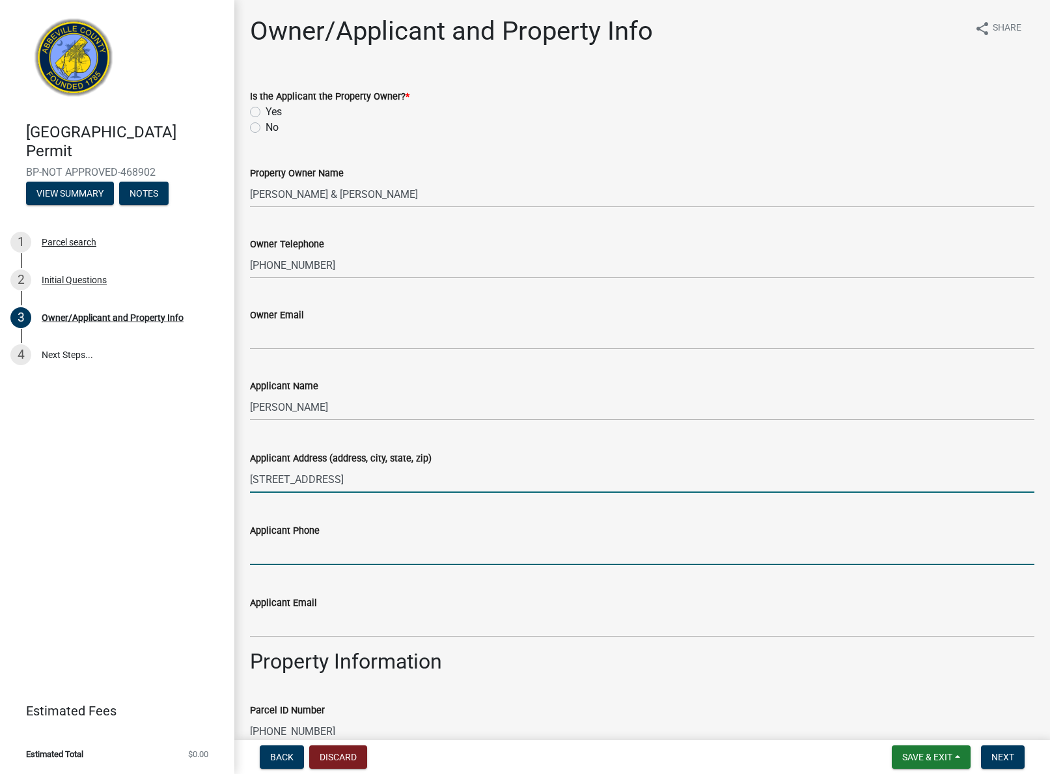
click at [307, 546] on input "Applicant Phone" at bounding box center [642, 551] width 785 height 27
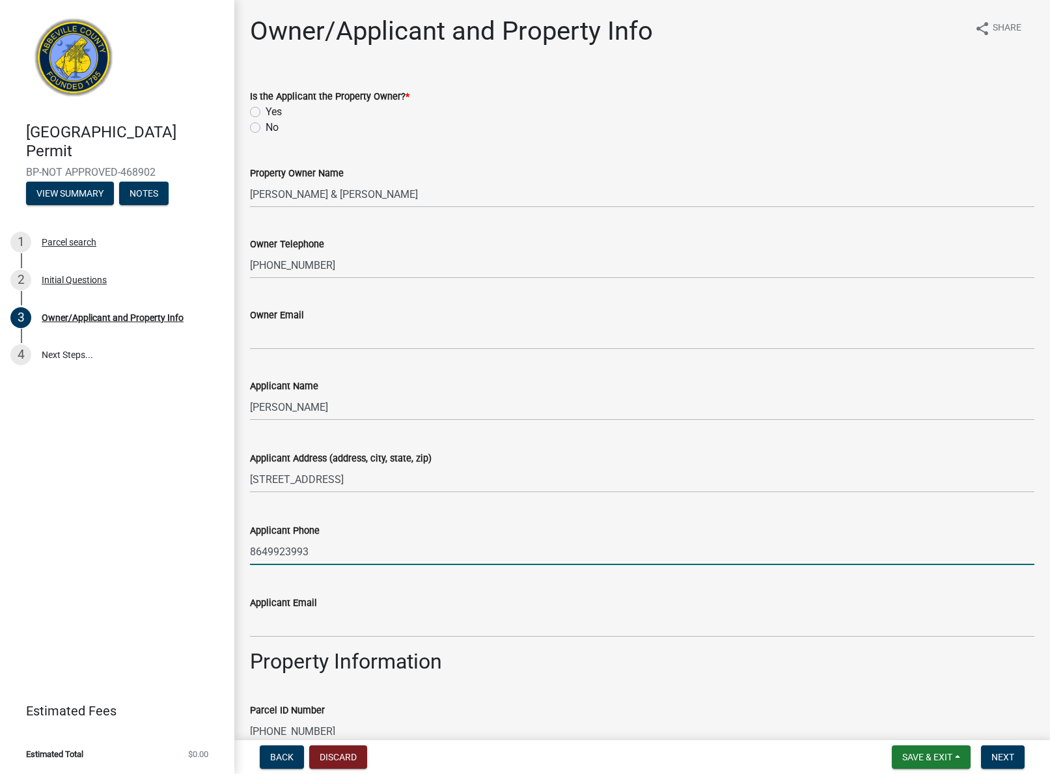
type input "8649923993"
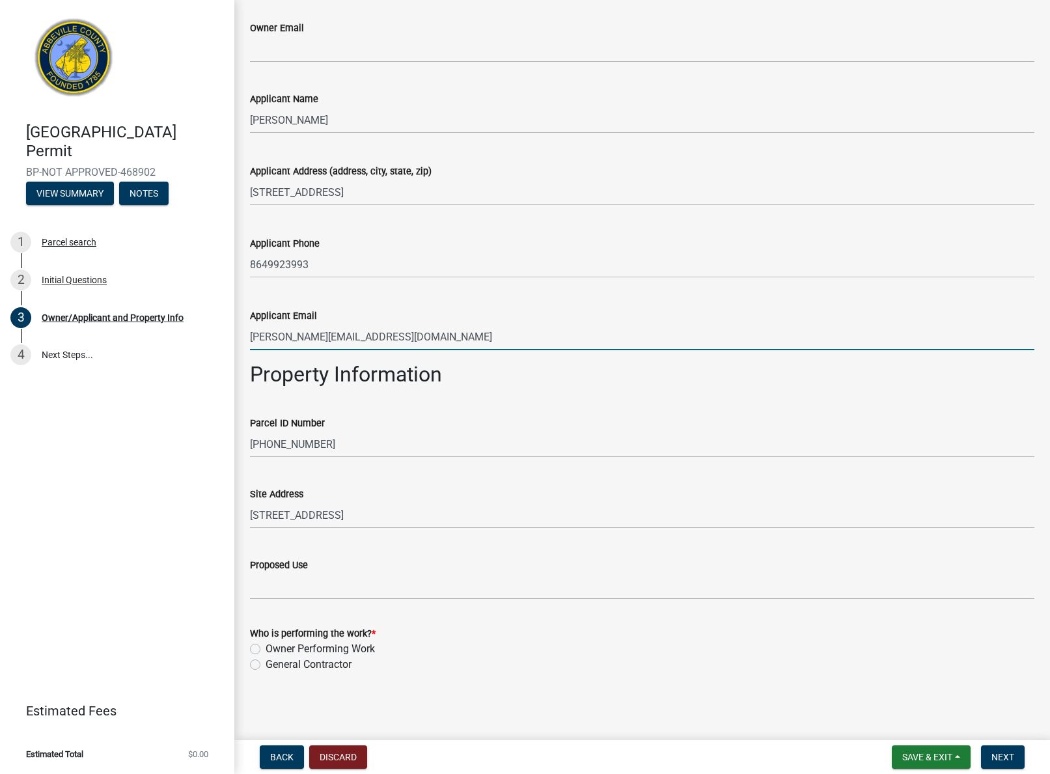
scroll to position [287, 0]
type input "[PERSON_NAME][EMAIL_ADDRESS][DOMAIN_NAME]"
click at [266, 665] on label "General Contractor" at bounding box center [309, 665] width 86 height 16
click at [266, 665] on input "General Contractor" at bounding box center [270, 661] width 8 height 8
radio input "true"
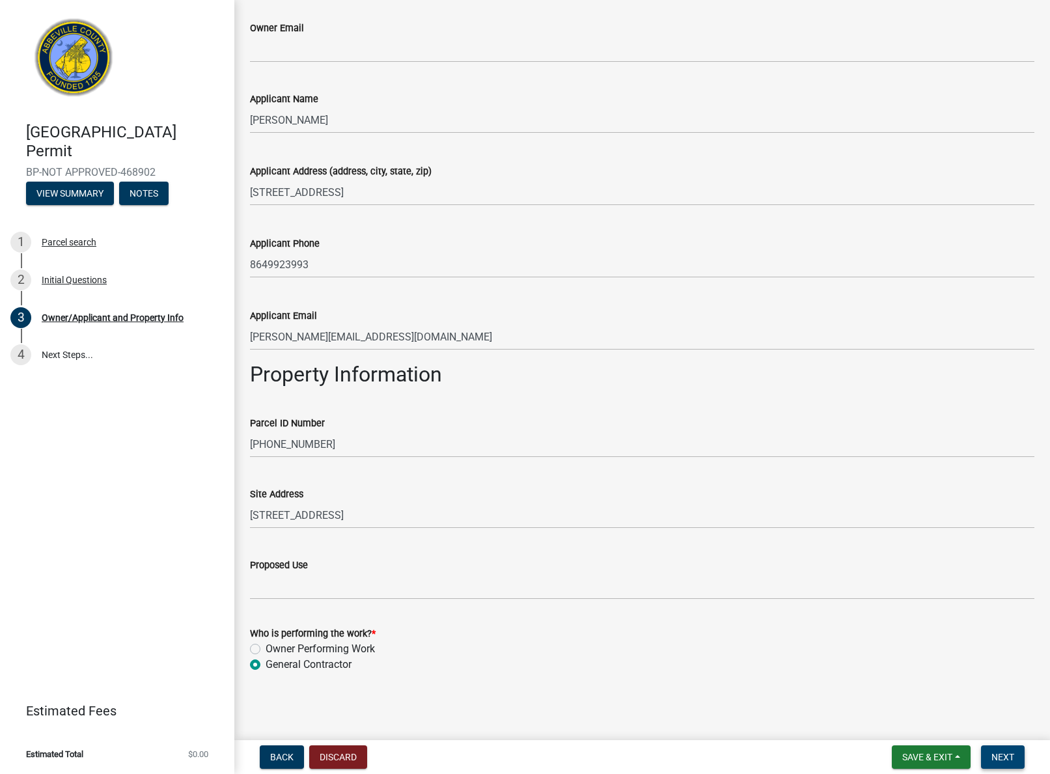
scroll to position [0, 0]
click at [1010, 759] on span "Next" at bounding box center [1003, 757] width 23 height 10
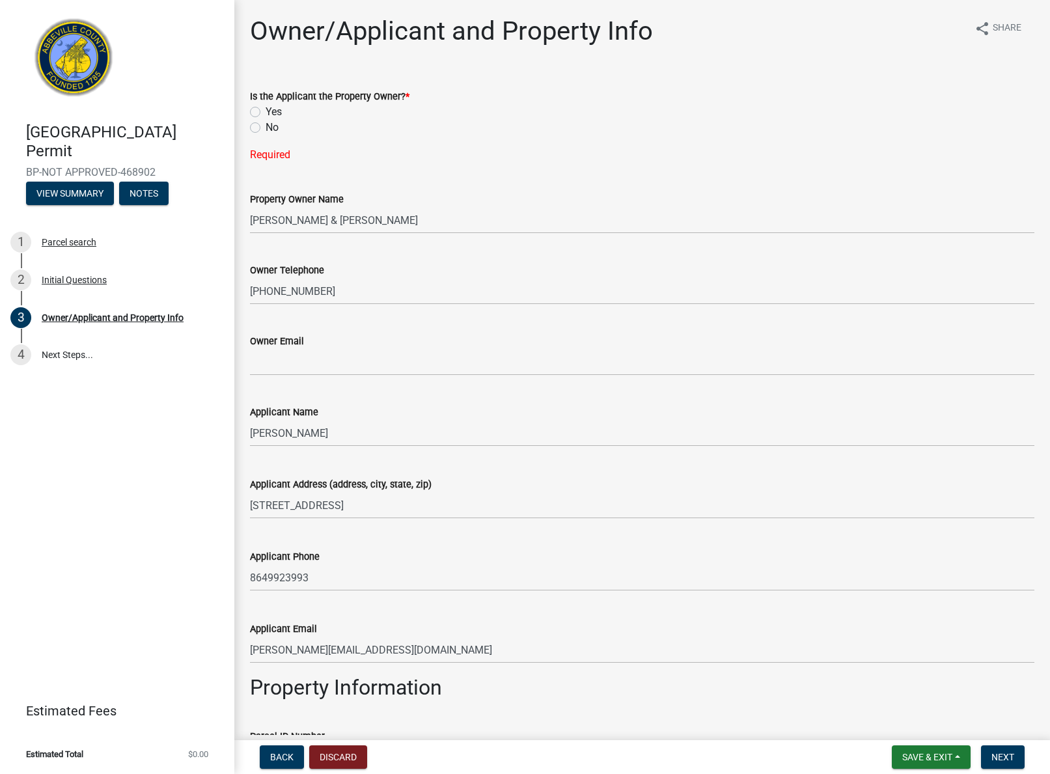
click at [266, 115] on label "Yes" at bounding box center [274, 112] width 16 height 16
click at [266, 113] on input "Yes" at bounding box center [270, 108] width 8 height 8
radio input "true"
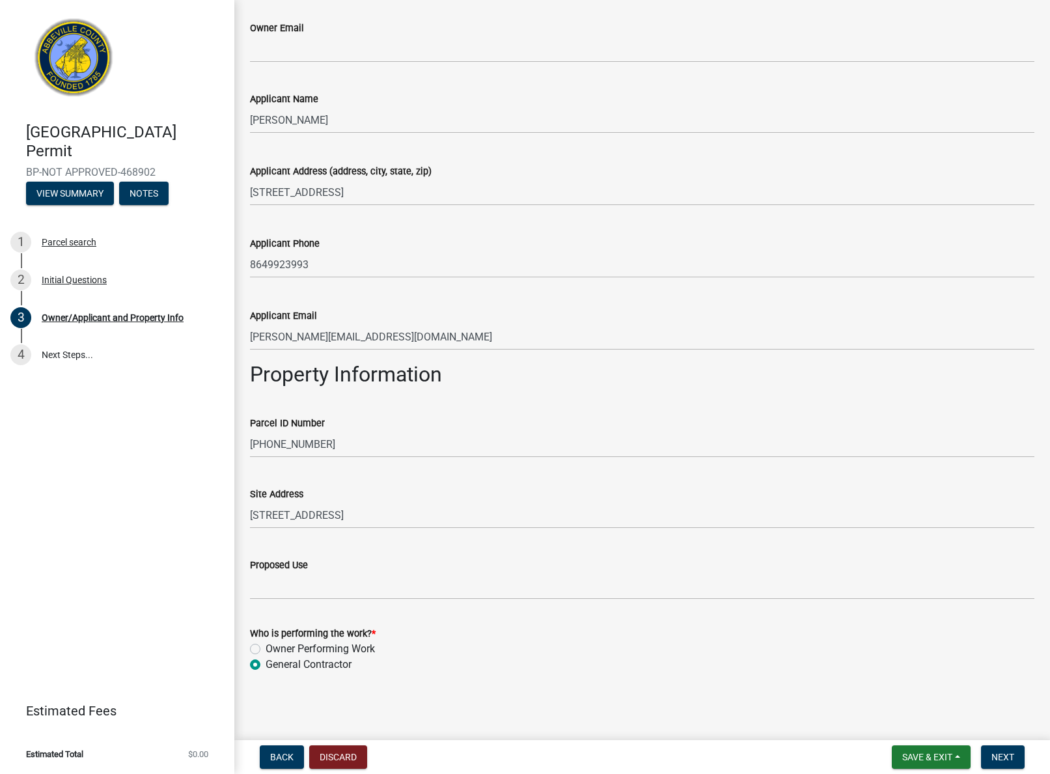
scroll to position [287, 0]
click at [1000, 759] on span "Next" at bounding box center [1003, 757] width 23 height 10
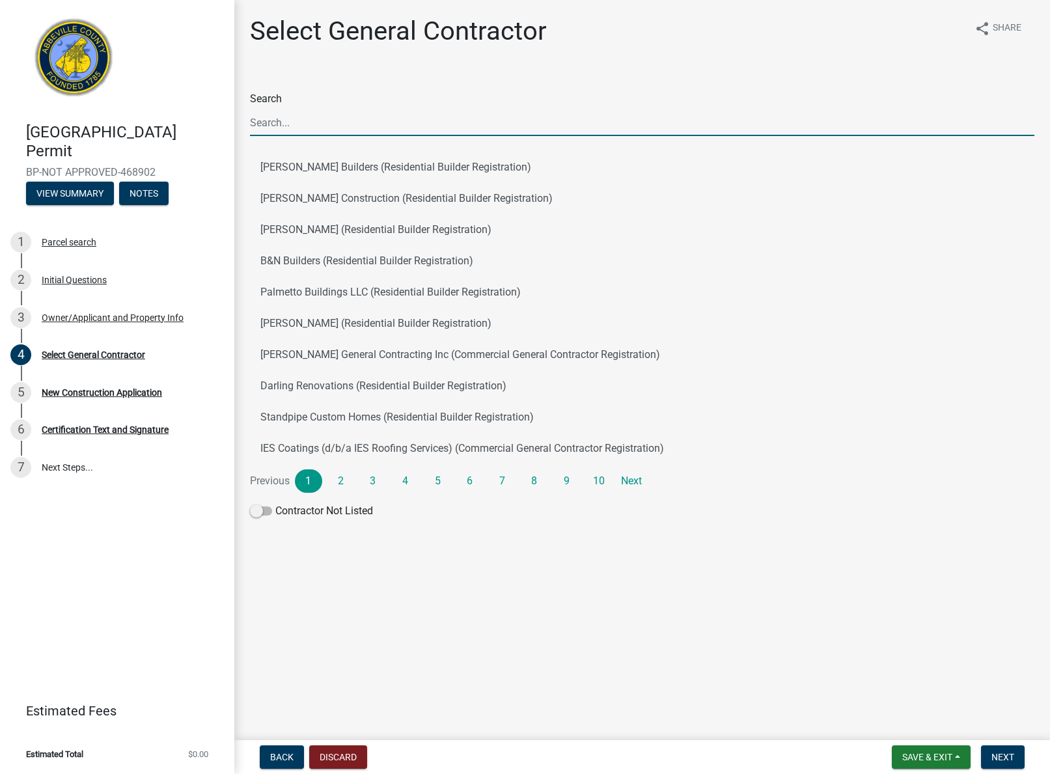
click at [300, 130] on input "Search" at bounding box center [642, 122] width 785 height 27
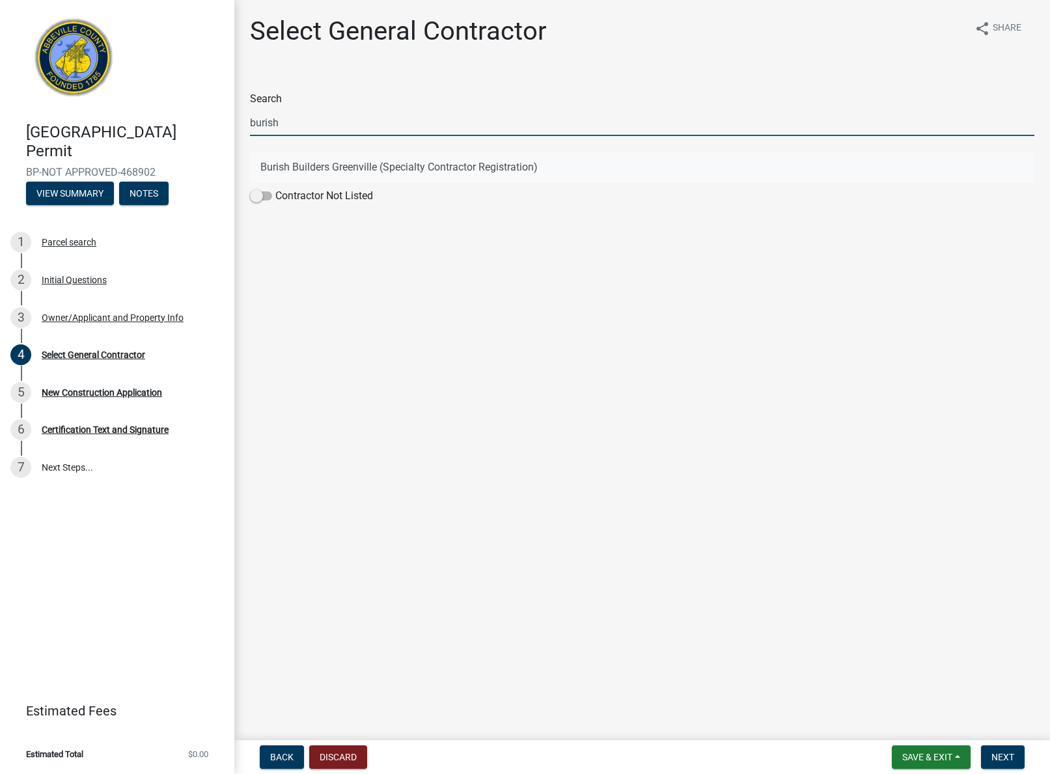
type input "burish"
click at [335, 161] on button "Burish Builders Greenville (Specialty Contractor Registration)" at bounding box center [642, 167] width 785 height 31
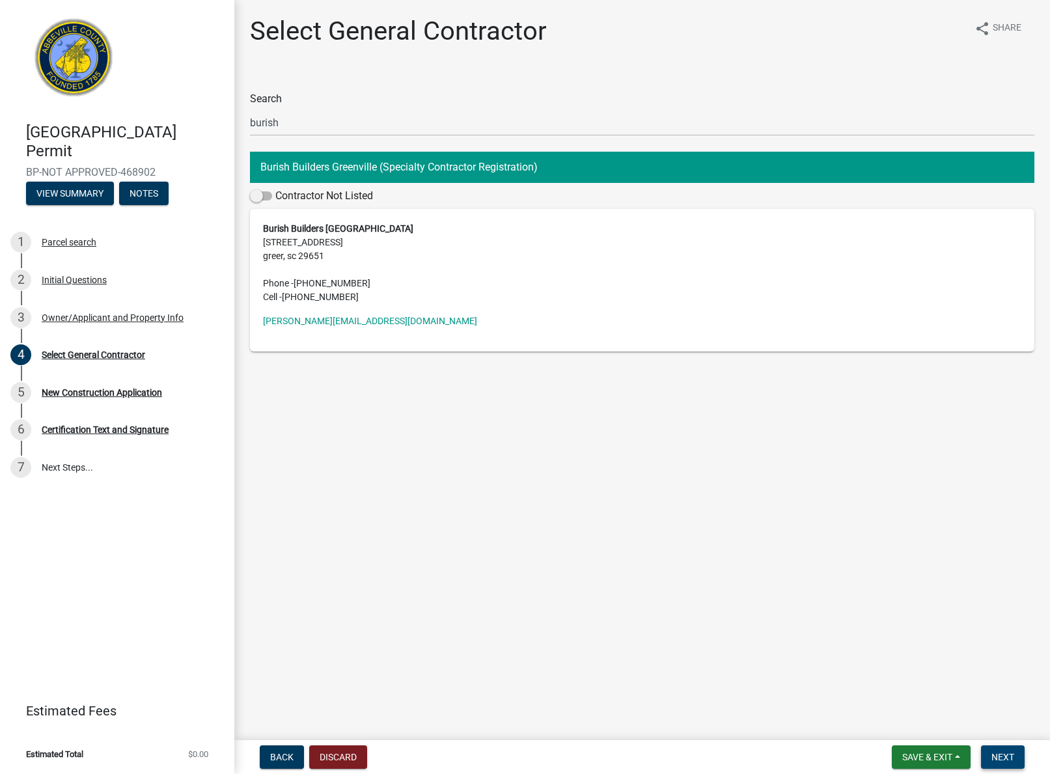
click at [1009, 765] on button "Next" at bounding box center [1003, 757] width 44 height 23
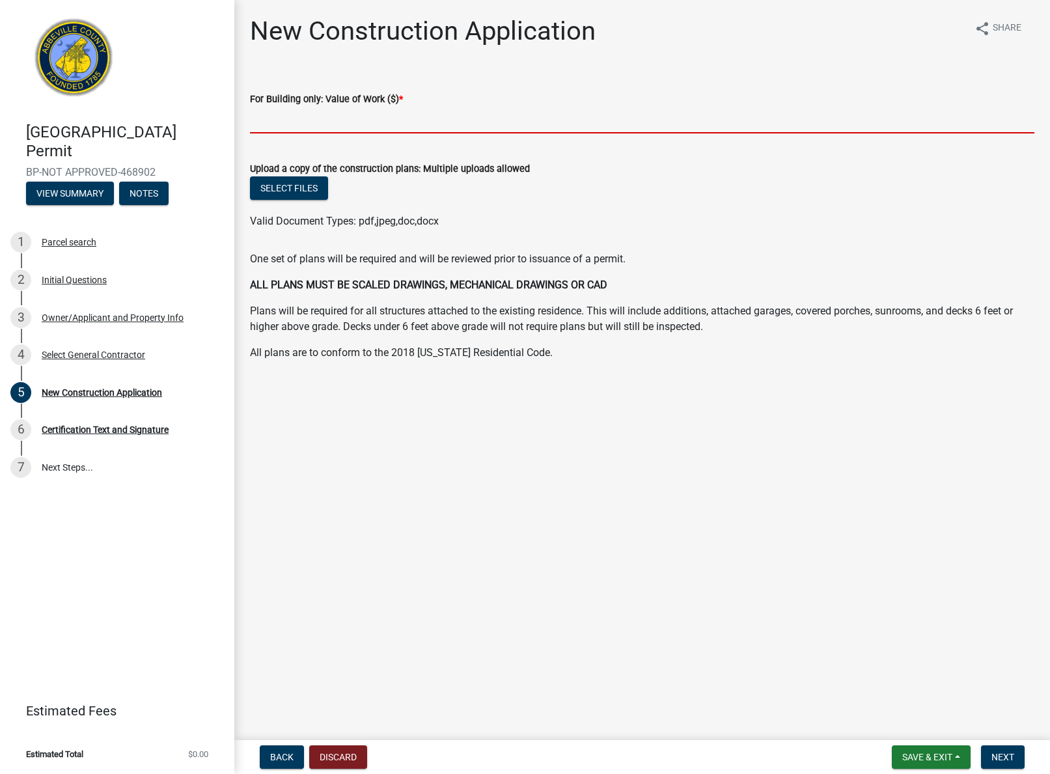
click at [350, 123] on input "text" at bounding box center [642, 120] width 785 height 27
type input "8641.6"
click at [554, 490] on main "New Construction Application share Share For Building only: Value of Work ($) *…" at bounding box center [642, 367] width 816 height 735
click at [1016, 757] on button "Next" at bounding box center [1003, 757] width 44 height 23
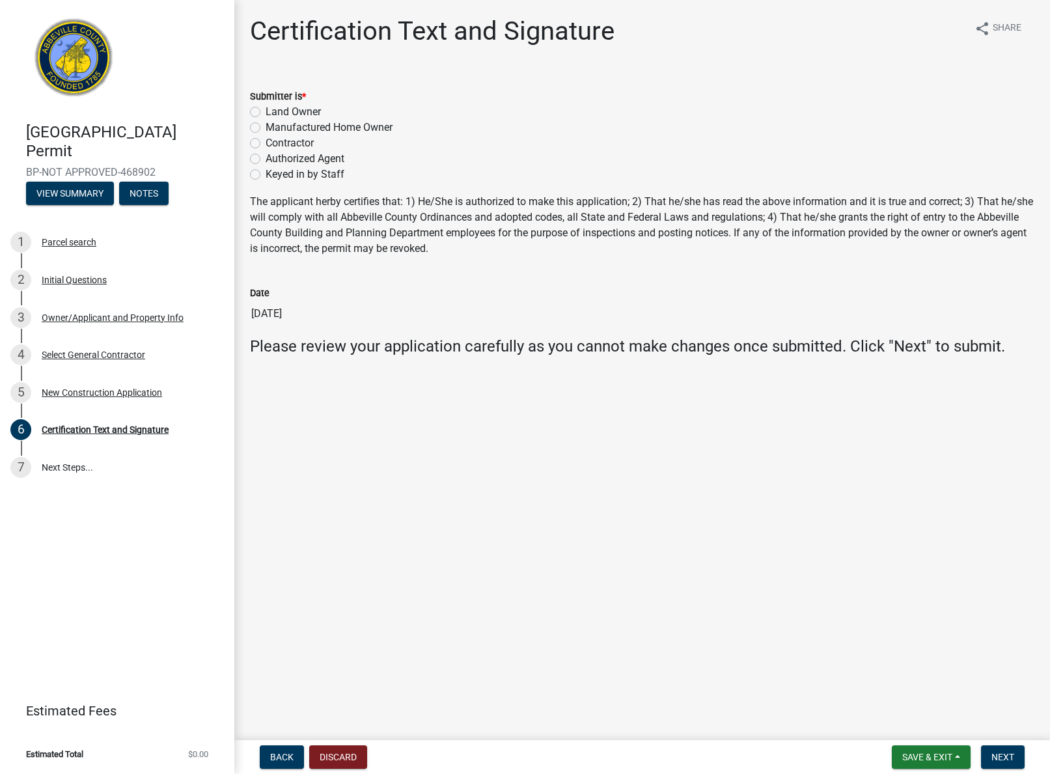
click at [266, 142] on label "Contractor" at bounding box center [290, 143] width 48 height 16
click at [266, 142] on input "Contractor" at bounding box center [270, 139] width 8 height 8
radio input "true"
click at [1018, 763] on button "Next" at bounding box center [1003, 757] width 44 height 23
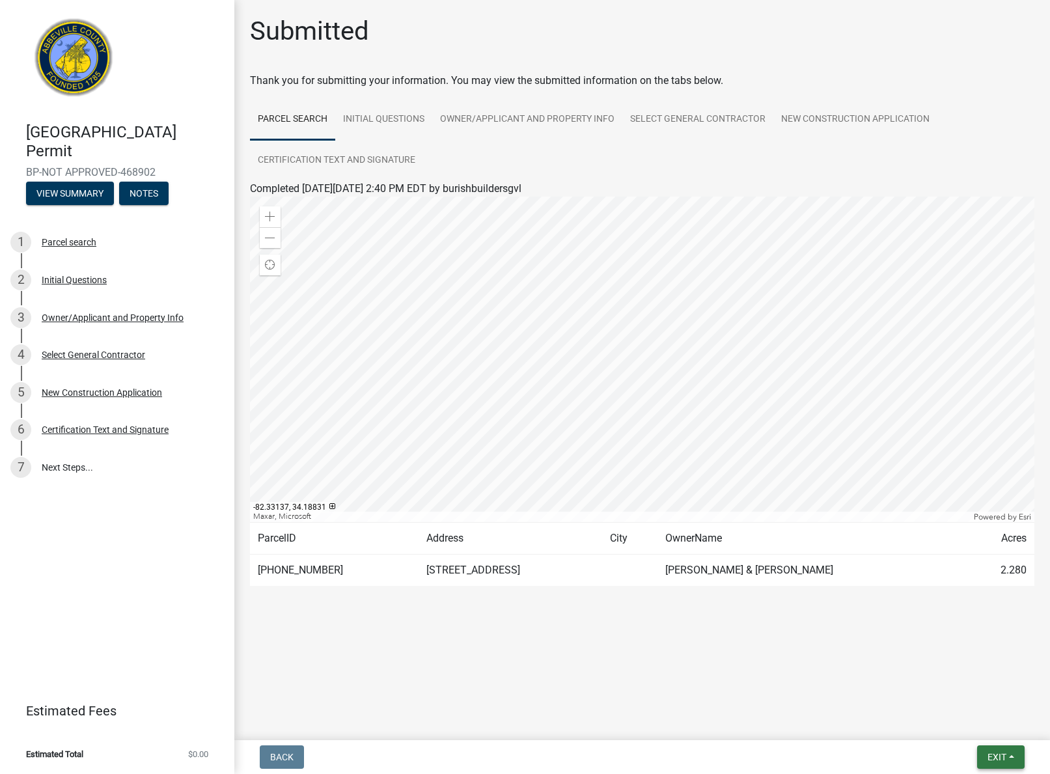
click at [988, 759] on span "Exit" at bounding box center [997, 757] width 19 height 10
click at [943, 717] on button "Save & Exit" at bounding box center [973, 723] width 104 height 31
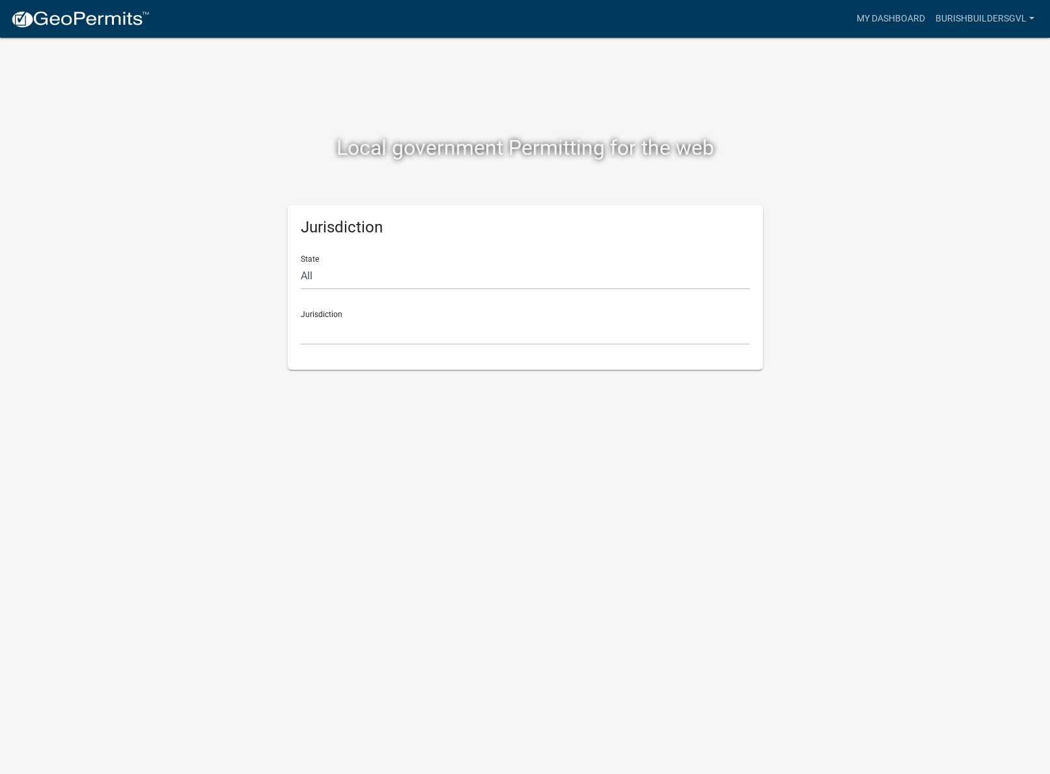
scroll to position [1, 0]
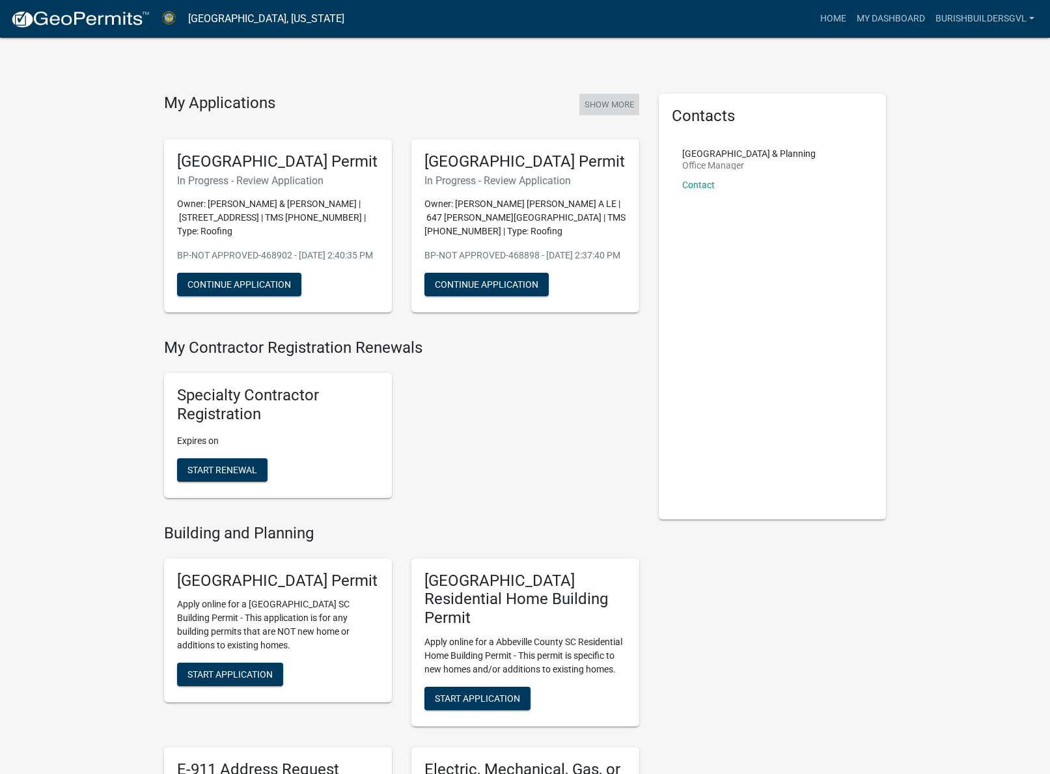
click at [600, 104] on button "Show More" at bounding box center [610, 104] width 60 height 21
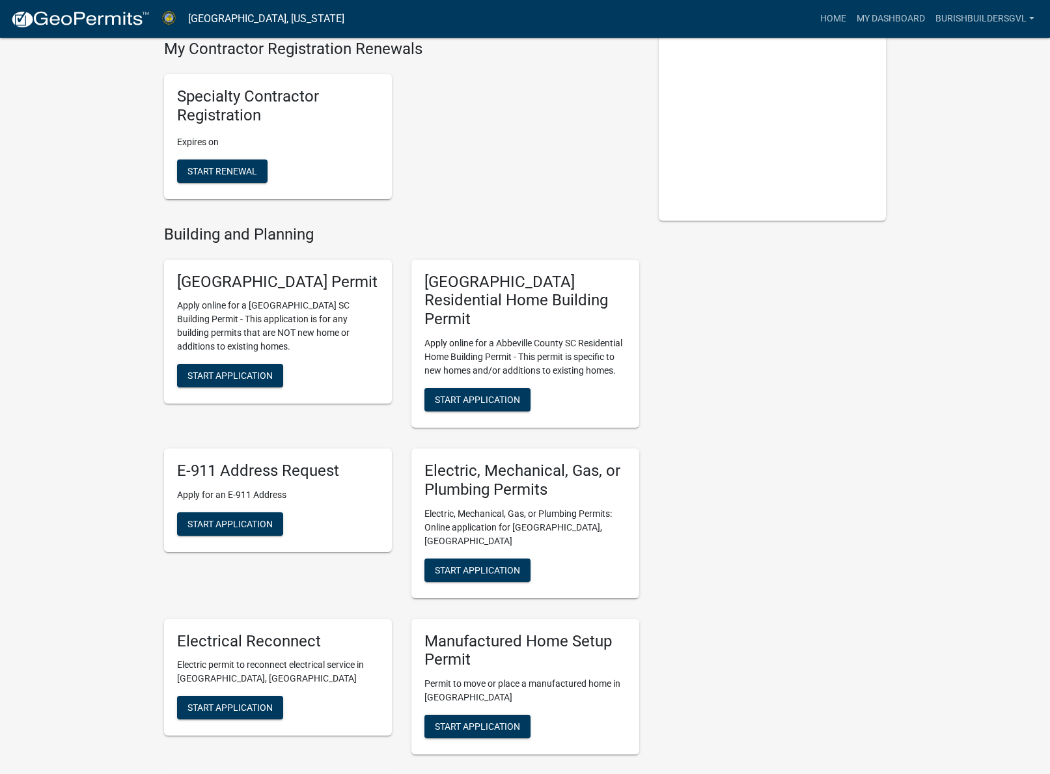
scroll to position [330, 0]
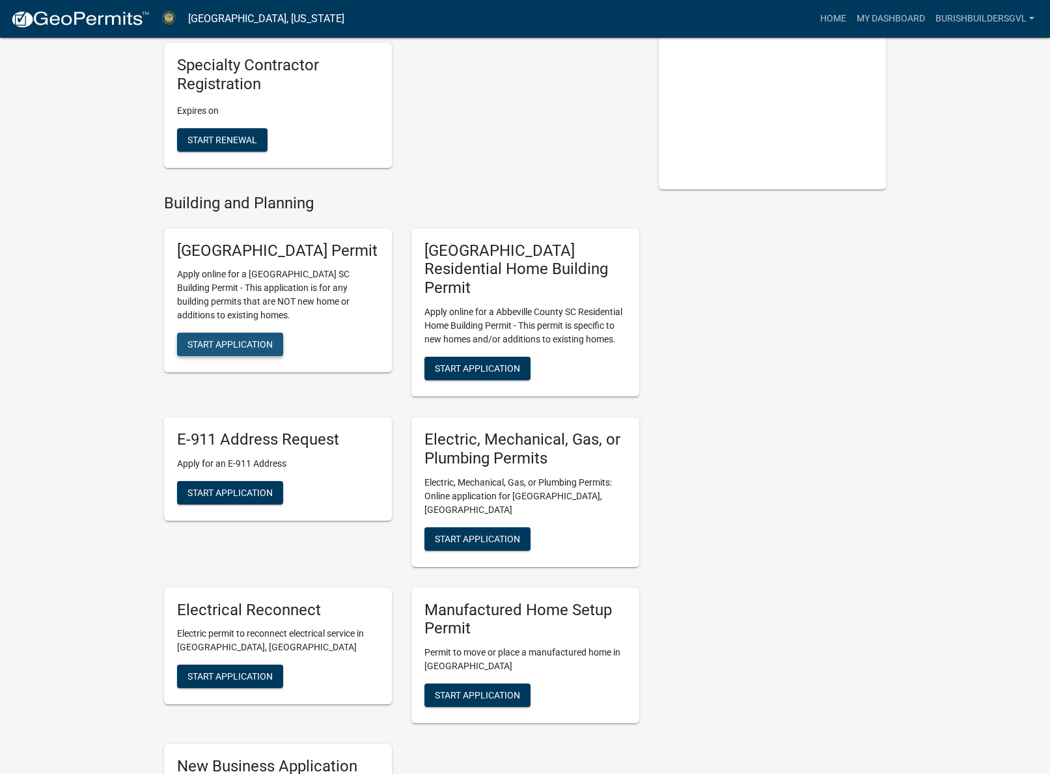
click at [226, 350] on span "Start Application" at bounding box center [230, 344] width 85 height 10
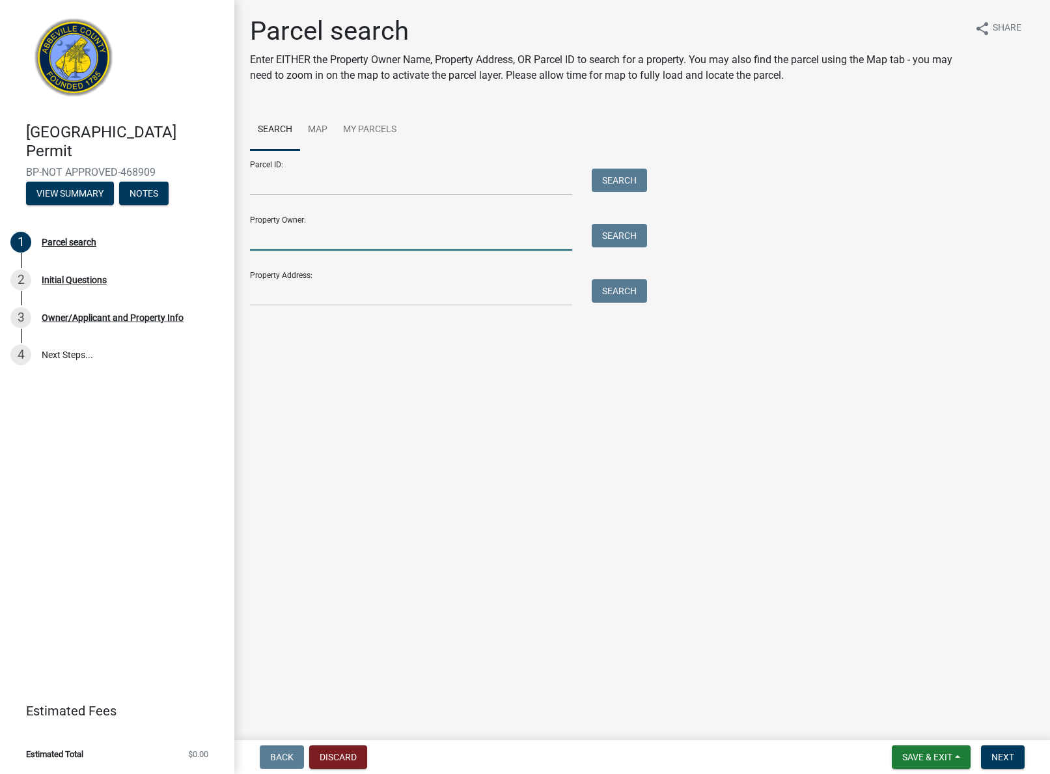
click at [390, 230] on input "Property Owner:" at bounding box center [411, 237] width 322 height 27
type input "[PERSON_NAME]"
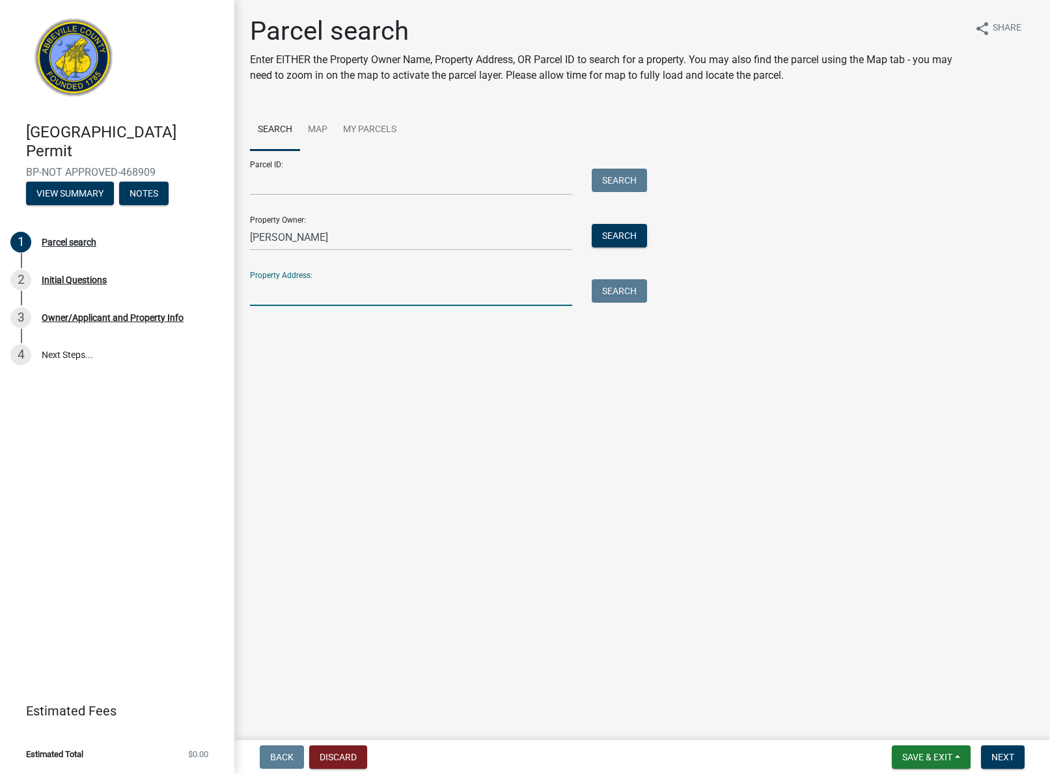
click at [359, 287] on input "Property Address:" at bounding box center [411, 292] width 322 height 27
type input "1513 [PERSON_NAME]"
click at [620, 300] on button "Search" at bounding box center [619, 290] width 55 height 23
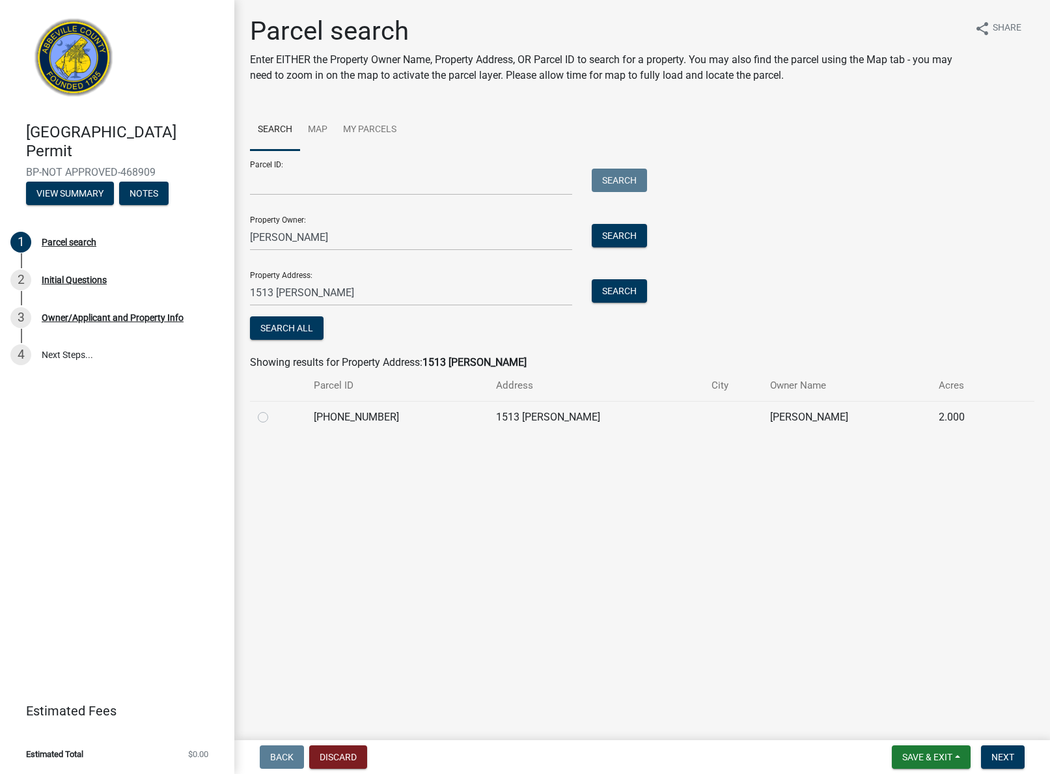
click at [268, 417] on div at bounding box center [278, 418] width 40 height 16
click at [273, 410] on label at bounding box center [273, 410] width 0 height 0
click at [273, 412] on input "radio" at bounding box center [277, 414] width 8 height 8
radio input "true"
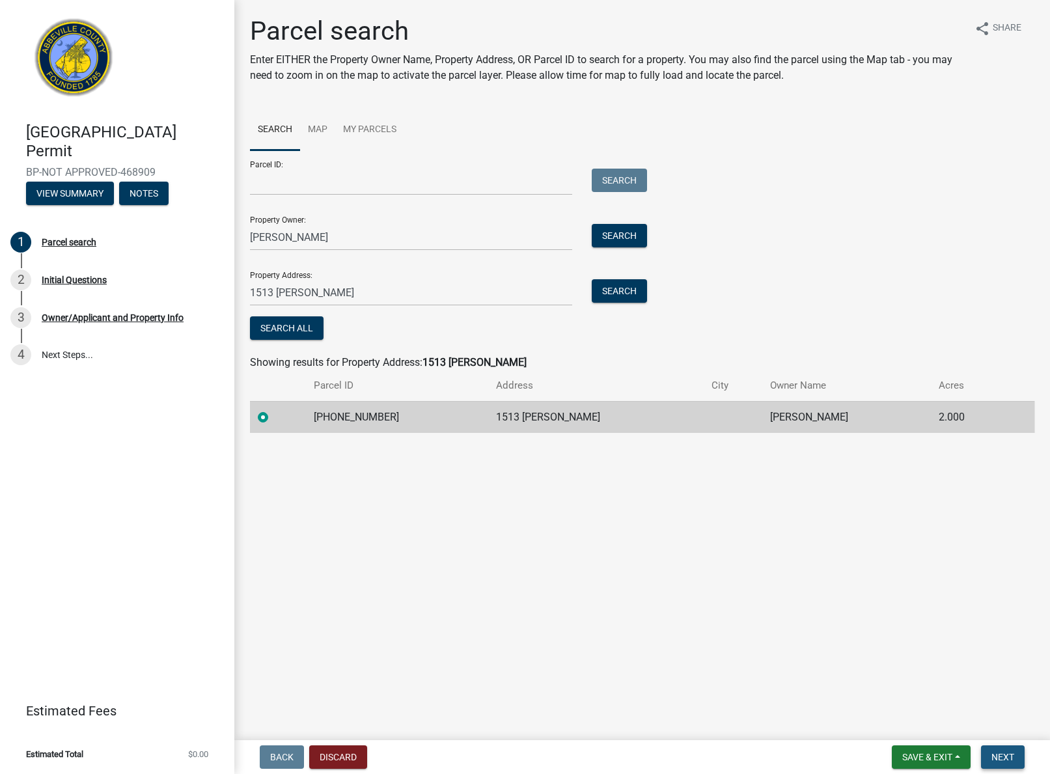
click at [999, 761] on span "Next" at bounding box center [1003, 757] width 23 height 10
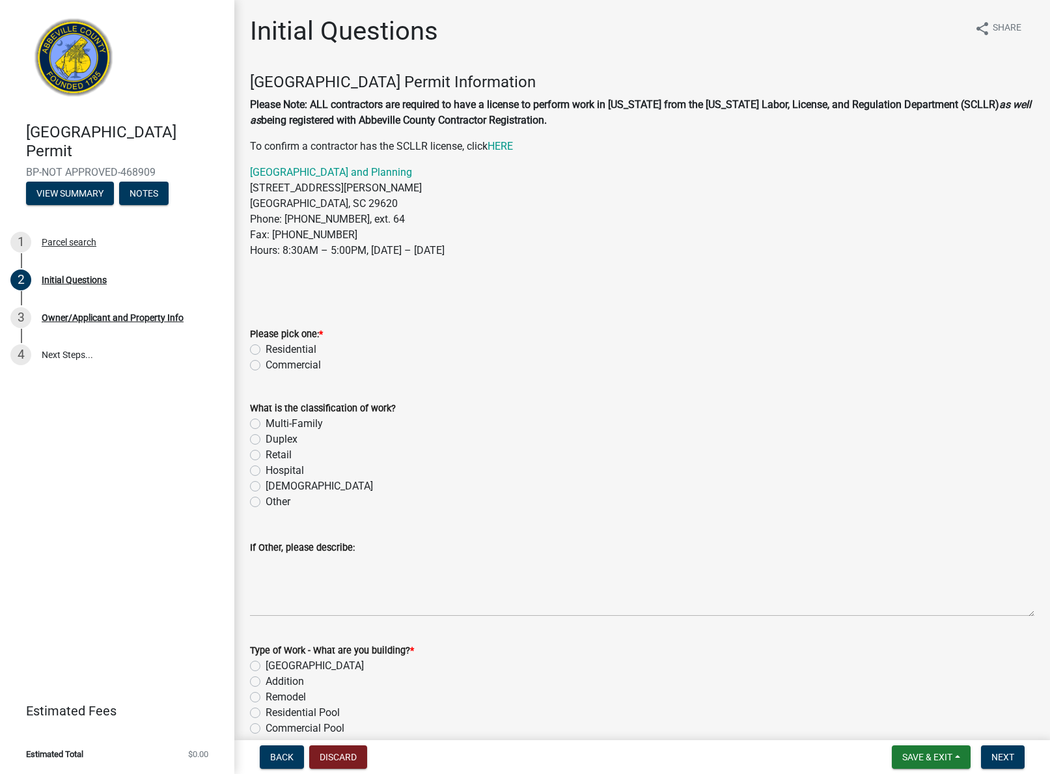
click at [266, 352] on label "Residential" at bounding box center [291, 350] width 51 height 16
click at [266, 350] on input "Residential" at bounding box center [270, 346] width 8 height 8
radio input "true"
drag, startPoint x: 260, startPoint y: 505, endPoint x: 307, endPoint y: 530, distance: 52.4
click at [261, 505] on div "Other" at bounding box center [642, 502] width 785 height 16
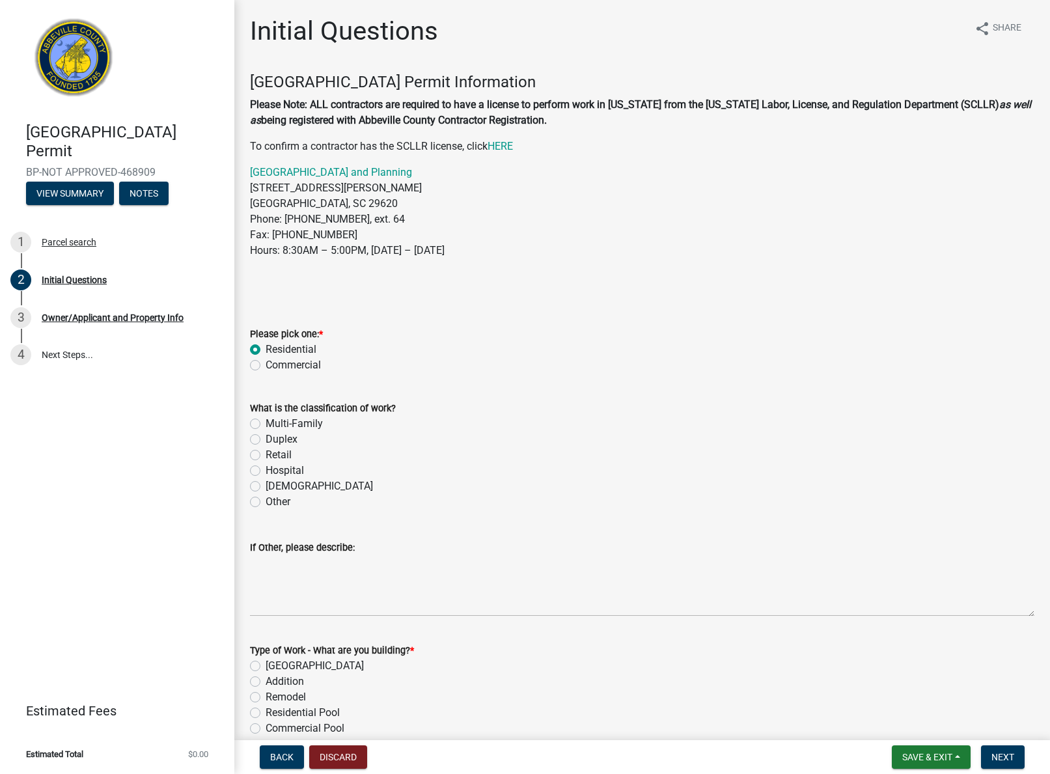
click at [249, 501] on div "What is the classification of work? Multi-Family Duplex [GEOGRAPHIC_DATA][DEMOG…" at bounding box center [642, 447] width 804 height 125
click at [266, 499] on label "Other" at bounding box center [278, 502] width 25 height 16
click at [266, 499] on input "Other" at bounding box center [270, 498] width 8 height 8
radio input "true"
click at [285, 596] on textarea "If Other, please describe:" at bounding box center [642, 585] width 785 height 61
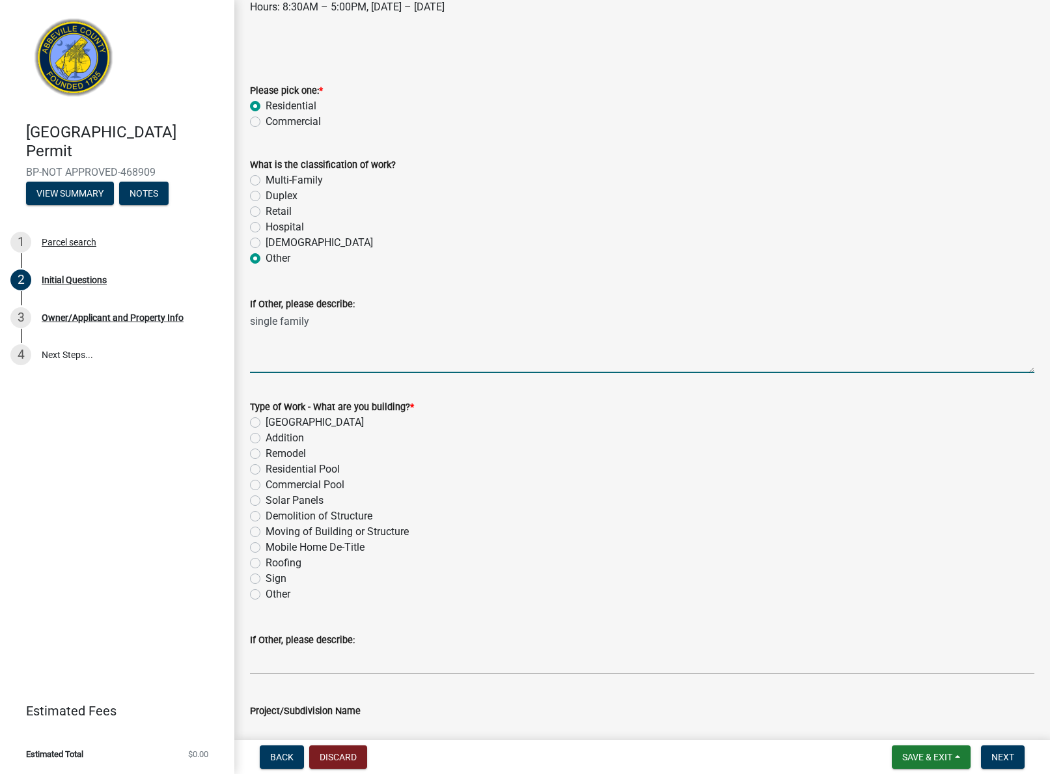
scroll to position [256, 0]
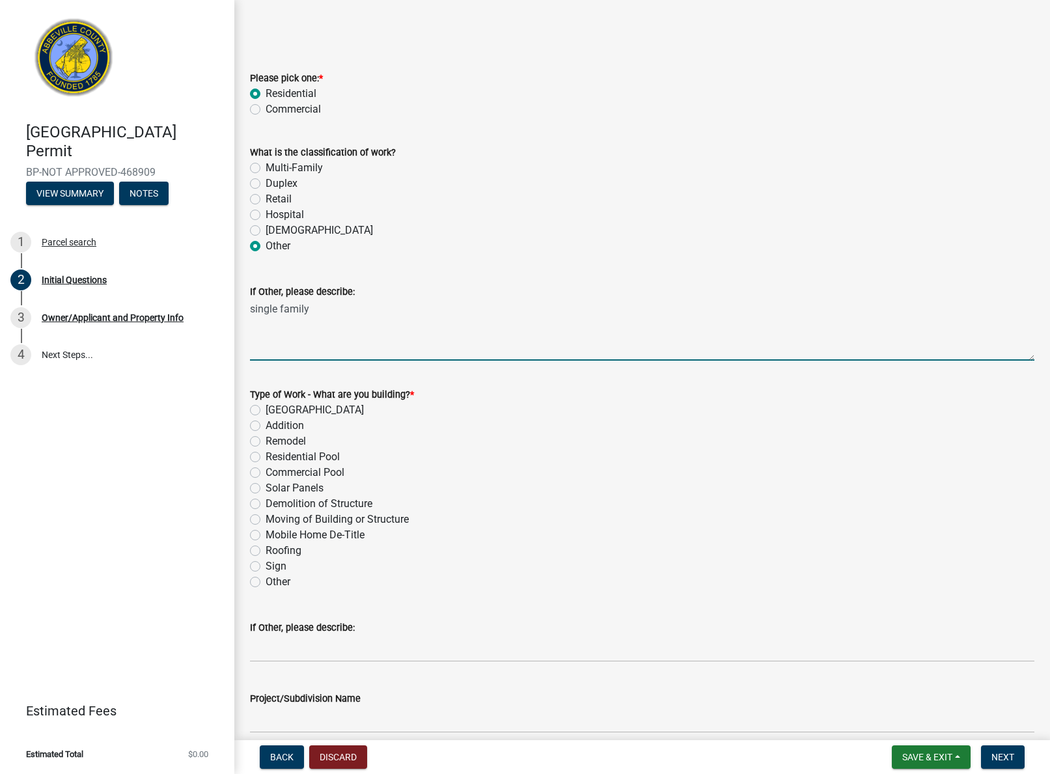
type textarea "single family"
drag, startPoint x: 259, startPoint y: 550, endPoint x: 314, endPoint y: 556, distance: 55.7
click at [266, 550] on label "Roofing" at bounding box center [284, 551] width 36 height 16
click at [266, 550] on input "Roofing" at bounding box center [270, 547] width 8 height 8
radio input "true"
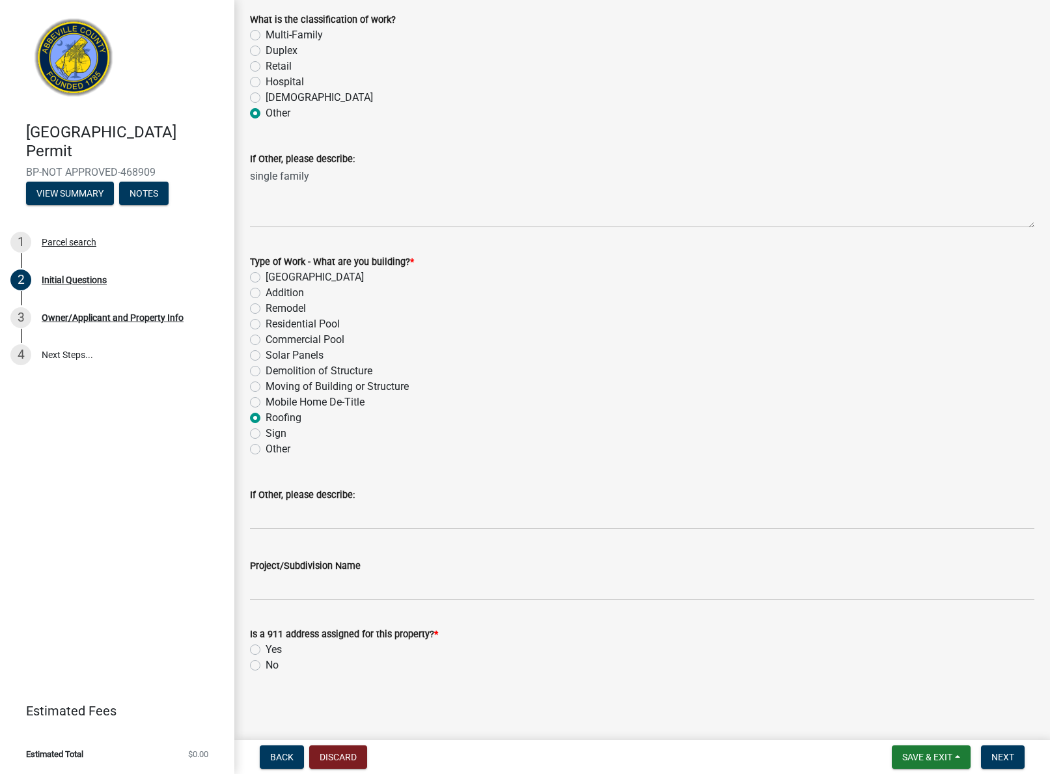
scroll to position [0, 0]
click at [266, 667] on label "No" at bounding box center [272, 666] width 13 height 16
click at [266, 666] on input "No" at bounding box center [270, 662] width 8 height 8
radio input "true"
click at [997, 759] on span "Next" at bounding box center [1003, 757] width 23 height 10
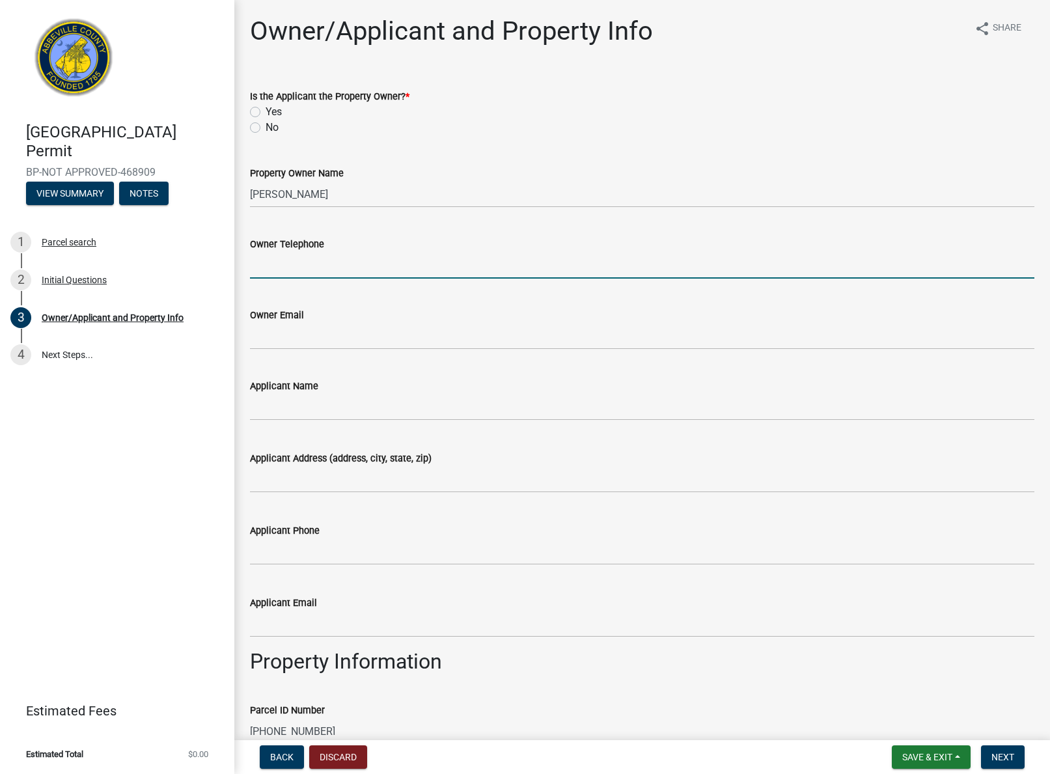
click at [311, 264] on input "Owner Telephone" at bounding box center [642, 265] width 785 height 27
type input "[PHONE_NUMBER]"
click at [316, 408] on input "Applicant Name" at bounding box center [642, 407] width 785 height 27
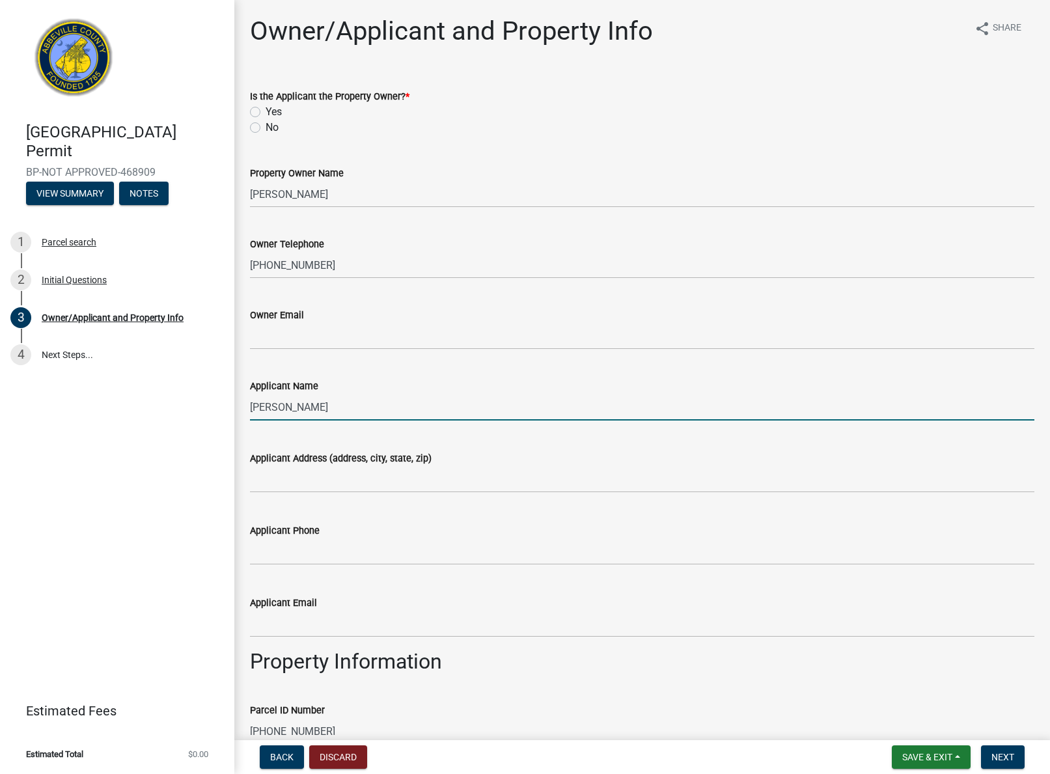
type input "[PERSON_NAME]"
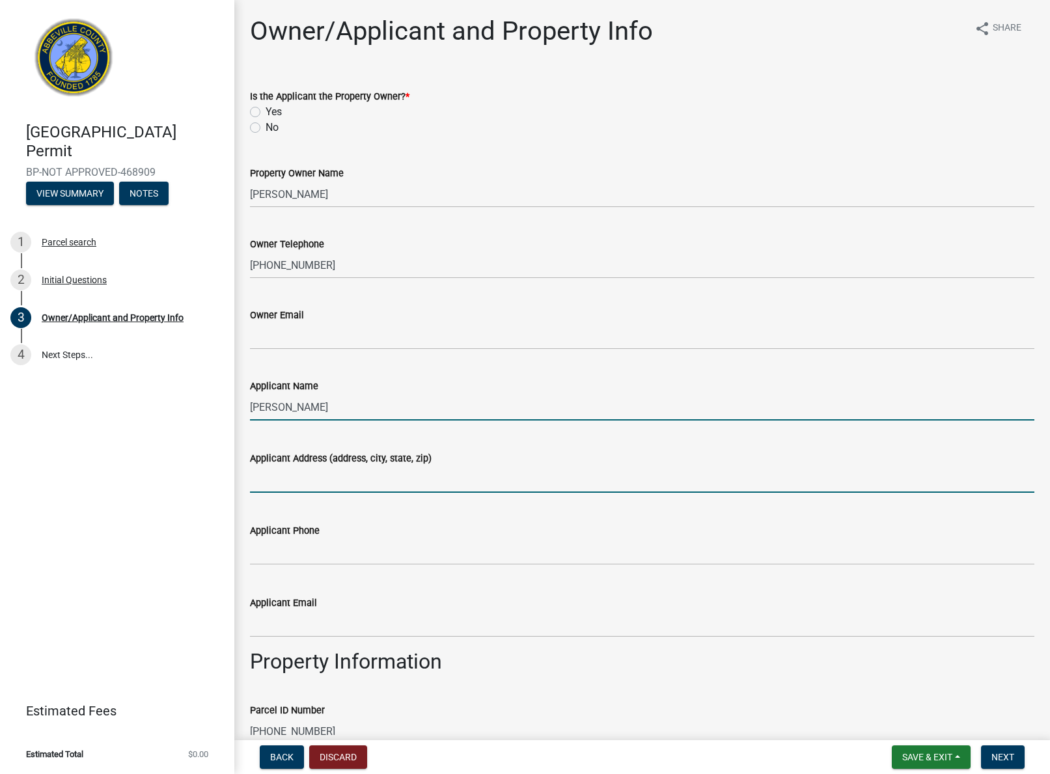
click at [323, 480] on input "Applicant Address (address, city, state, zip)" at bounding box center [642, 479] width 785 height 27
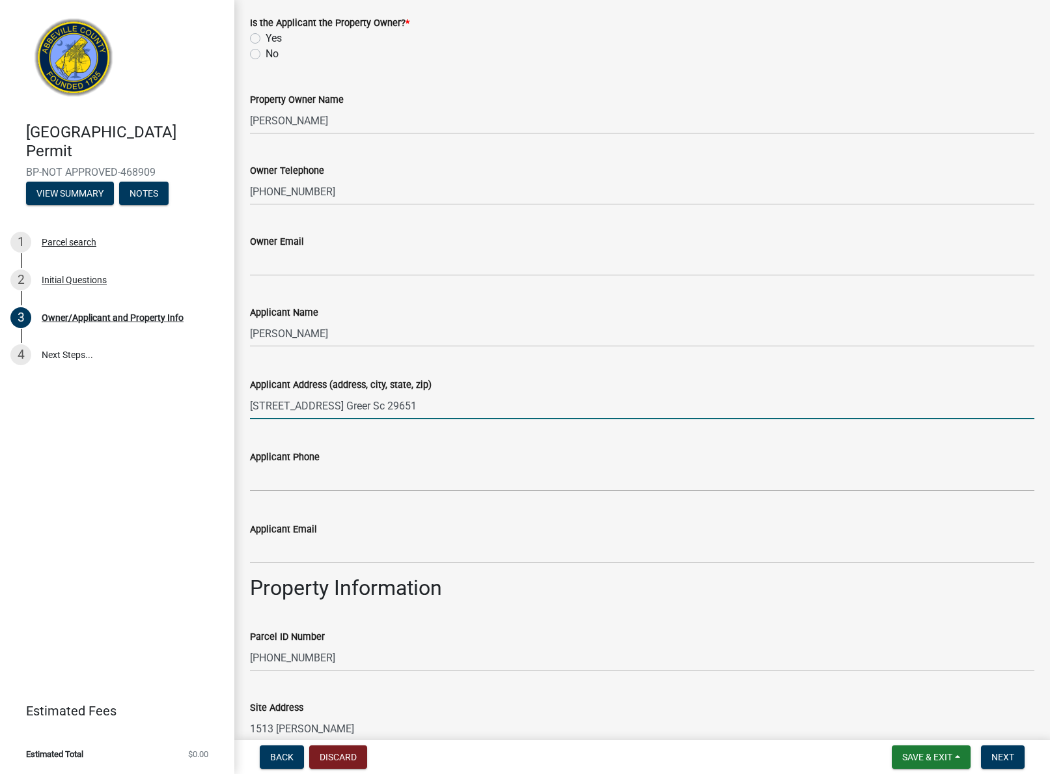
scroll to position [100, 0]
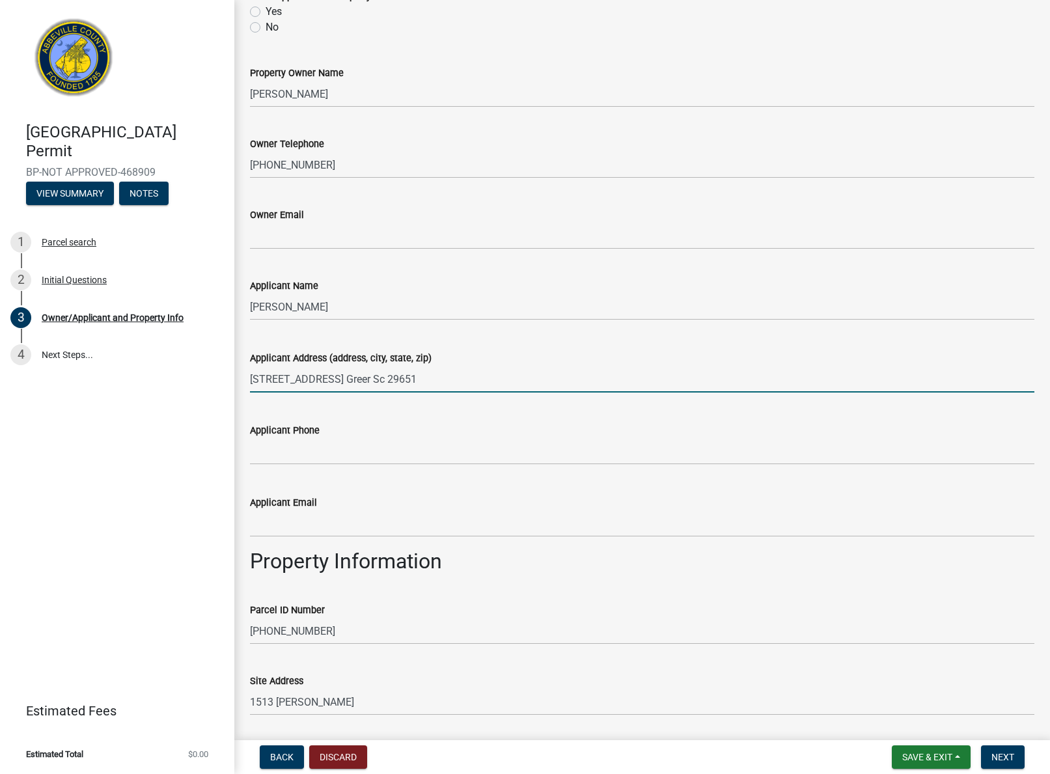
type input "[STREET_ADDRESS] Greer Sc 29651"
click at [290, 454] on input "Applicant Phone" at bounding box center [642, 451] width 785 height 27
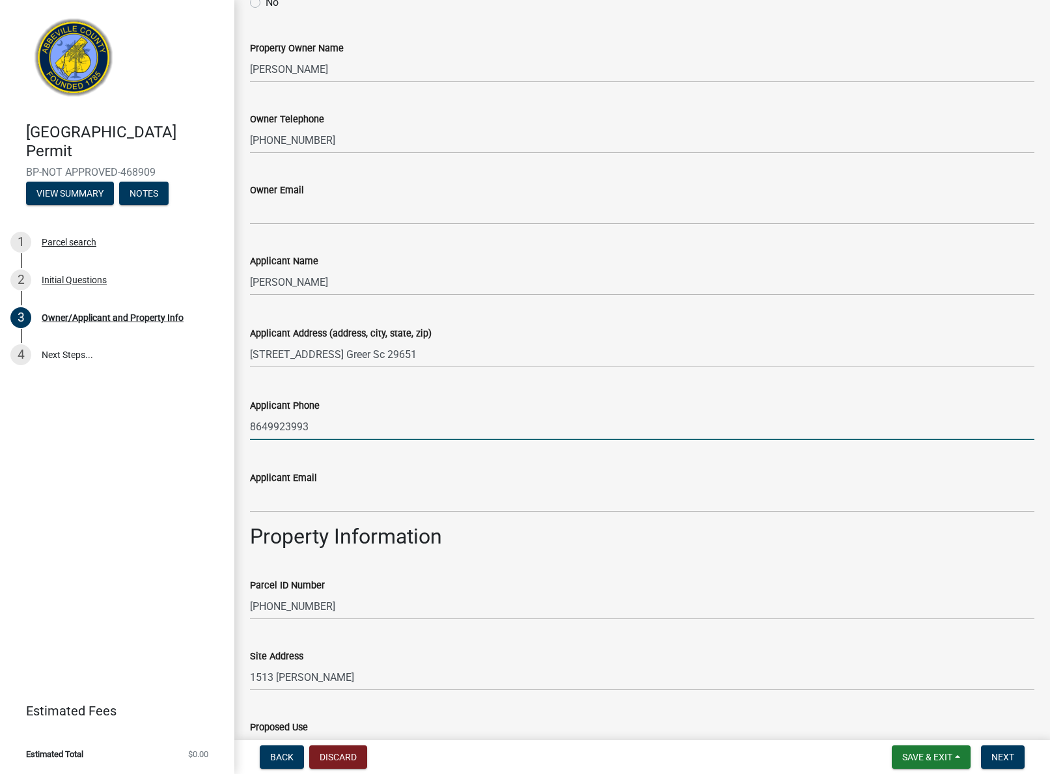
scroll to position [128, 0]
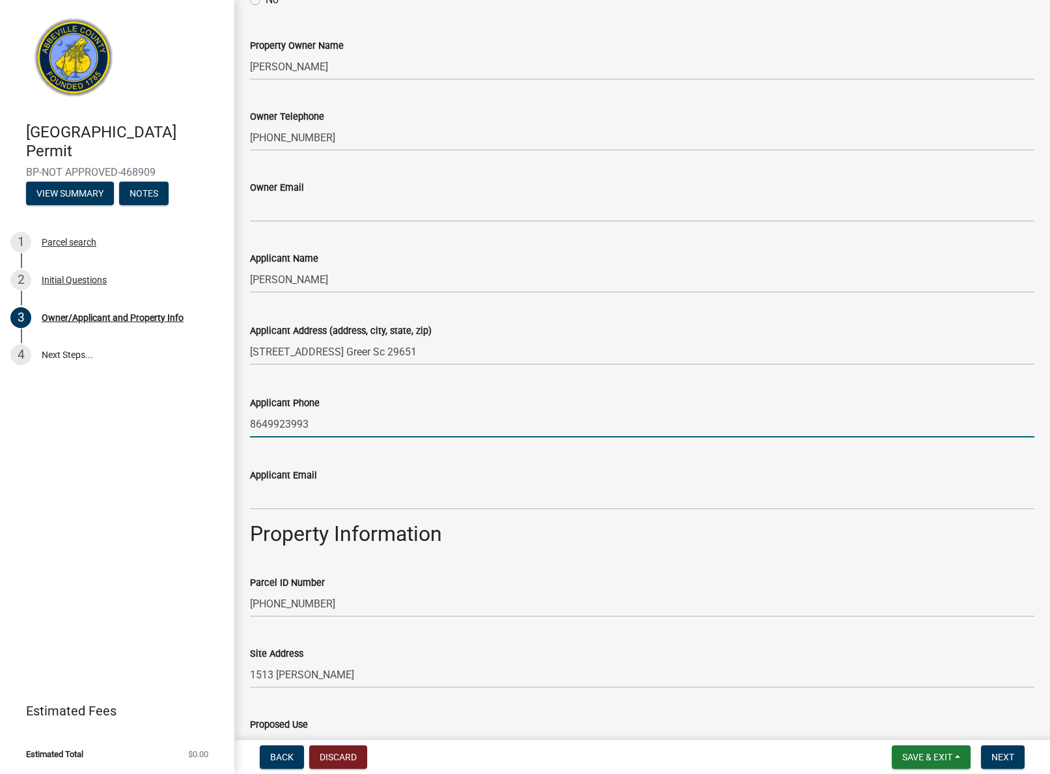
type input "8649923993"
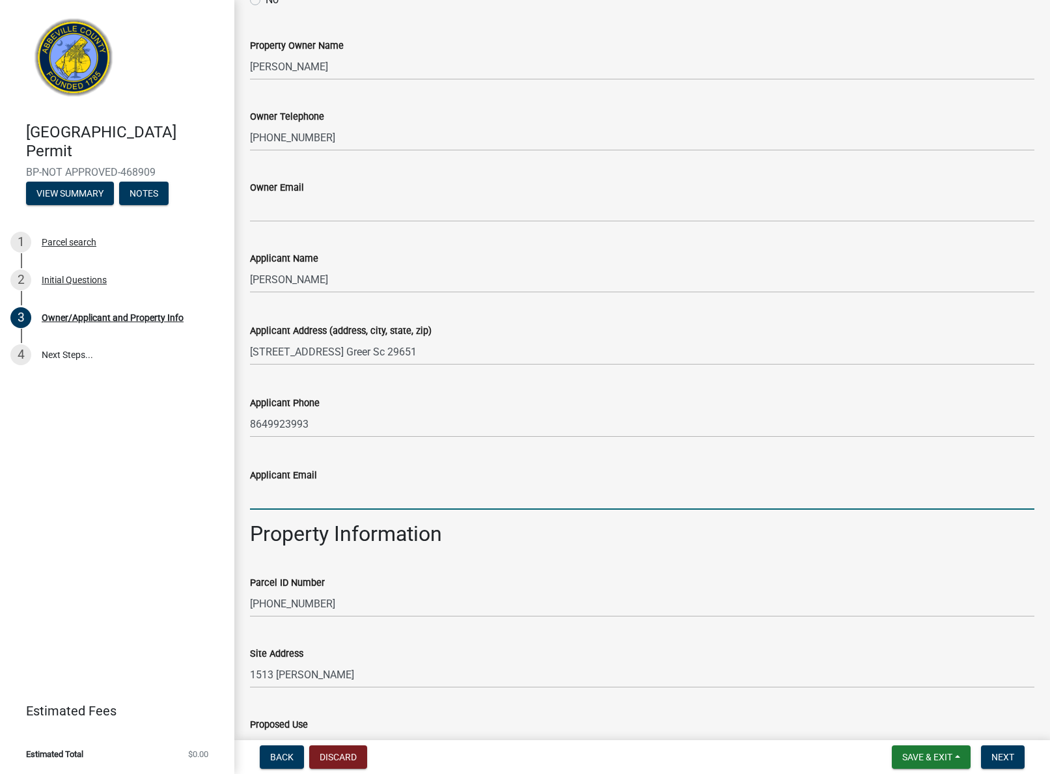
click at [384, 504] on input "Applicant Email" at bounding box center [642, 496] width 785 height 27
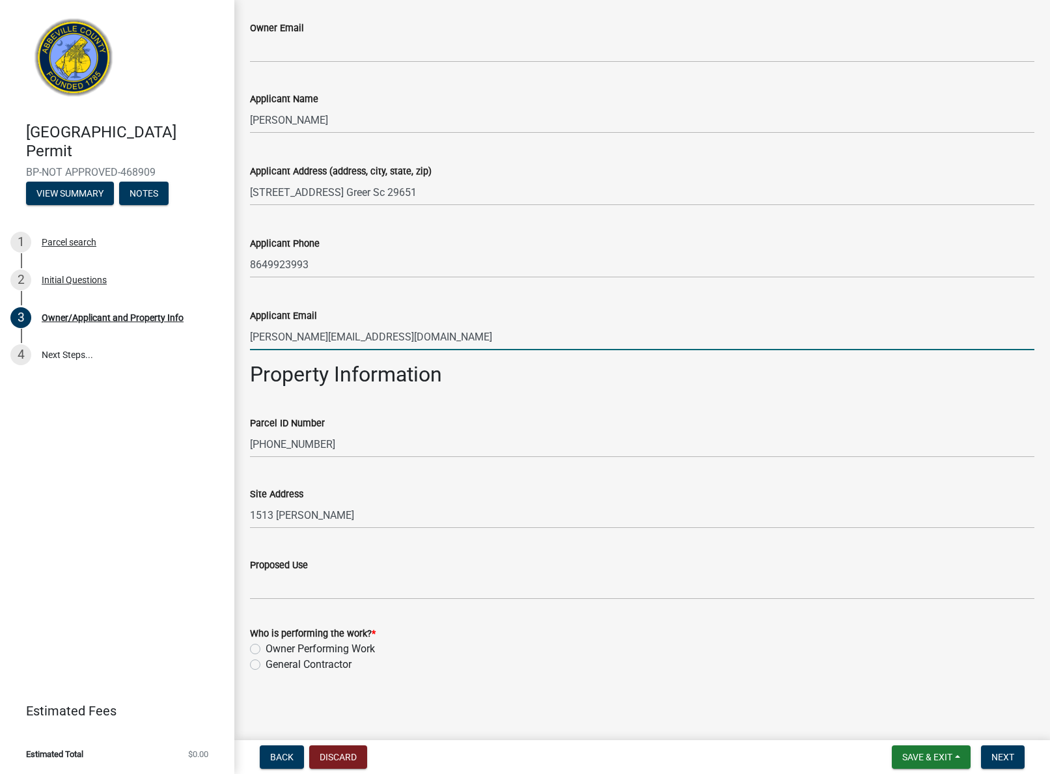
scroll to position [287, 0]
type input "[PERSON_NAME][EMAIL_ADDRESS][DOMAIN_NAME]"
click at [266, 662] on label "General Contractor" at bounding box center [309, 665] width 86 height 16
click at [266, 662] on input "General Contractor" at bounding box center [270, 661] width 8 height 8
radio input "true"
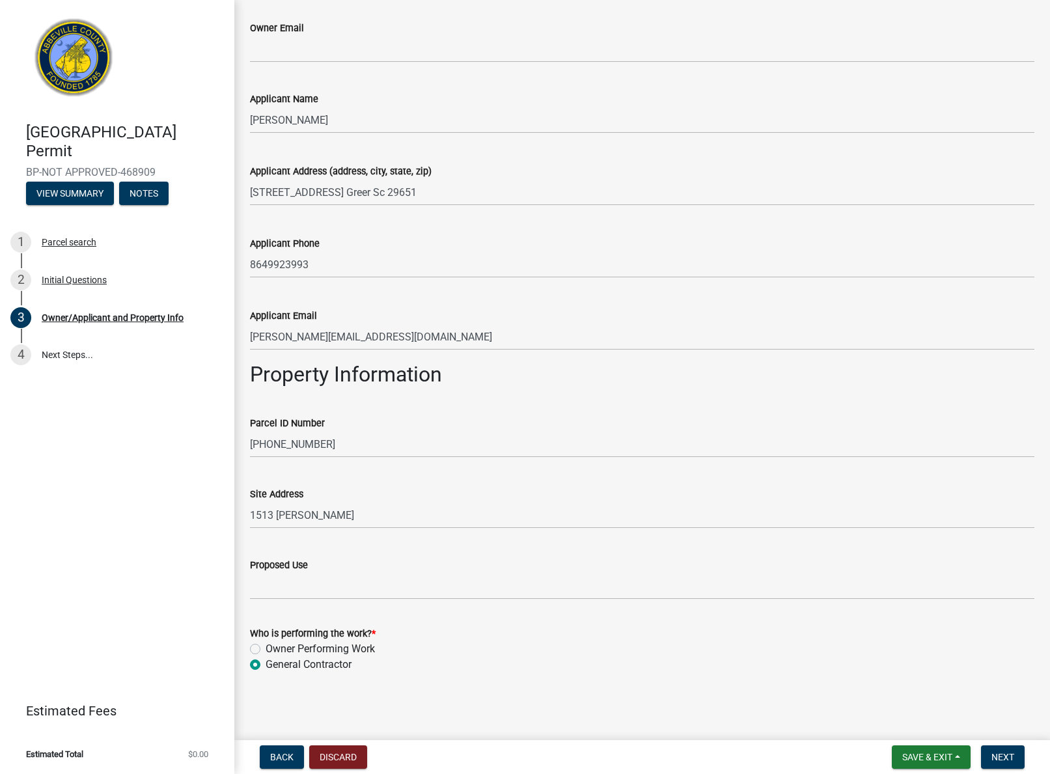
scroll to position [0, 0]
click at [1007, 755] on span "Next" at bounding box center [1003, 757] width 23 height 10
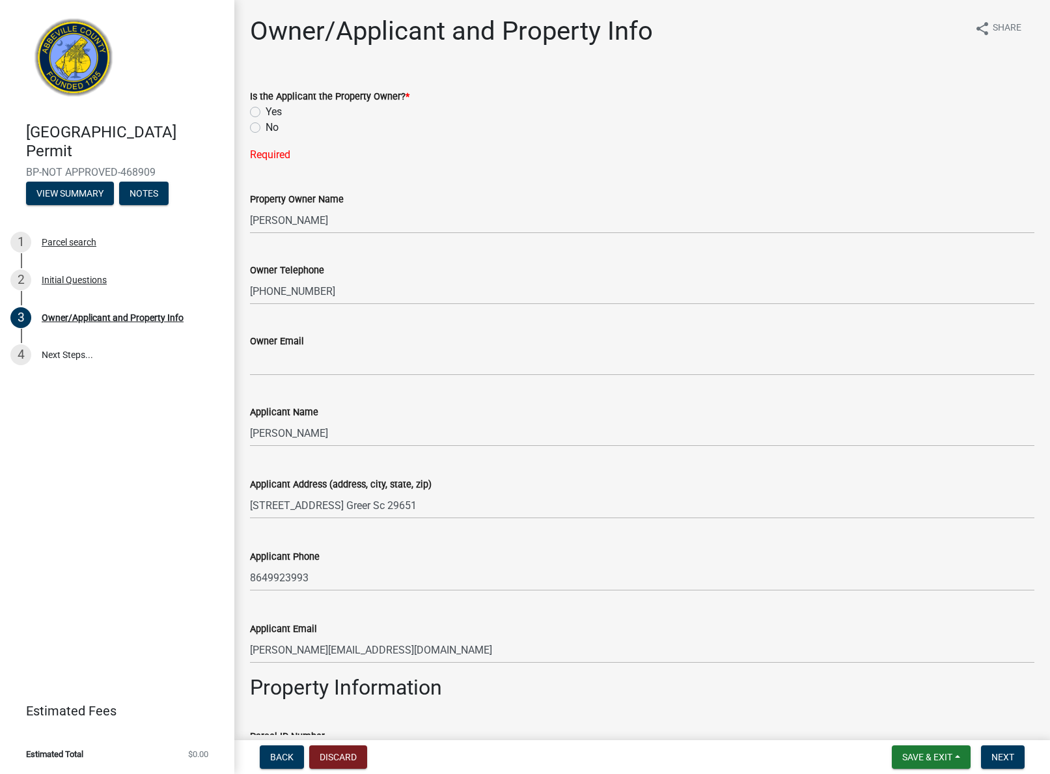
click at [266, 111] on label "Yes" at bounding box center [274, 112] width 16 height 16
click at [266, 111] on input "Yes" at bounding box center [270, 108] width 8 height 8
radio input "true"
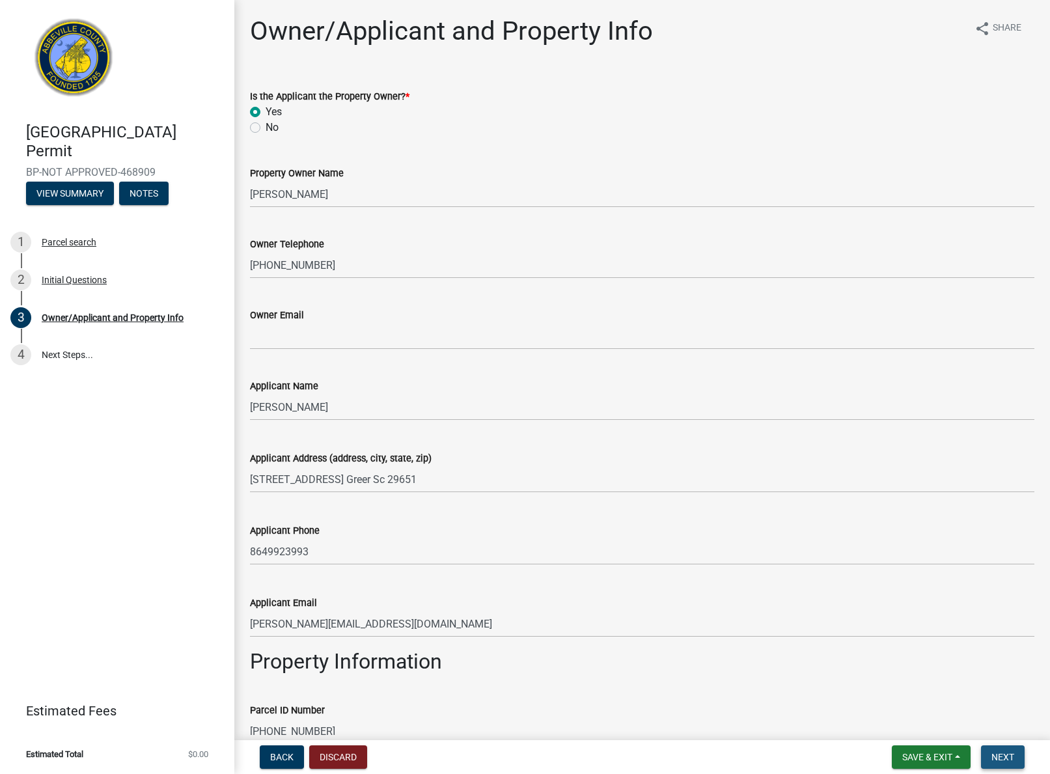
click at [1001, 761] on span "Next" at bounding box center [1003, 757] width 23 height 10
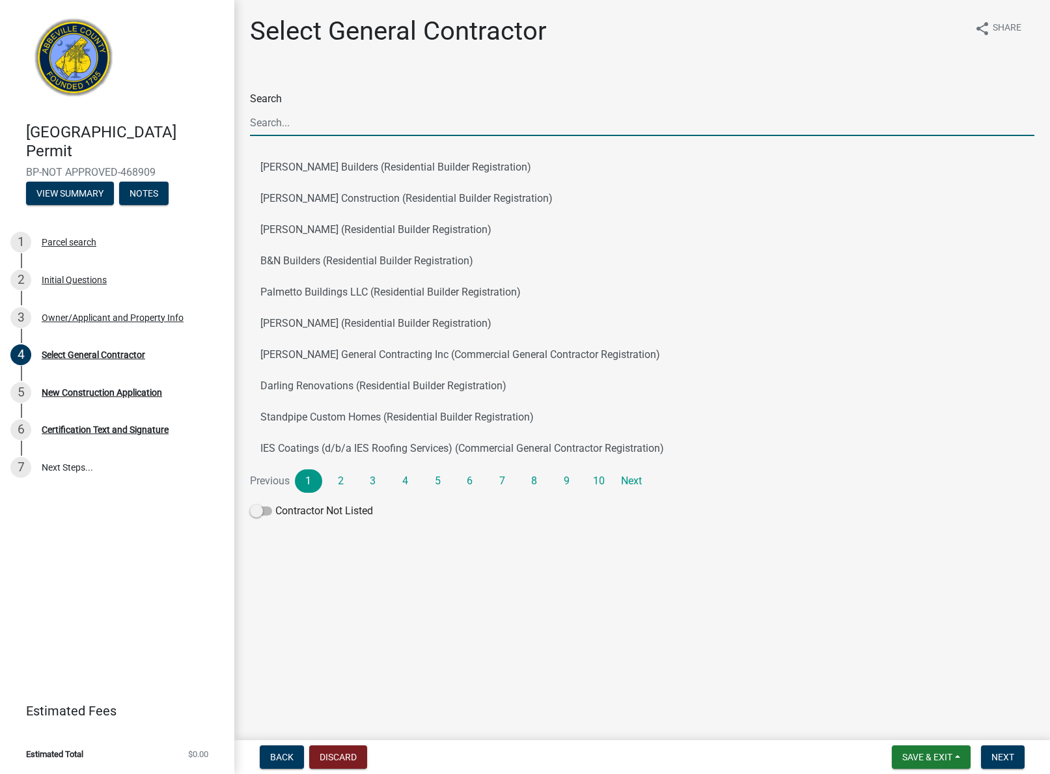
click at [339, 127] on input "Search" at bounding box center [642, 122] width 785 height 27
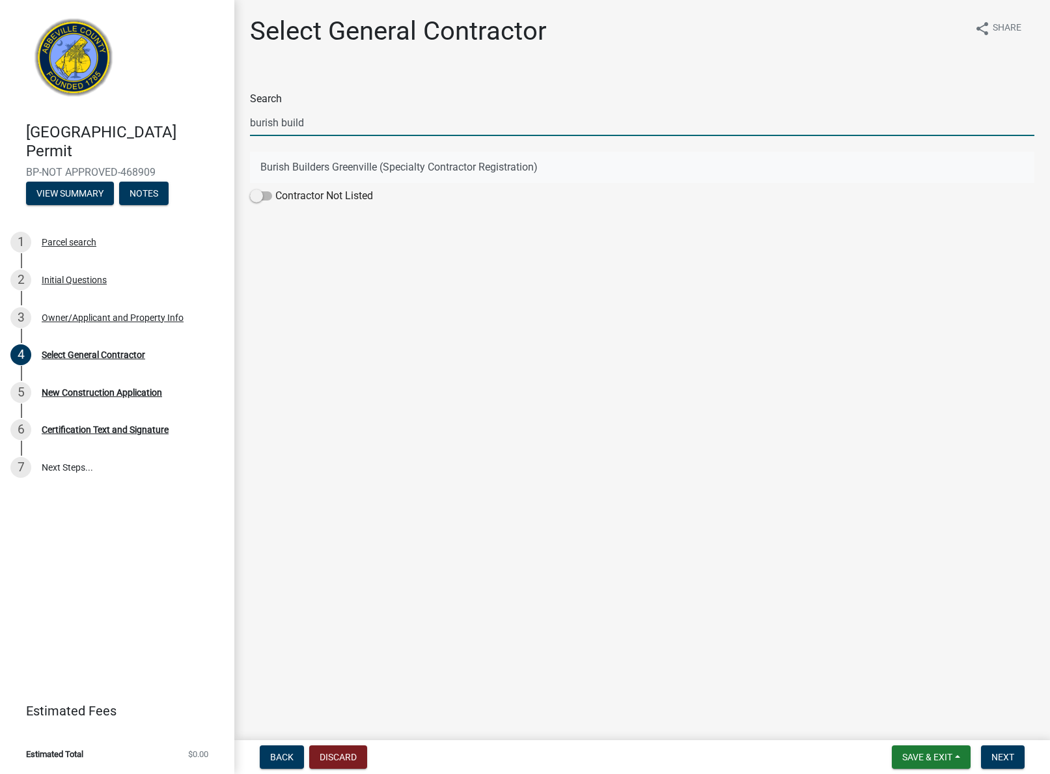
type input "burish build"
click at [350, 167] on button "Burish Builders Greenville (Specialty Contractor Registration)" at bounding box center [642, 167] width 785 height 31
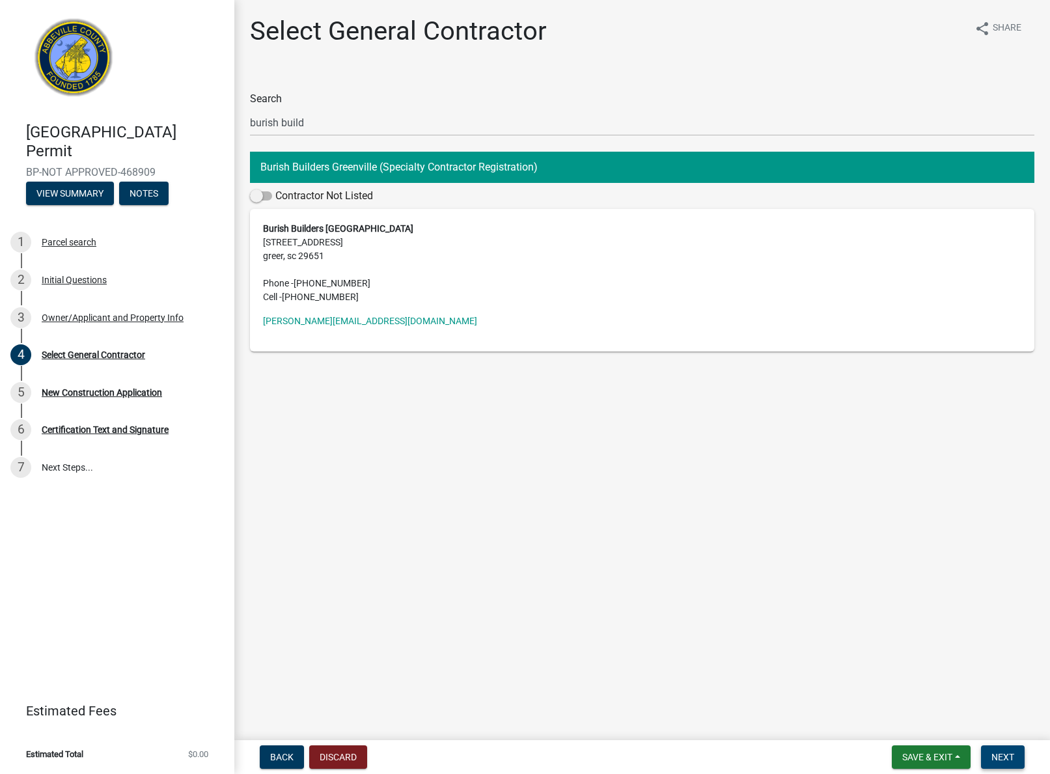
click at [999, 761] on span "Next" at bounding box center [1003, 757] width 23 height 10
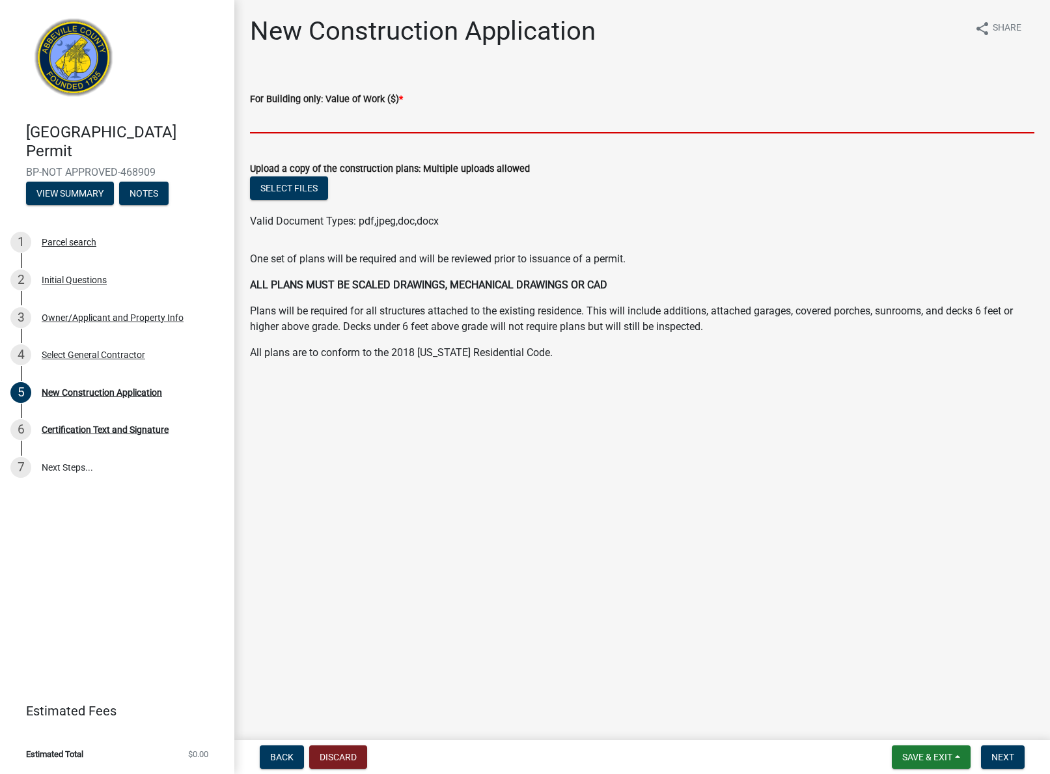
click at [315, 117] on input "text" at bounding box center [642, 120] width 785 height 27
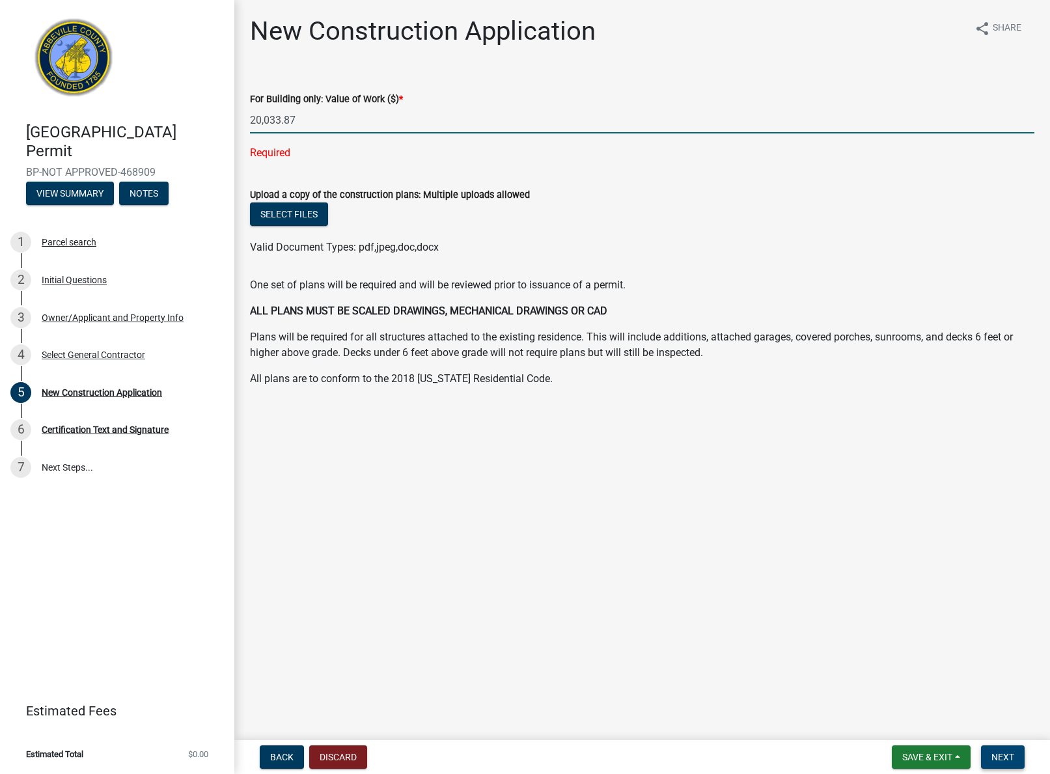
type input "20033.87"
drag, startPoint x: 1005, startPoint y: 762, endPoint x: 983, endPoint y: 720, distance: 47.8
click at [1005, 762] on button "Next" at bounding box center [1003, 757] width 44 height 23
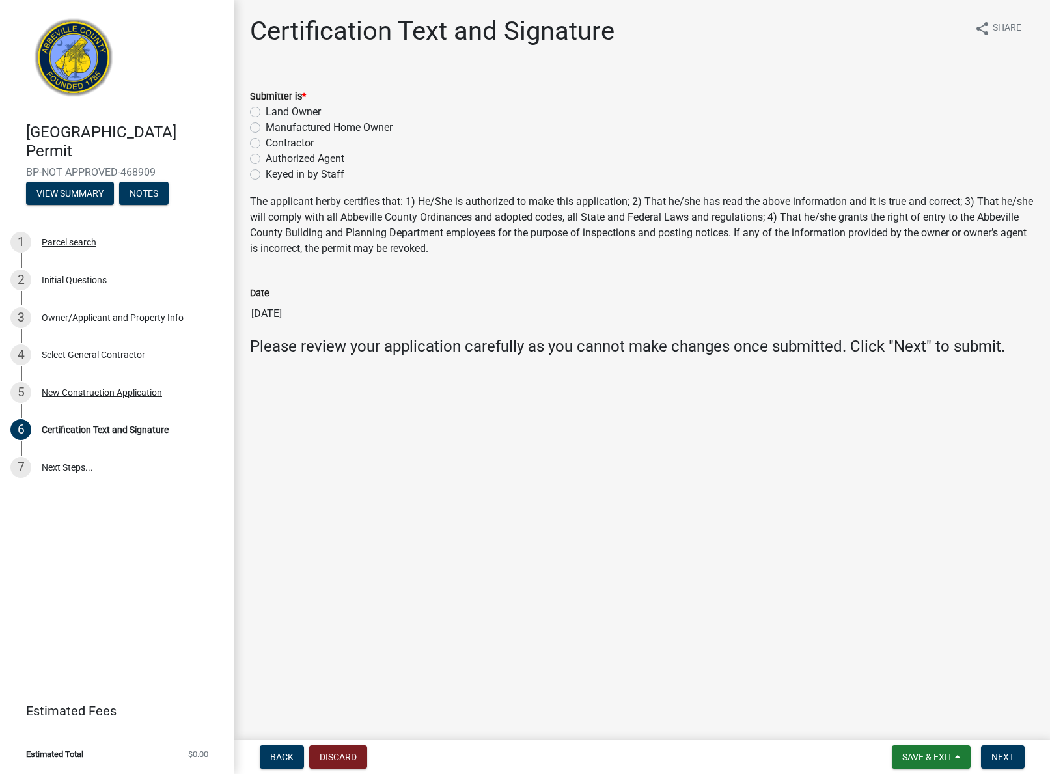
click at [266, 144] on label "Contractor" at bounding box center [290, 143] width 48 height 16
click at [266, 144] on input "Contractor" at bounding box center [270, 139] width 8 height 8
radio input "true"
click at [1009, 761] on span "Next" at bounding box center [1003, 757] width 23 height 10
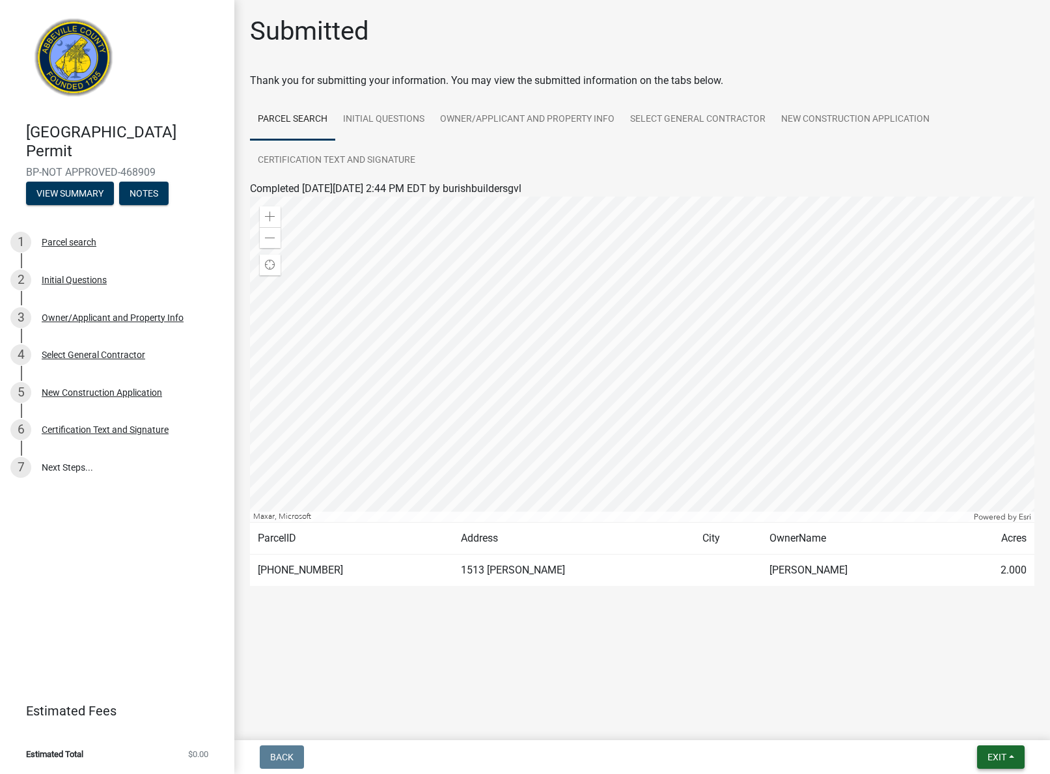
click at [988, 757] on span "Exit" at bounding box center [997, 757] width 19 height 10
click at [0, 0] on button "Save & Exit" at bounding box center [0, 0] width 0 height 0
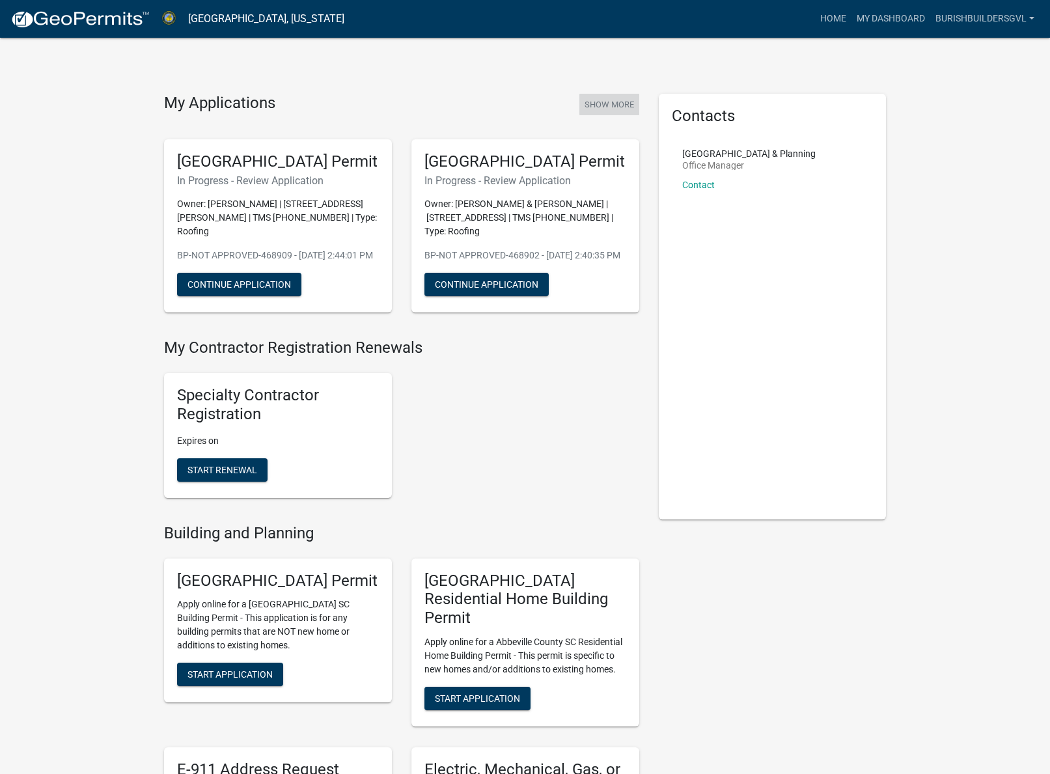
click at [629, 106] on button "Show More" at bounding box center [610, 104] width 60 height 21
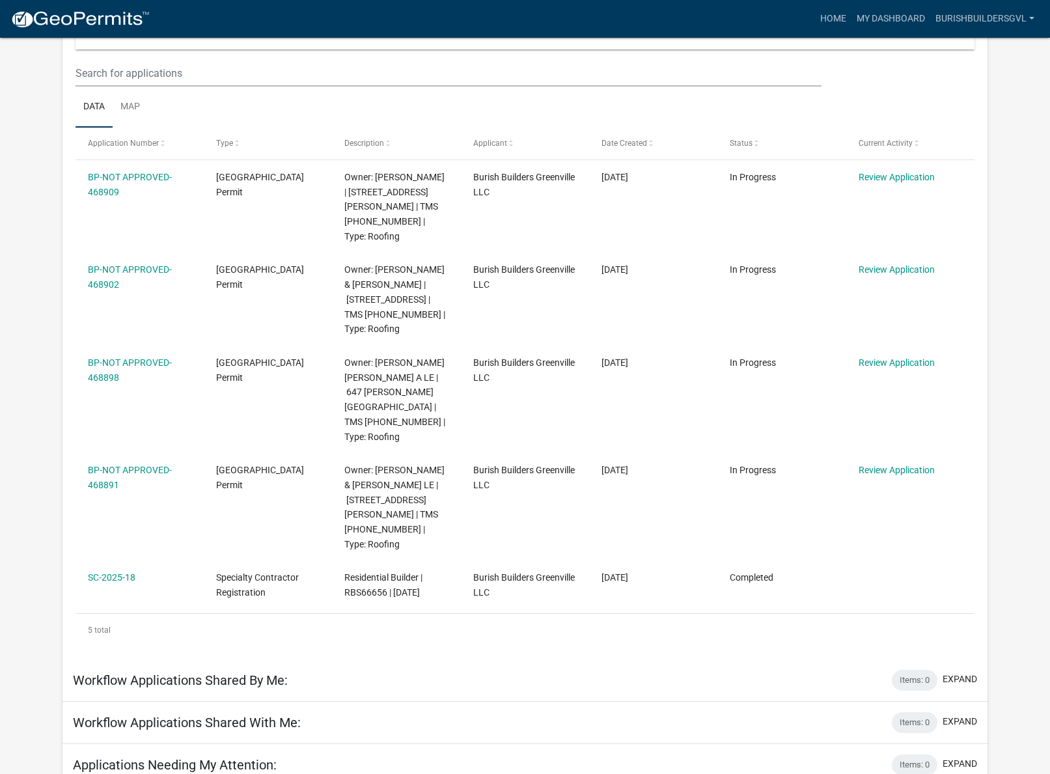
scroll to position [162, 0]
